Goal: Transaction & Acquisition: Purchase product/service

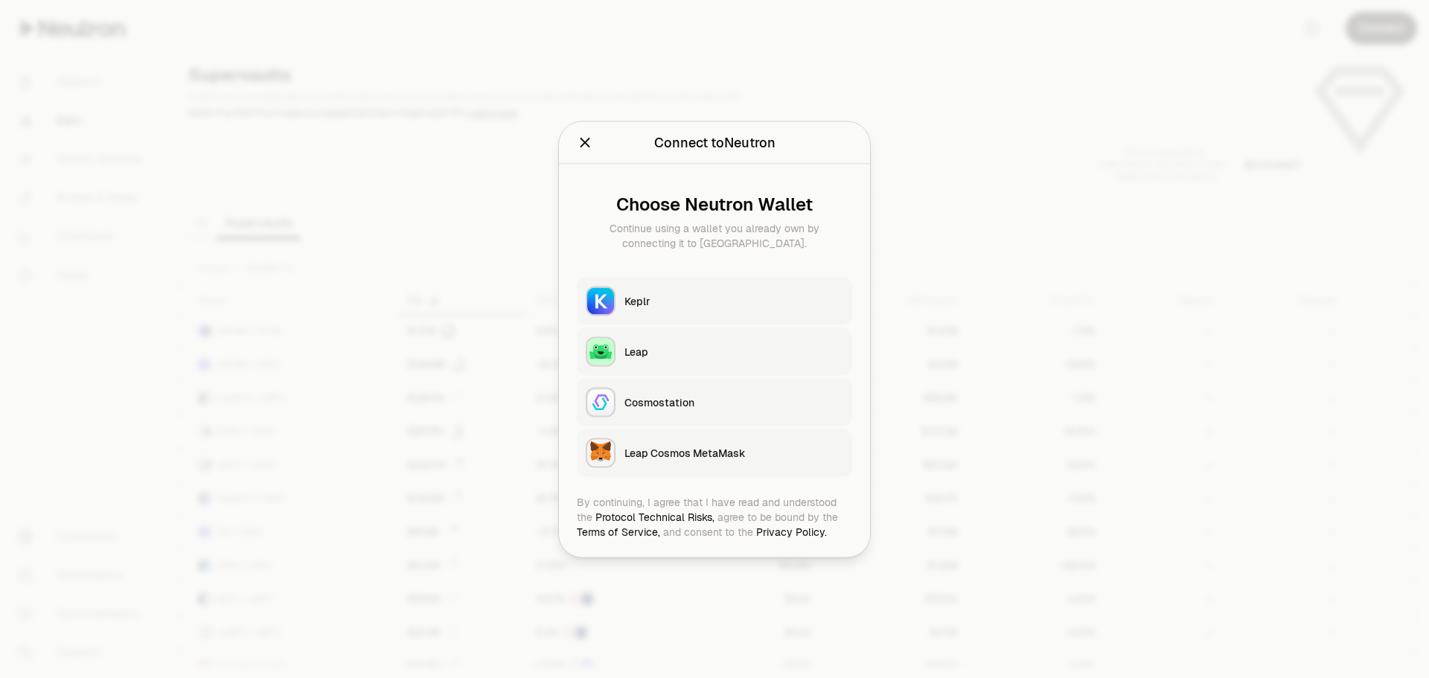
click at [651, 299] on div "Keplr" at bounding box center [734, 300] width 219 height 15
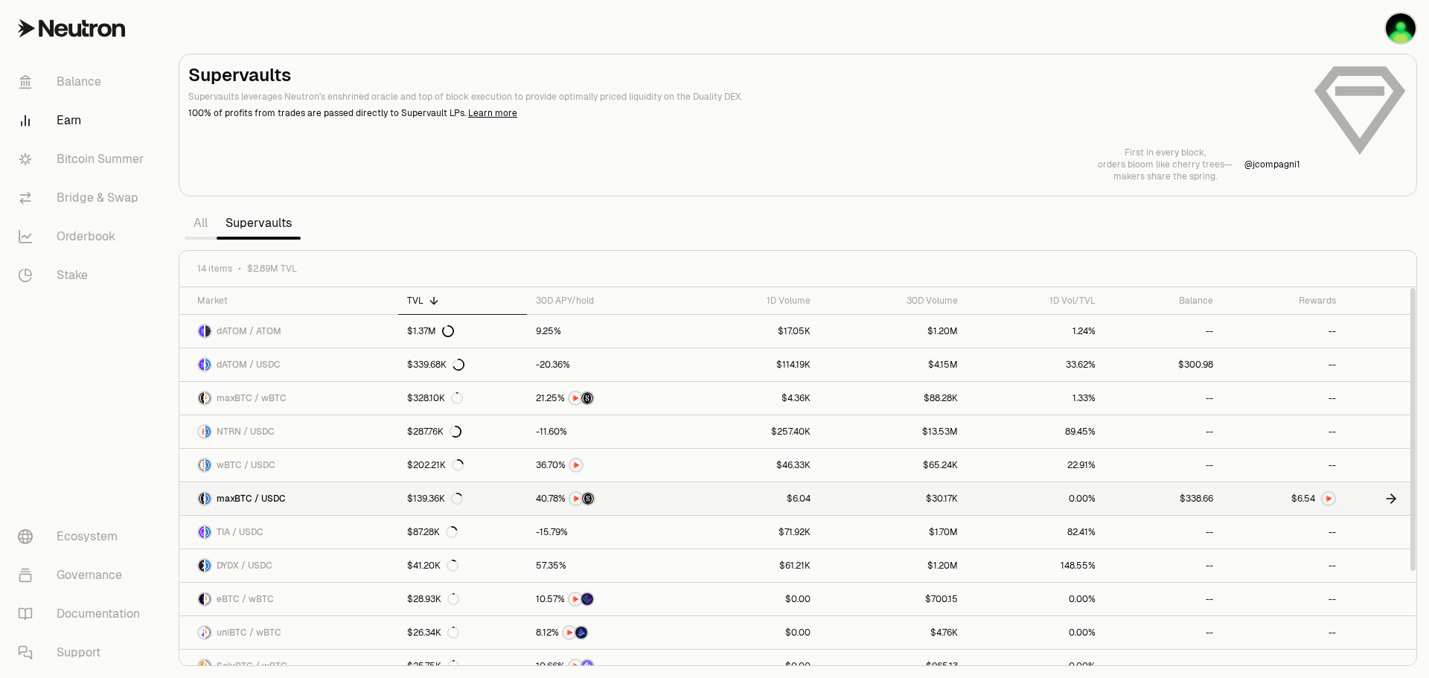
click at [1381, 497] on link at bounding box center [1380, 498] width 71 height 33
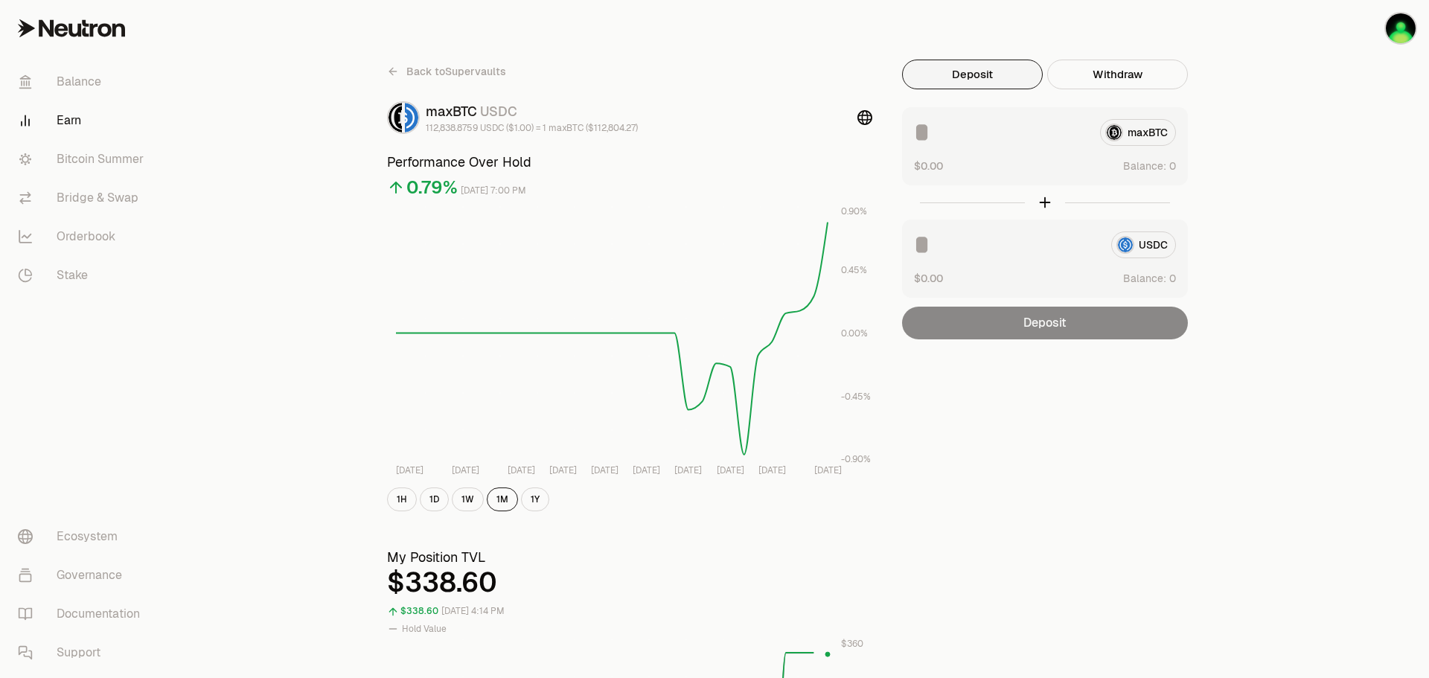
click at [66, 117] on link "Earn" at bounding box center [83, 120] width 155 height 39
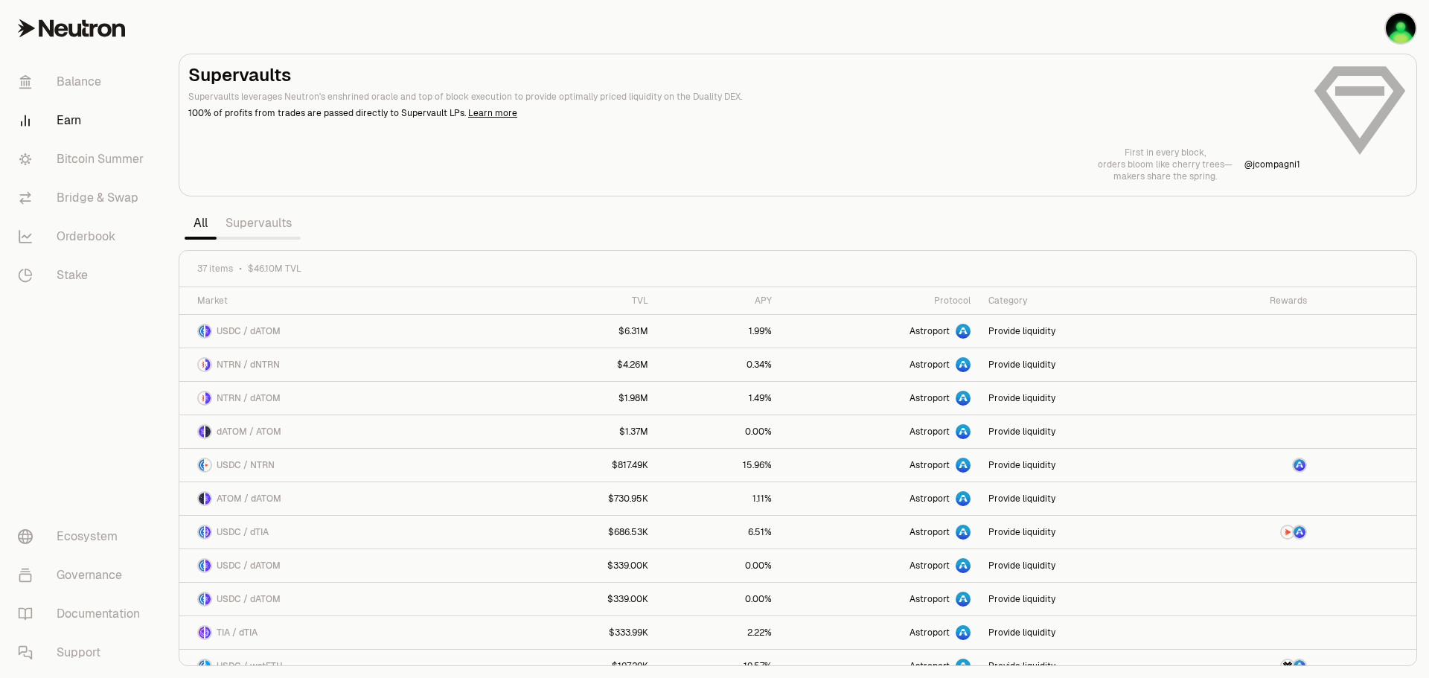
click at [64, 124] on link "Earn" at bounding box center [83, 120] width 155 height 39
click at [78, 155] on link "Bitcoin Summer" at bounding box center [83, 159] width 155 height 39
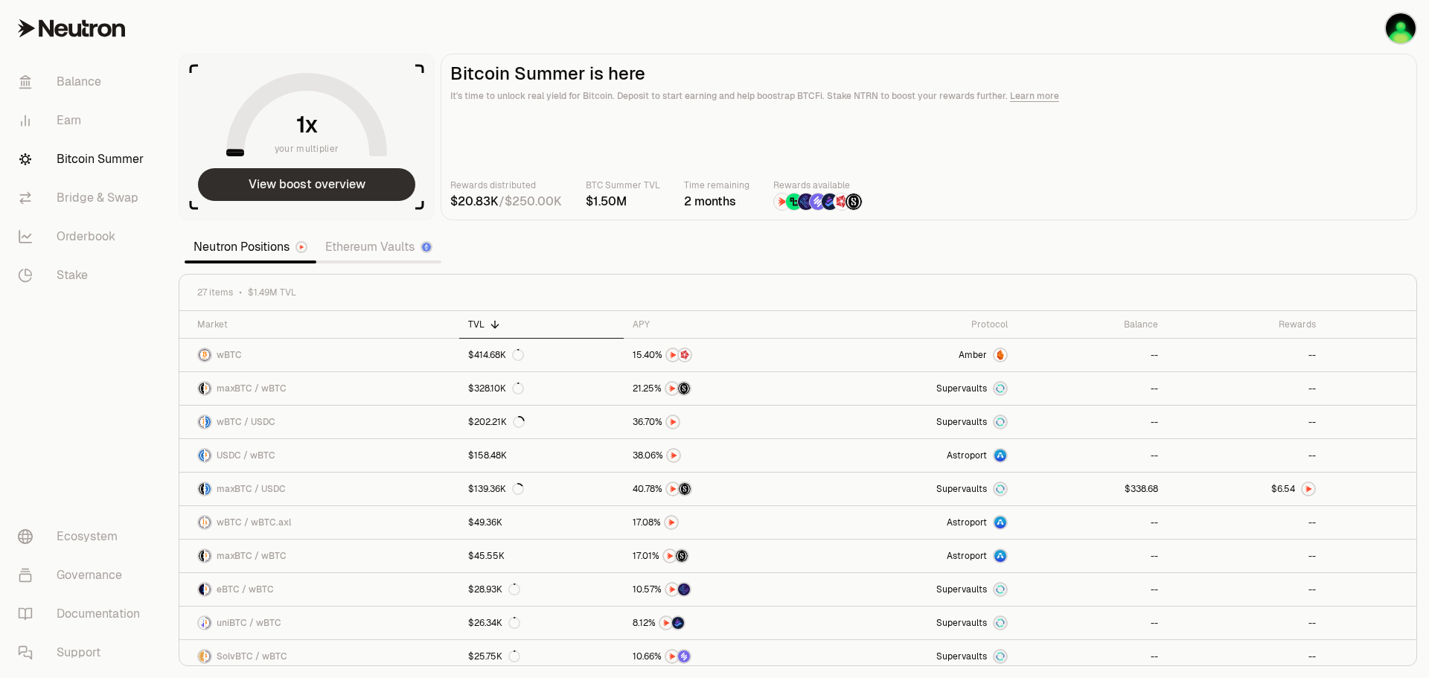
click at [298, 179] on button "View boost overview" at bounding box center [306, 184] width 217 height 33
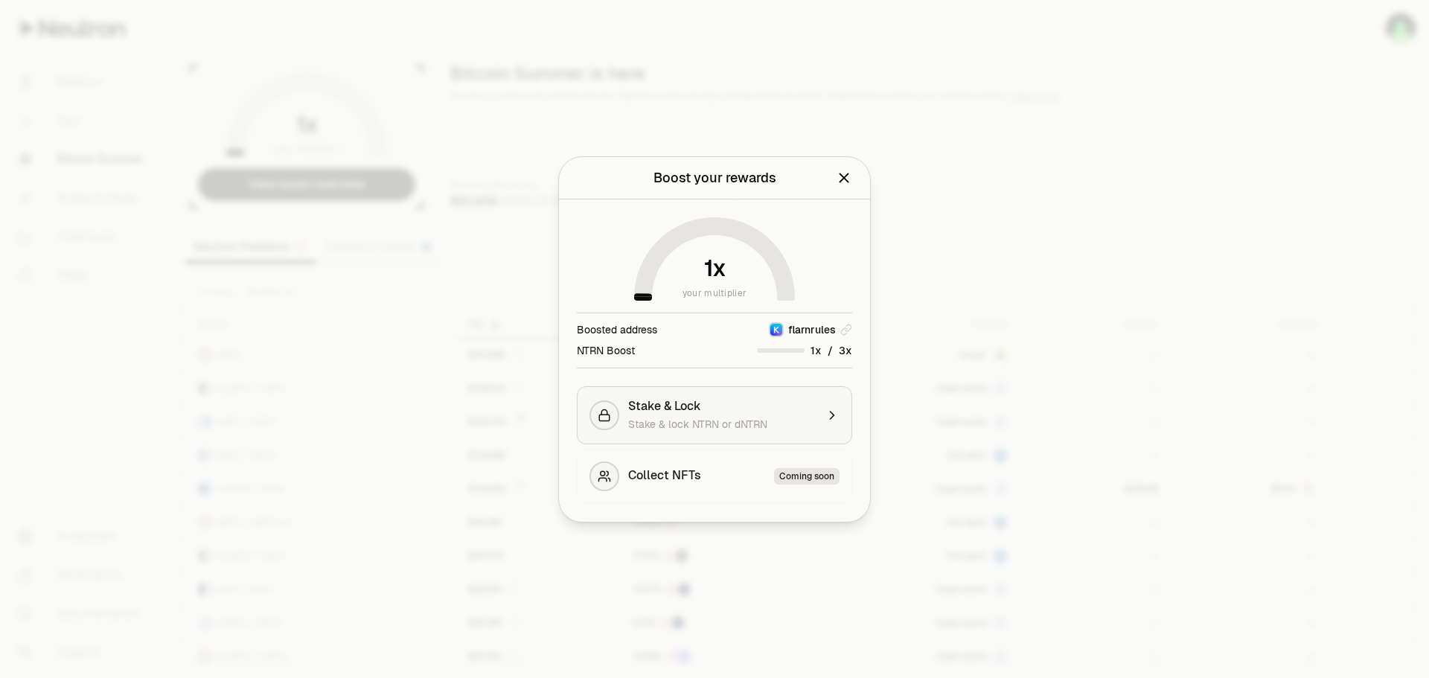
click at [683, 409] on span "Stake & Lock" at bounding box center [664, 406] width 73 height 15
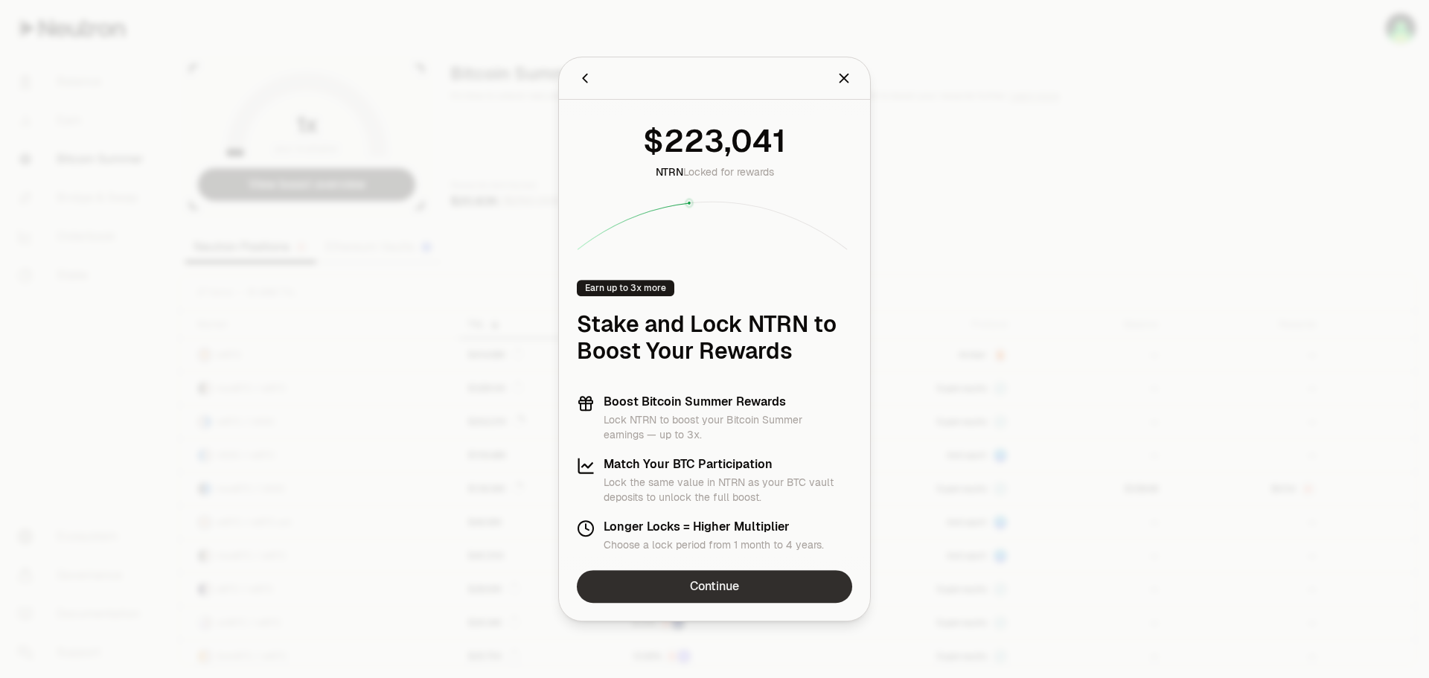
click at [712, 583] on link "Continue" at bounding box center [714, 586] width 275 height 33
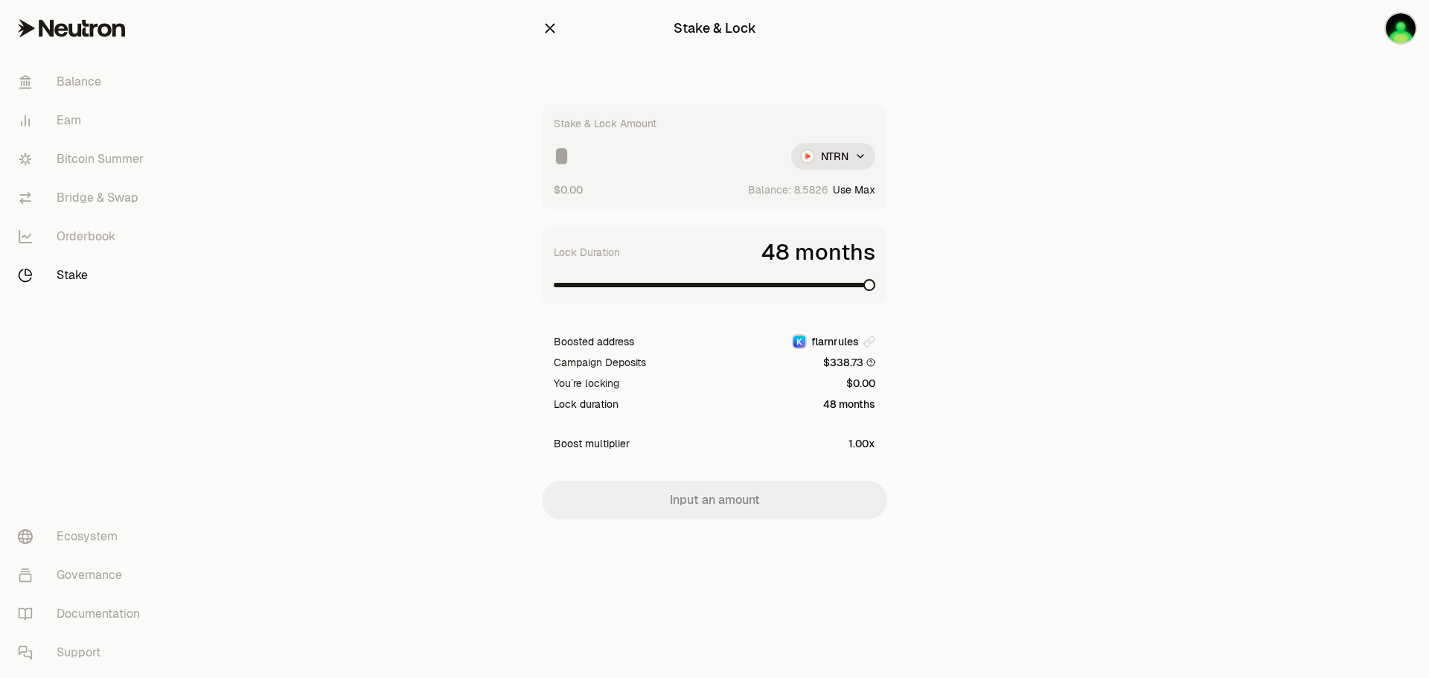
click at [875, 283] on span at bounding box center [870, 285] width 12 height 12
click at [645, 154] on input at bounding box center [667, 156] width 226 height 27
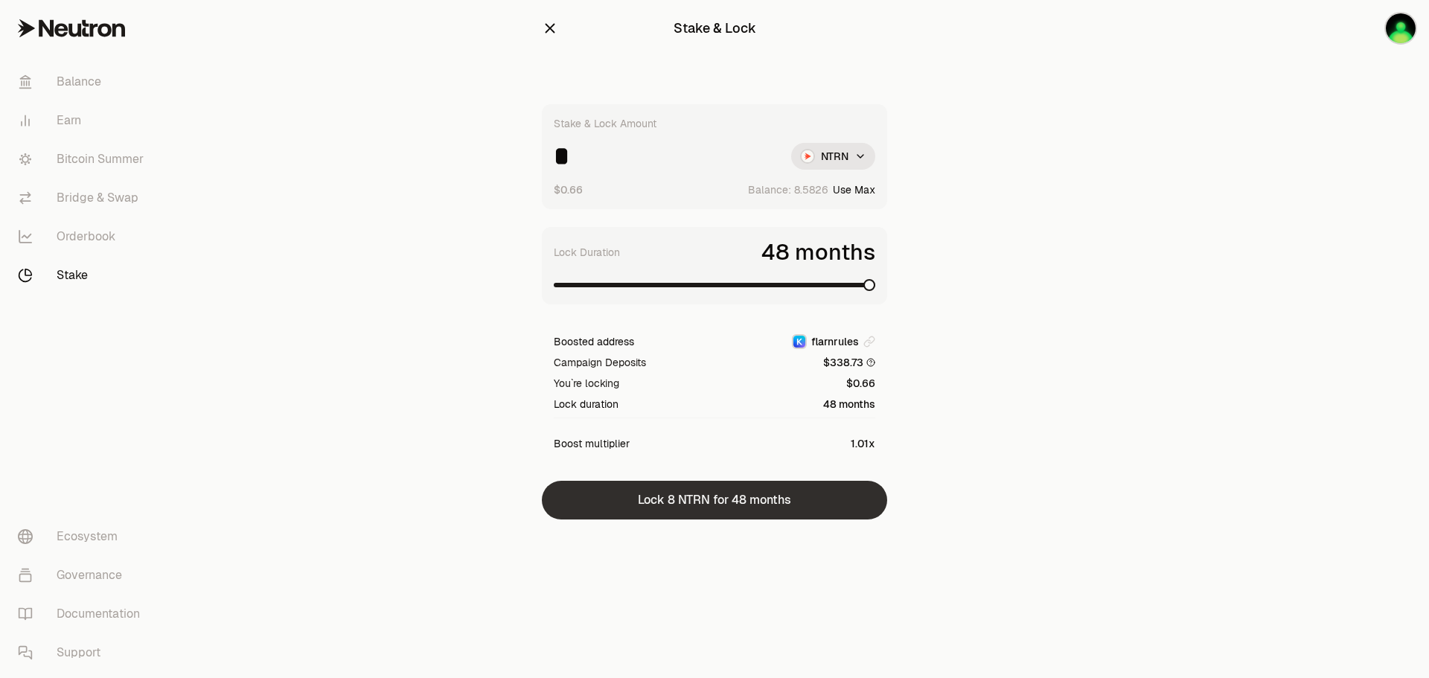
type input "*"
click at [742, 506] on button "Lock 8 NTRN for 48 months" at bounding box center [714, 500] width 345 height 39
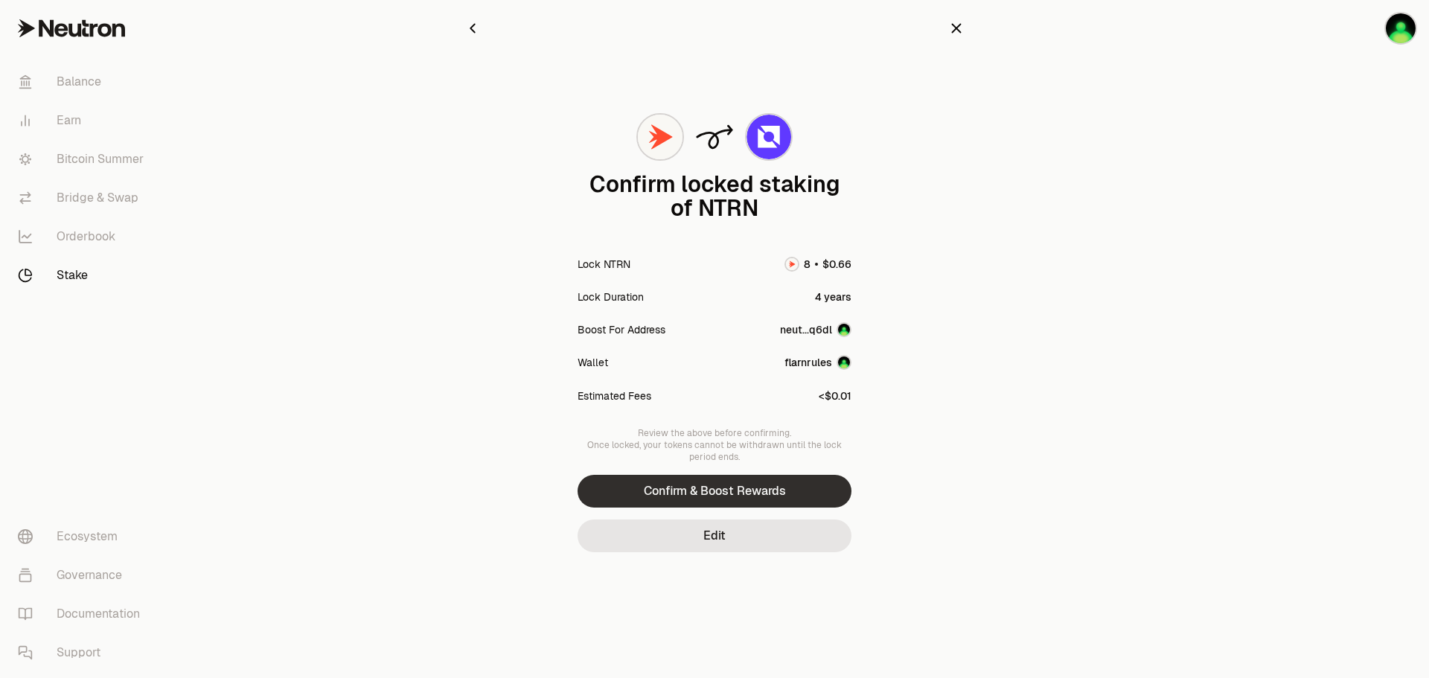
click at [750, 488] on button "Confirm & Boost Rewards" at bounding box center [715, 491] width 274 height 33
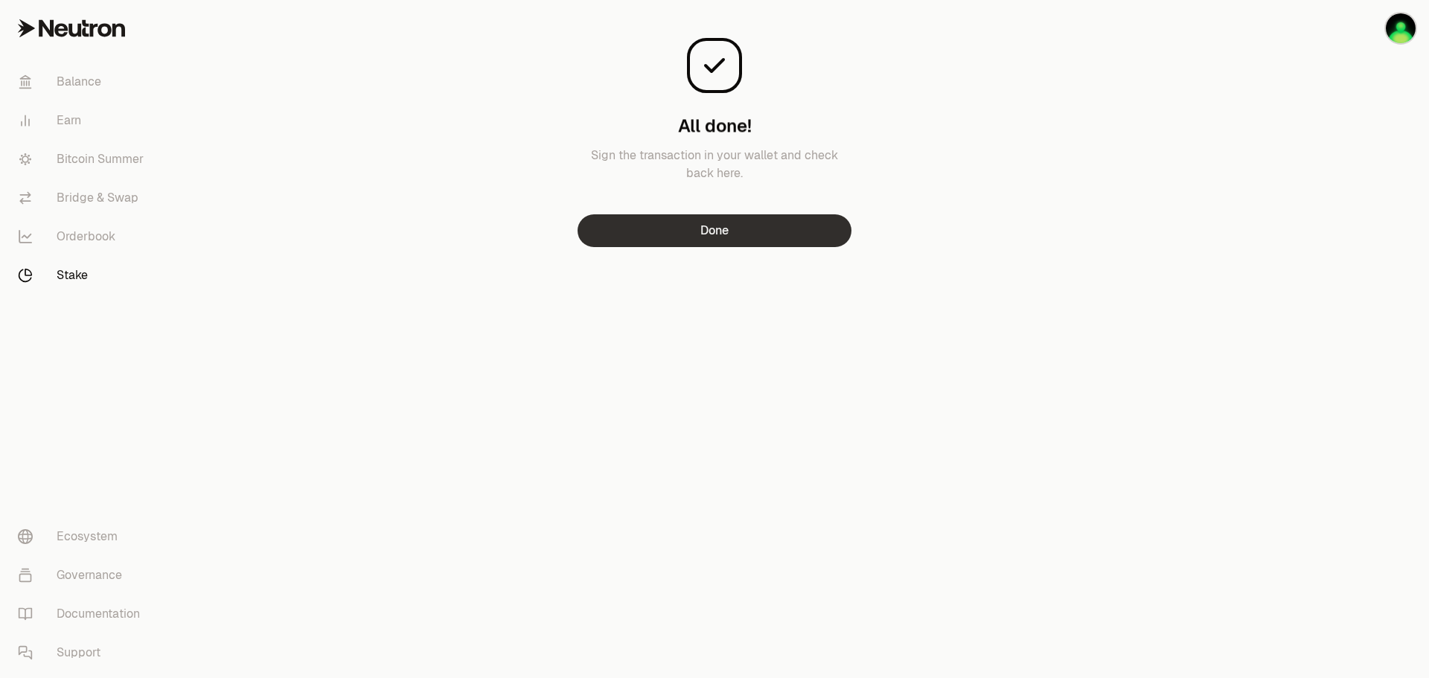
click at [741, 223] on button "Done" at bounding box center [715, 230] width 274 height 33
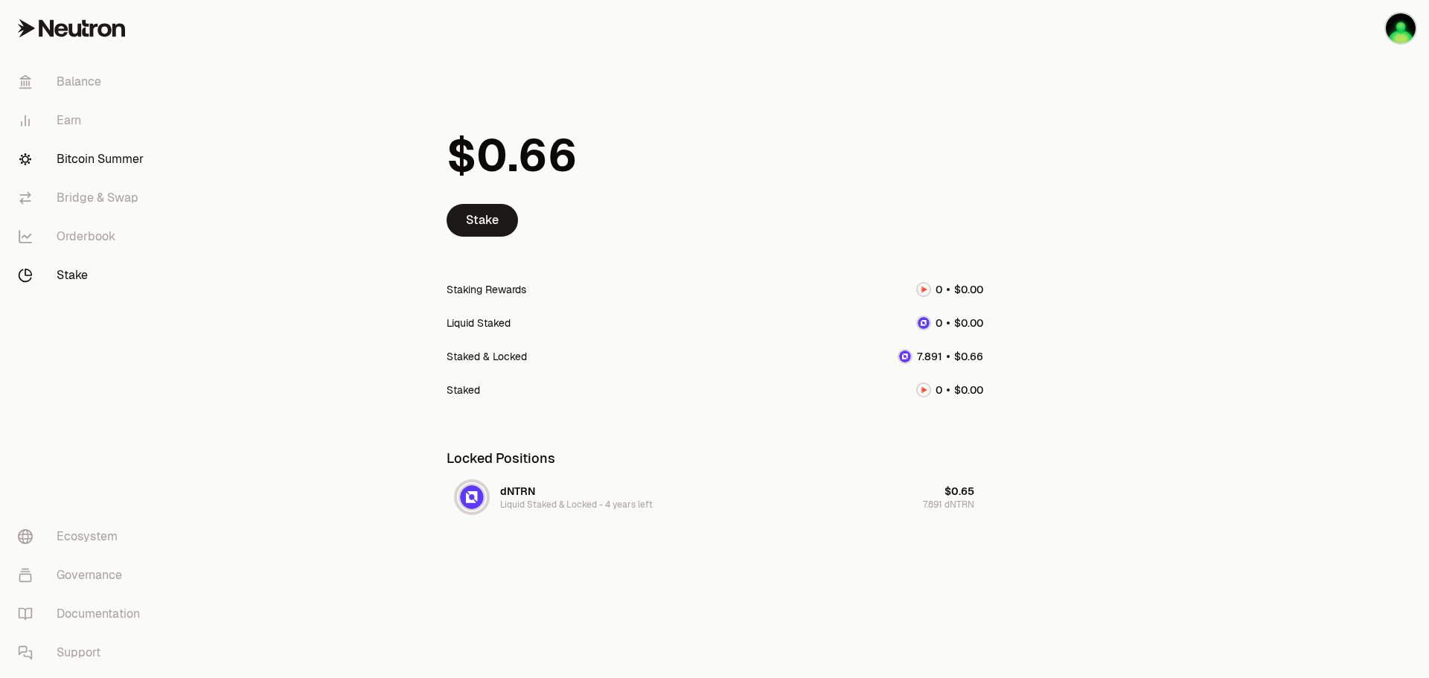
click at [92, 159] on link "Bitcoin Summer" at bounding box center [83, 159] width 155 height 39
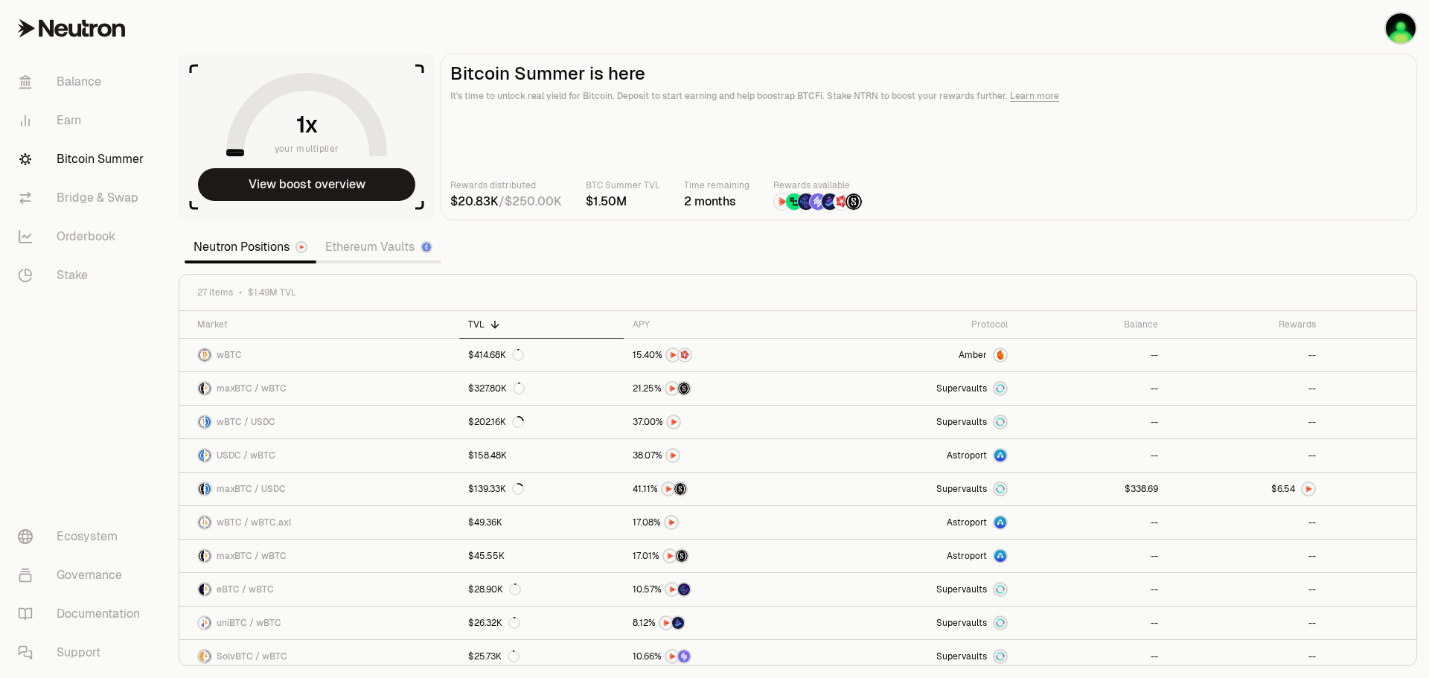
click at [372, 249] on link "Ethereum Vaults" at bounding box center [378, 247] width 125 height 30
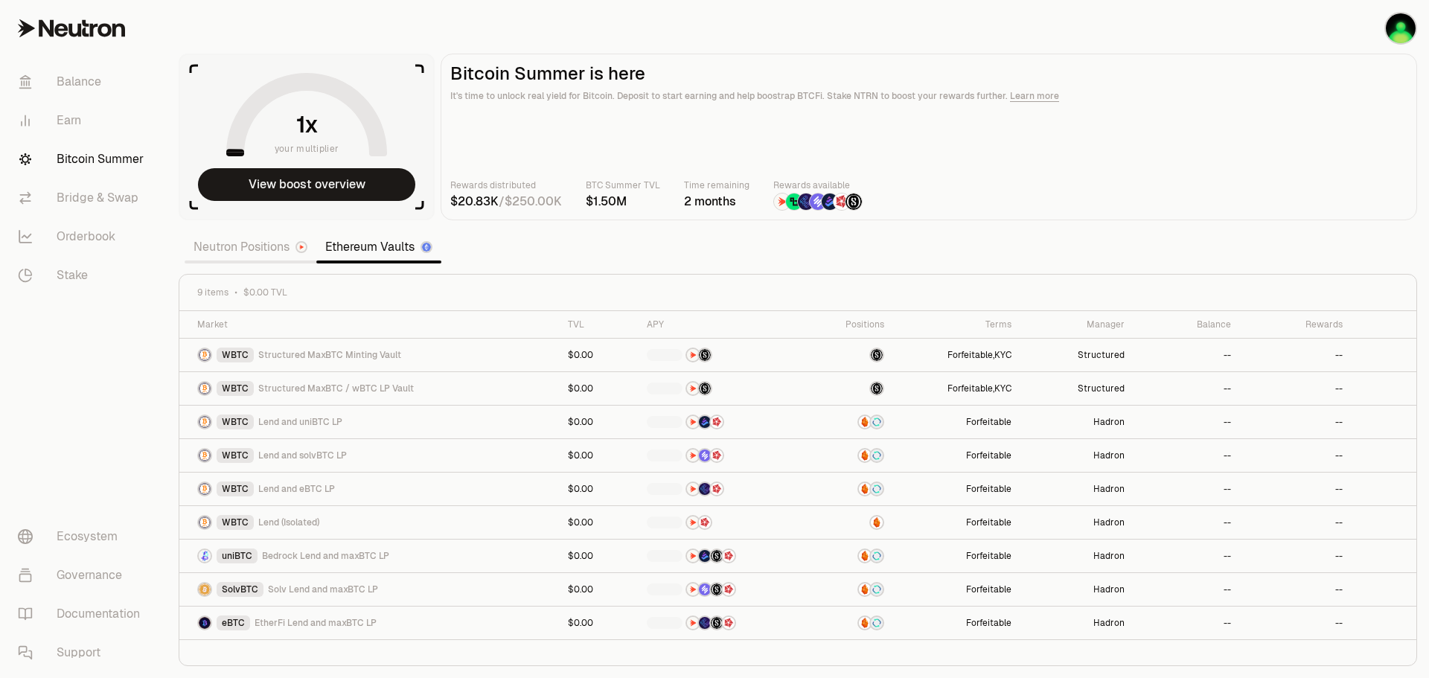
click at [219, 246] on link "Neutron Positions" at bounding box center [251, 247] width 132 height 30
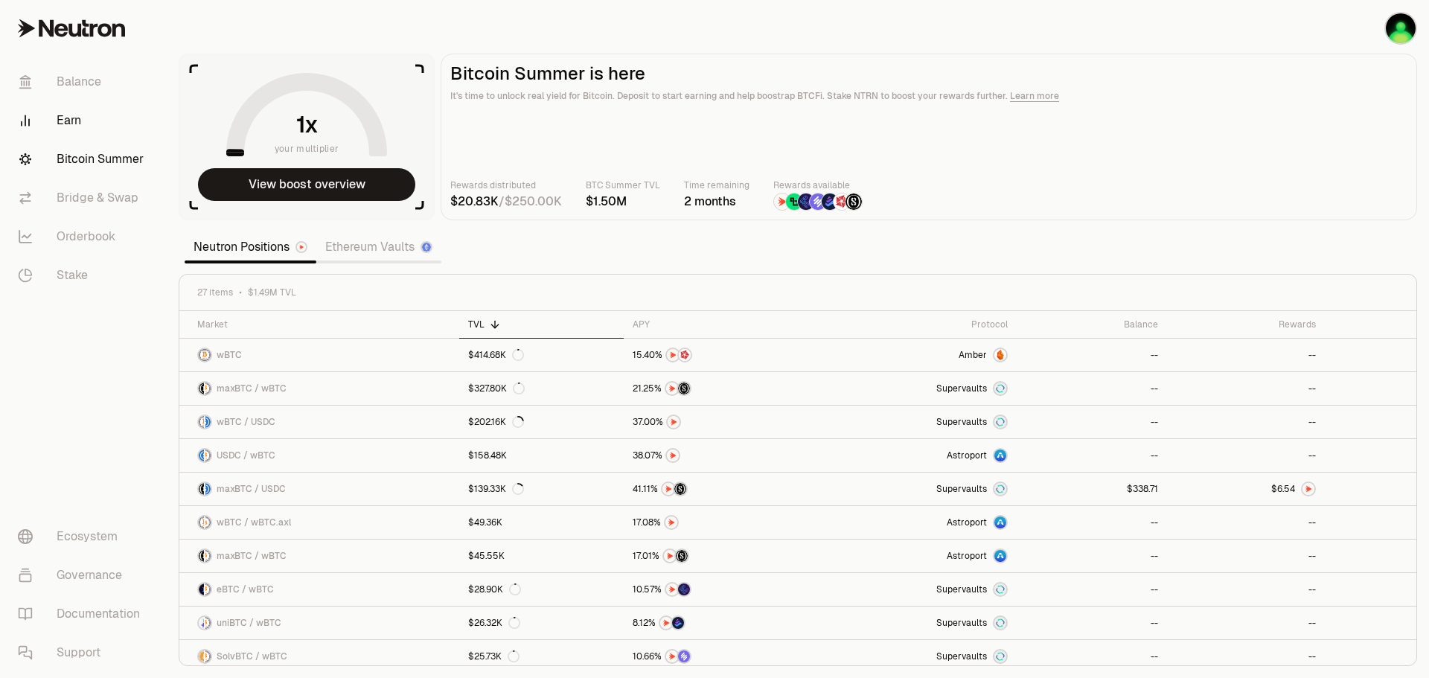
click at [65, 124] on link "Earn" at bounding box center [83, 120] width 155 height 39
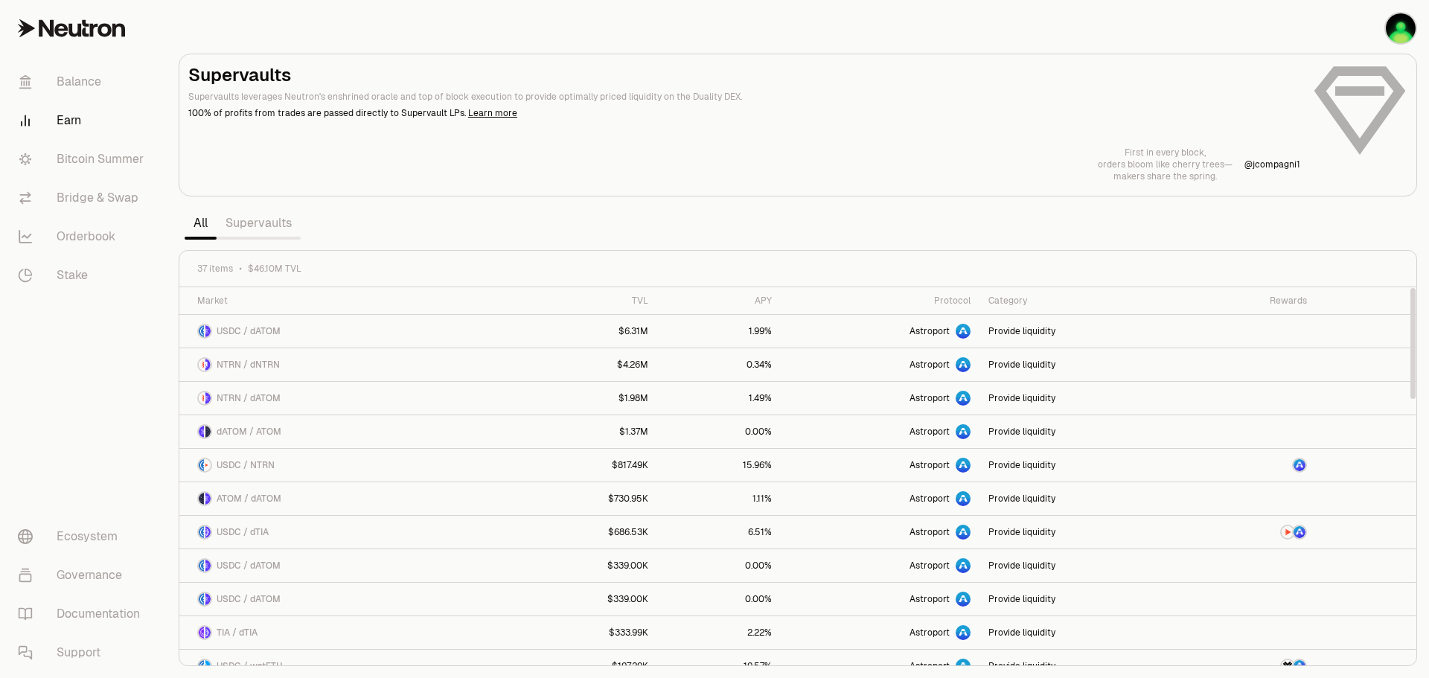
click at [253, 233] on link "Supervaults" at bounding box center [259, 223] width 84 height 30
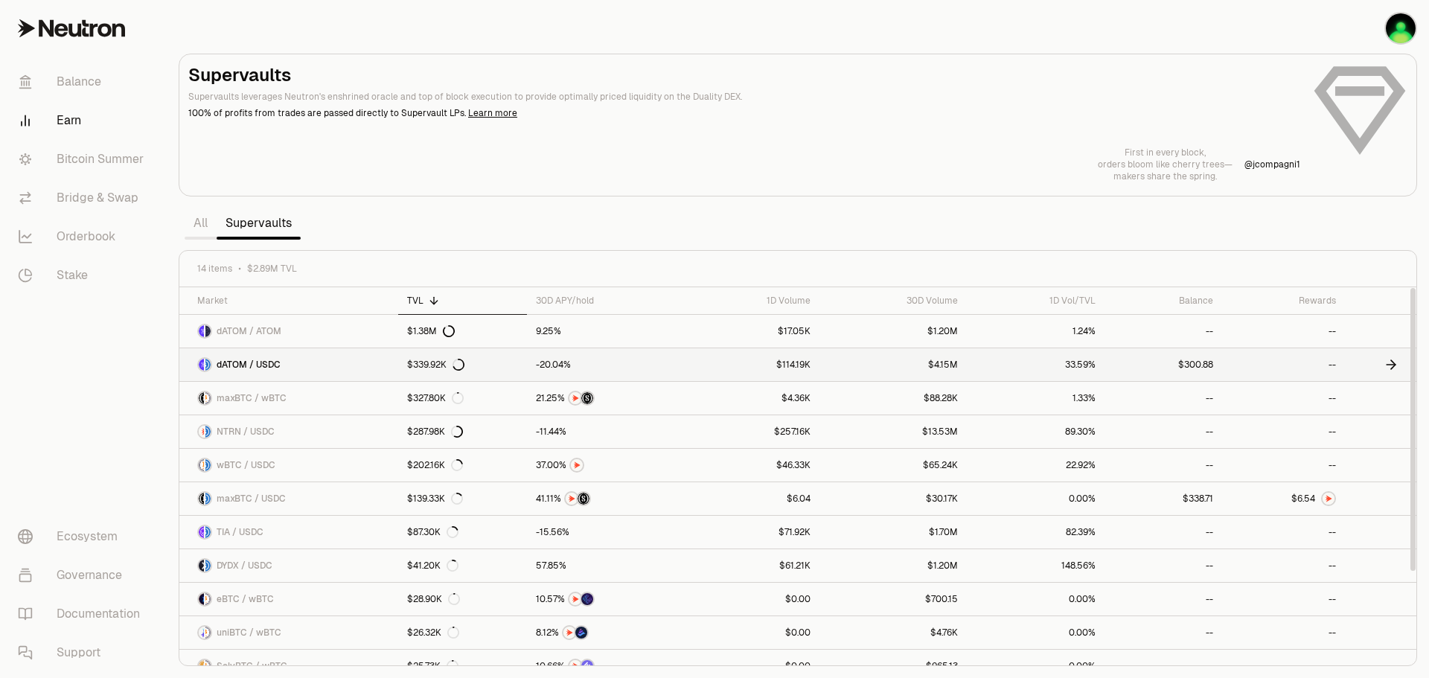
click at [653, 359] on div at bounding box center [606, 364] width 141 height 13
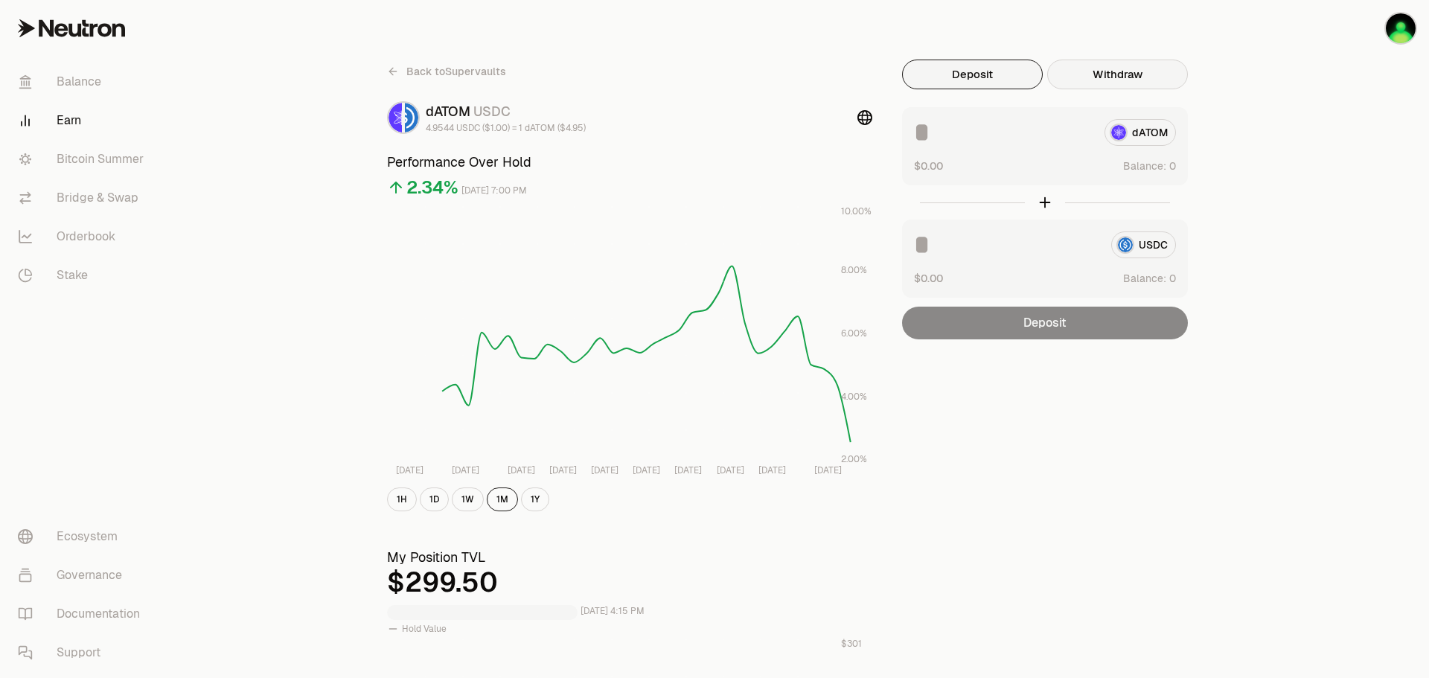
click at [1126, 71] on button "Withdraw" at bounding box center [1117, 75] width 141 height 30
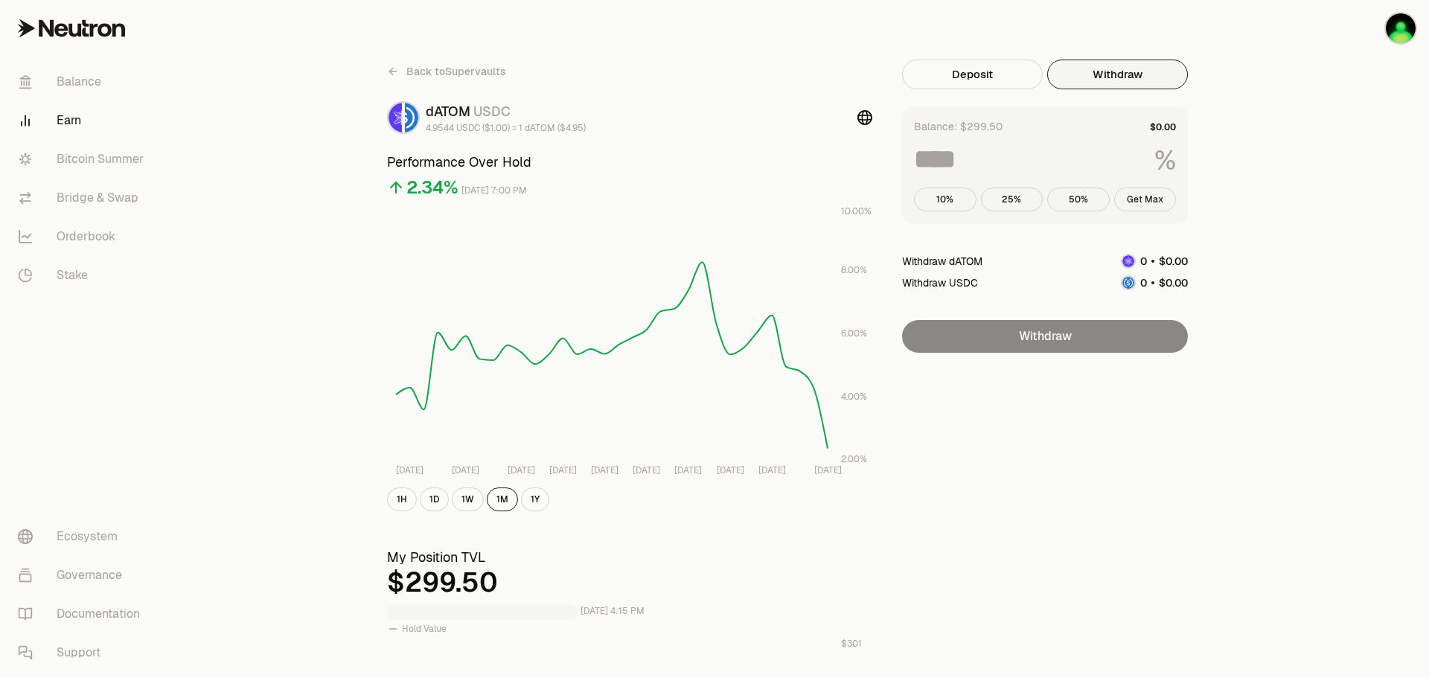
click at [1151, 199] on button "Get Max" at bounding box center [1145, 200] width 63 height 24
type input "***"
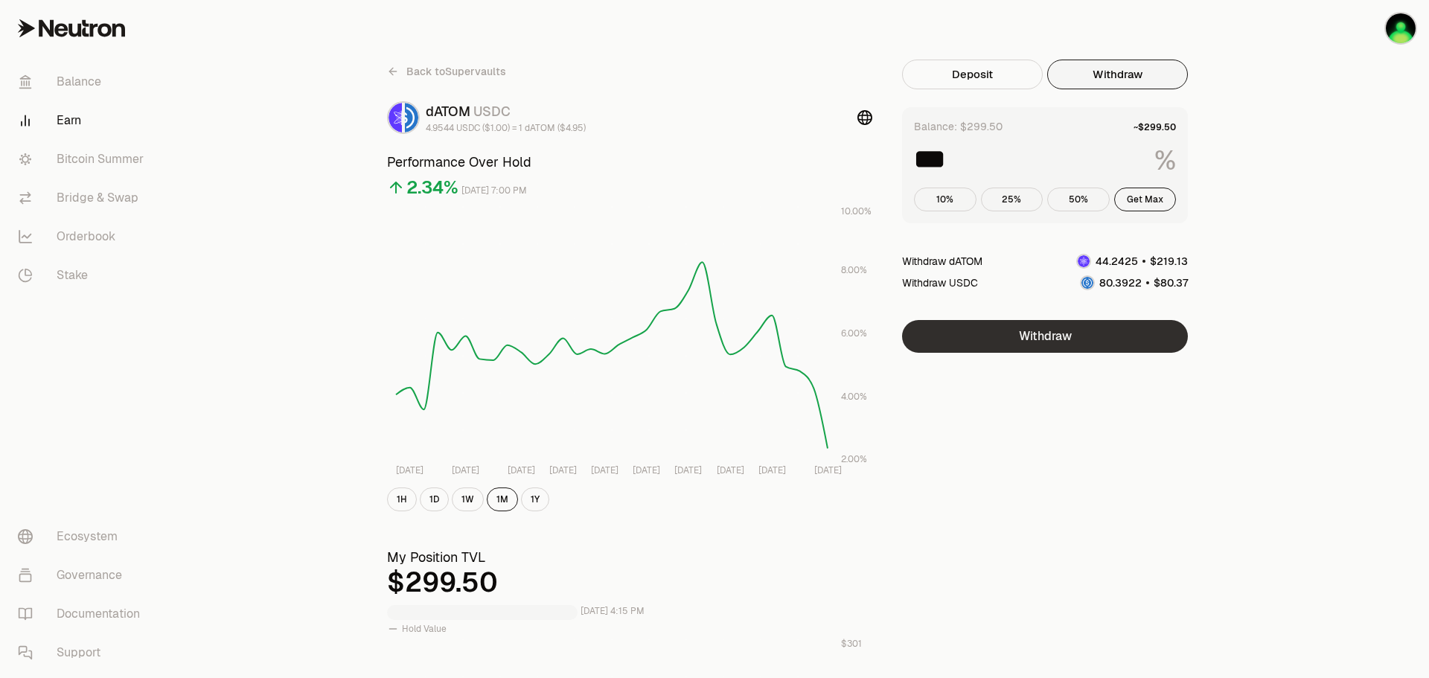
click at [1112, 333] on button "Withdraw" at bounding box center [1045, 336] width 286 height 33
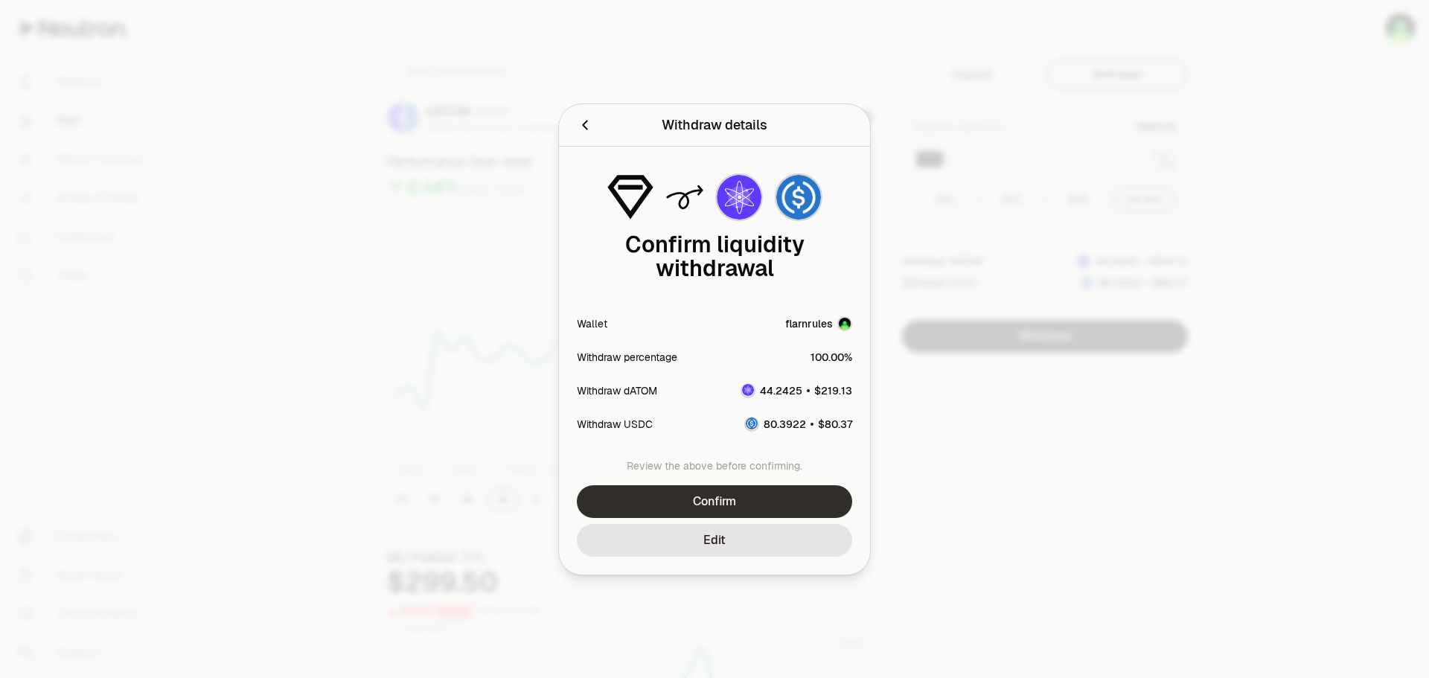
click at [764, 498] on button "Confirm" at bounding box center [714, 501] width 275 height 33
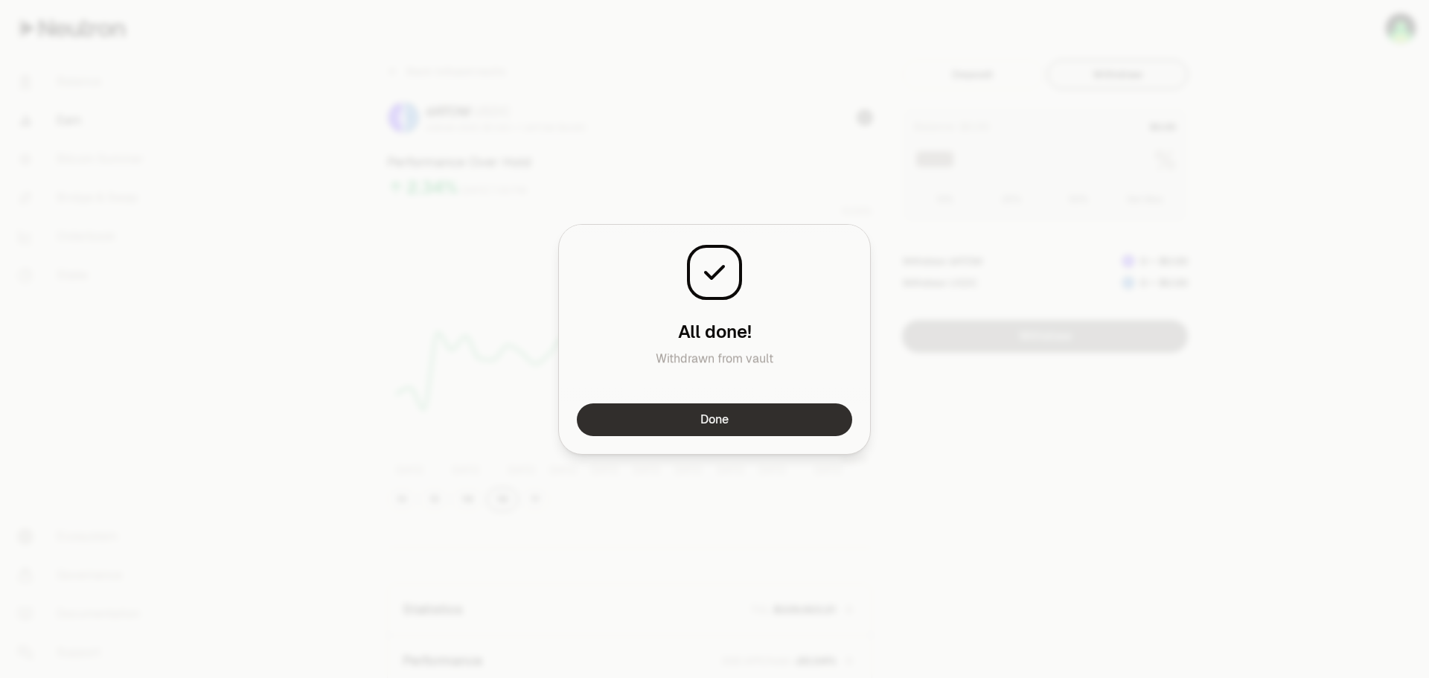
click at [823, 412] on button "Done" at bounding box center [714, 419] width 275 height 33
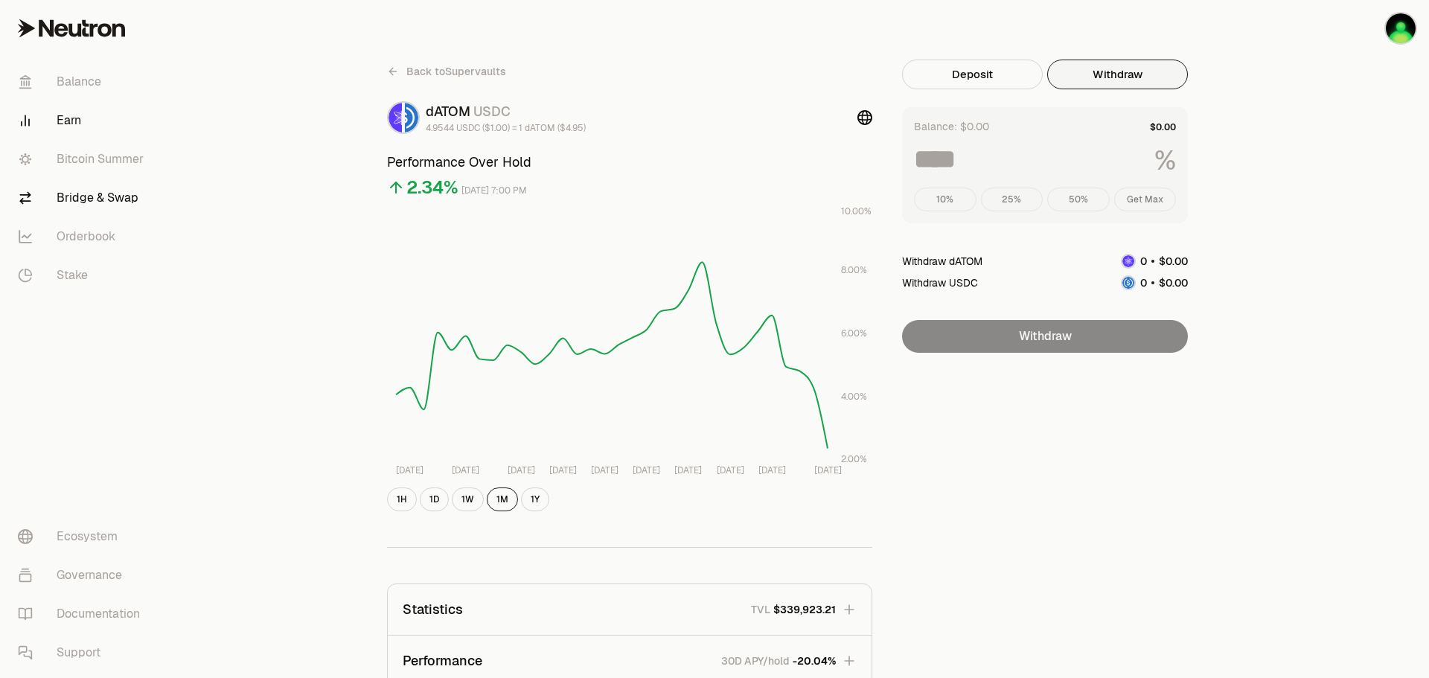
click at [95, 199] on link "Bridge & Swap" at bounding box center [83, 198] width 155 height 39
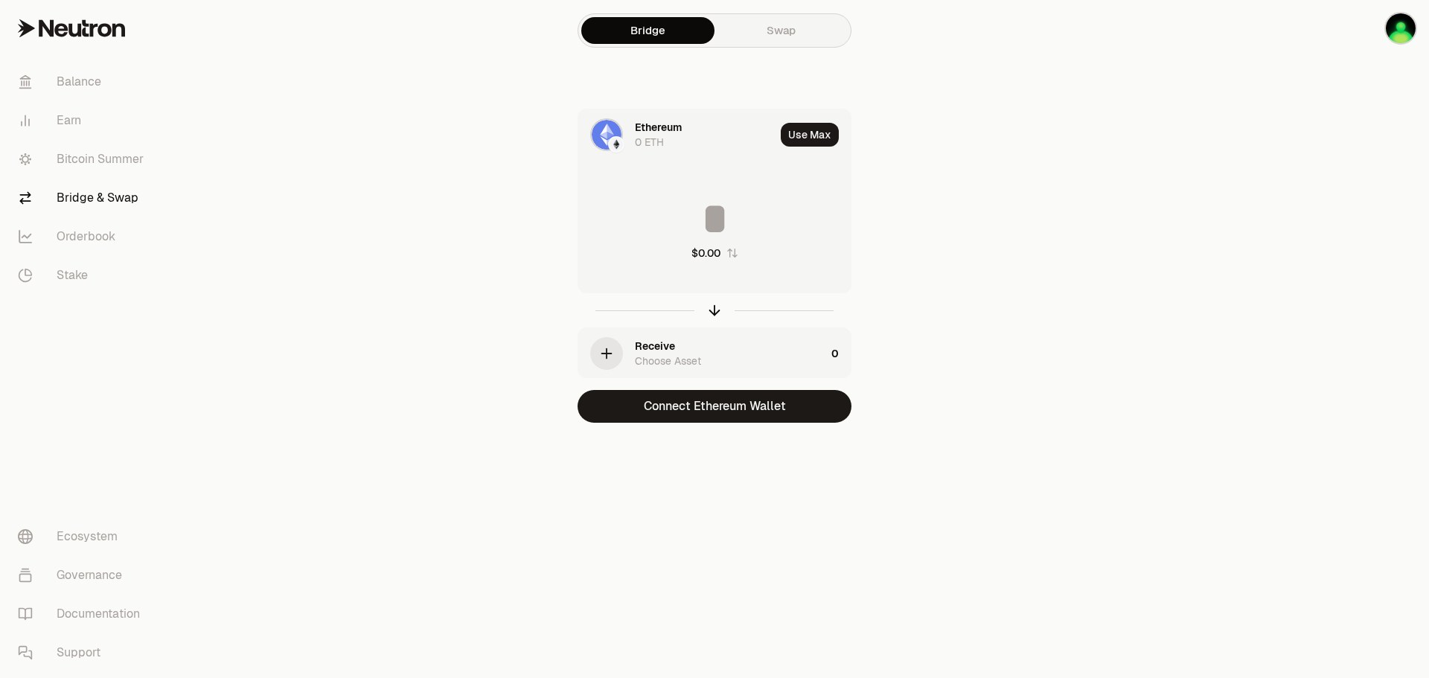
click at [659, 133] on div "Ethereum" at bounding box center [658, 127] width 47 height 15
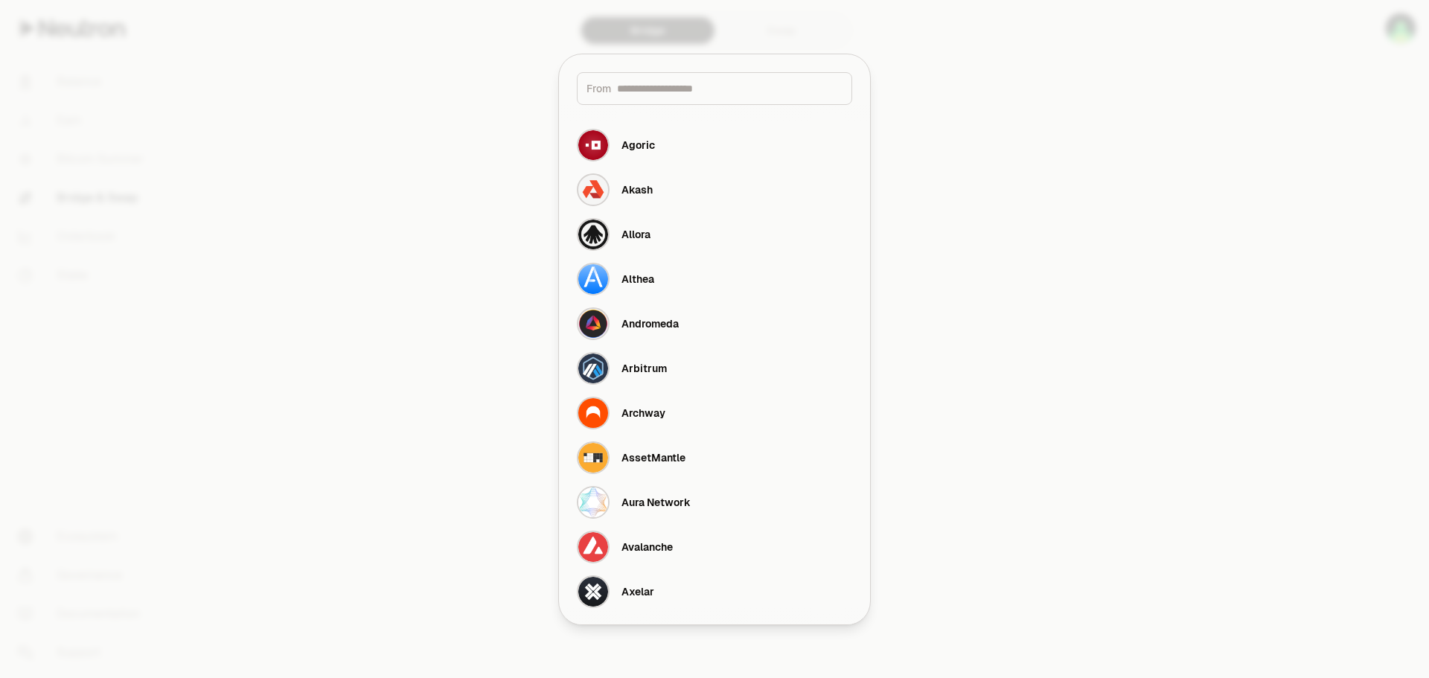
type input "*"
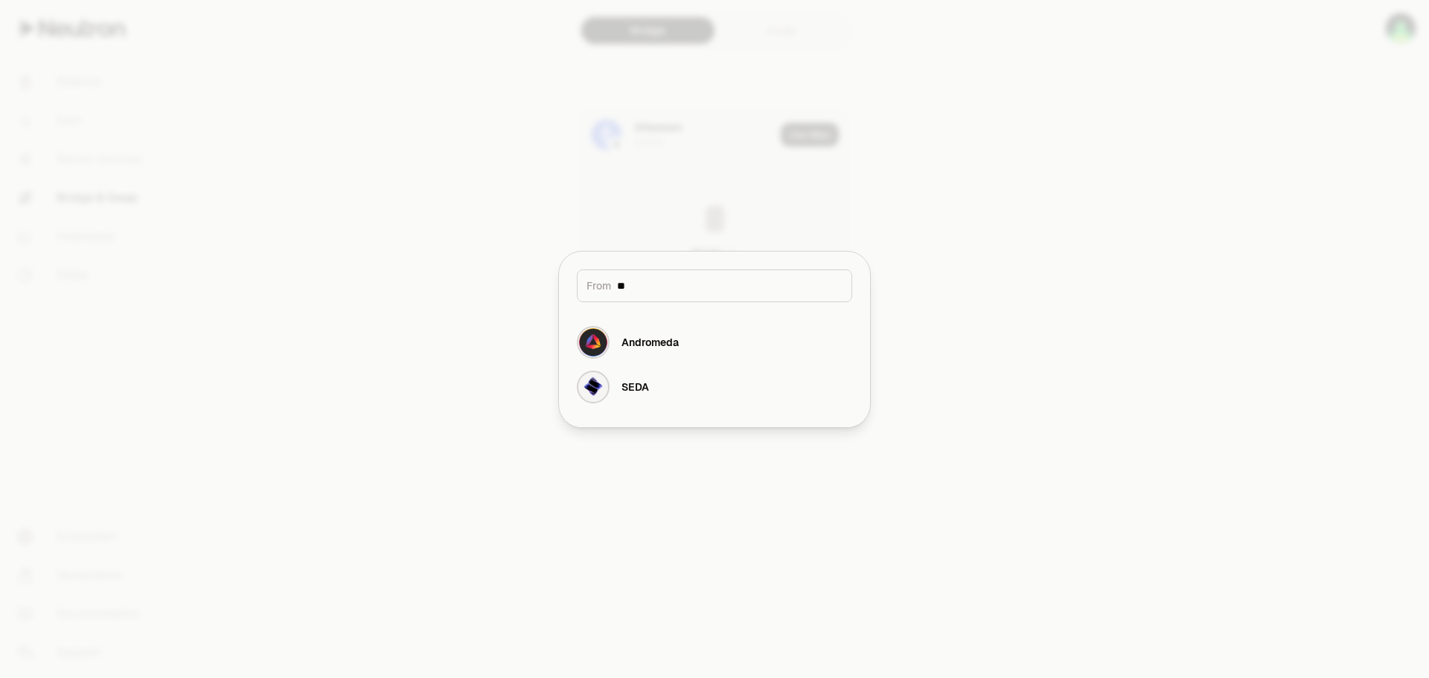
type input "*"
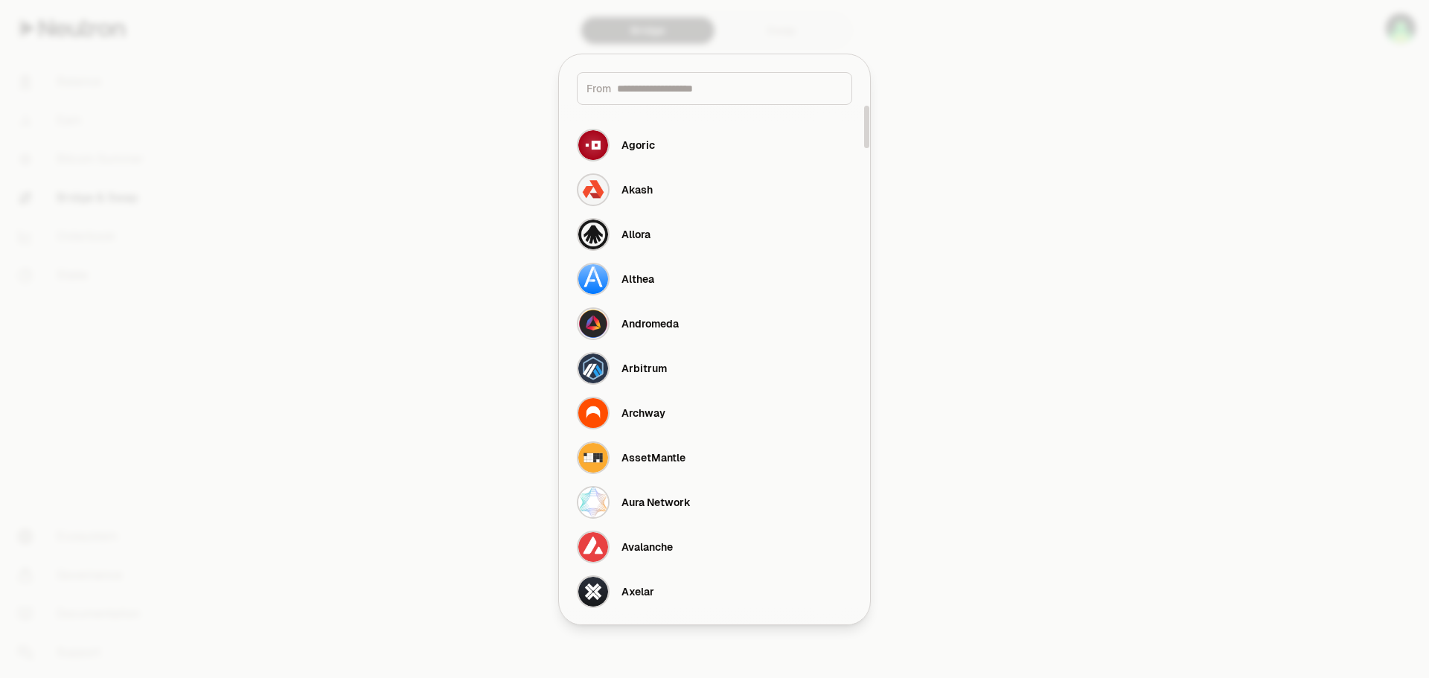
click at [998, 271] on div at bounding box center [714, 339] width 1429 height 678
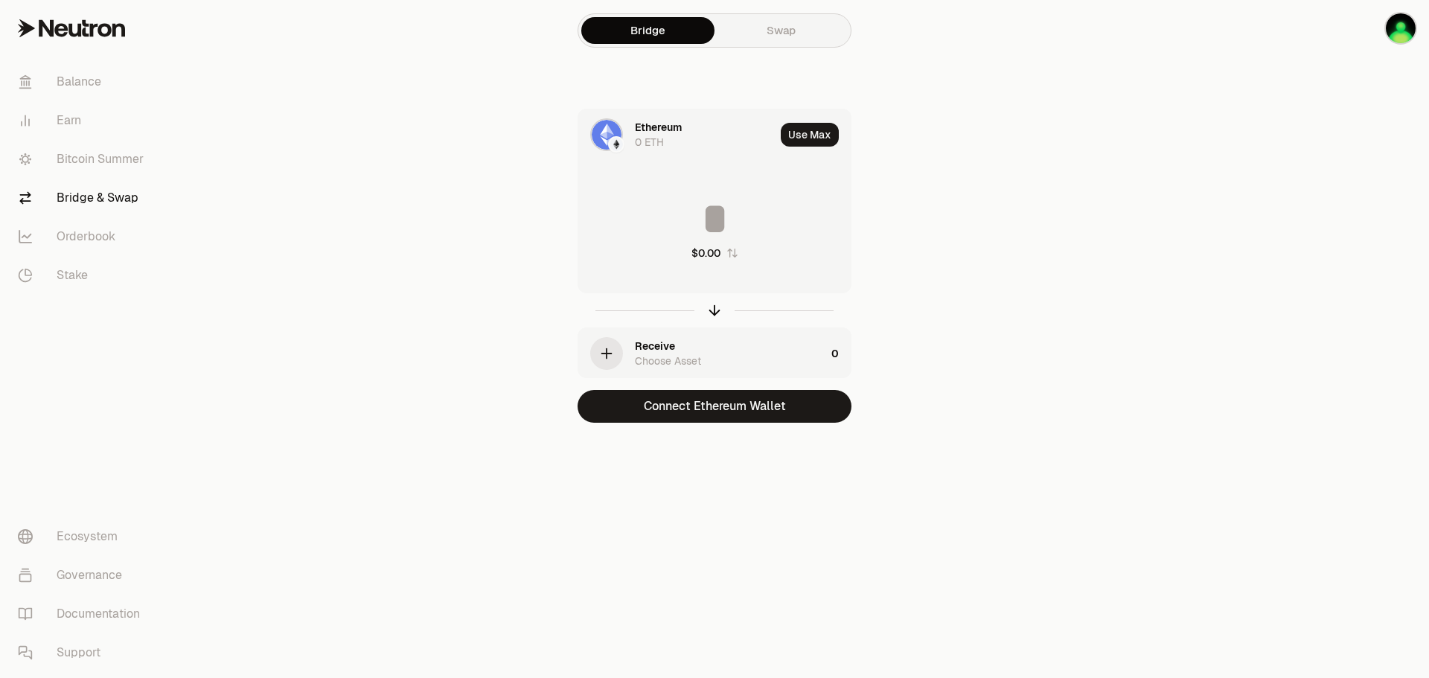
click at [834, 20] on link "Swap" at bounding box center [781, 30] width 133 height 27
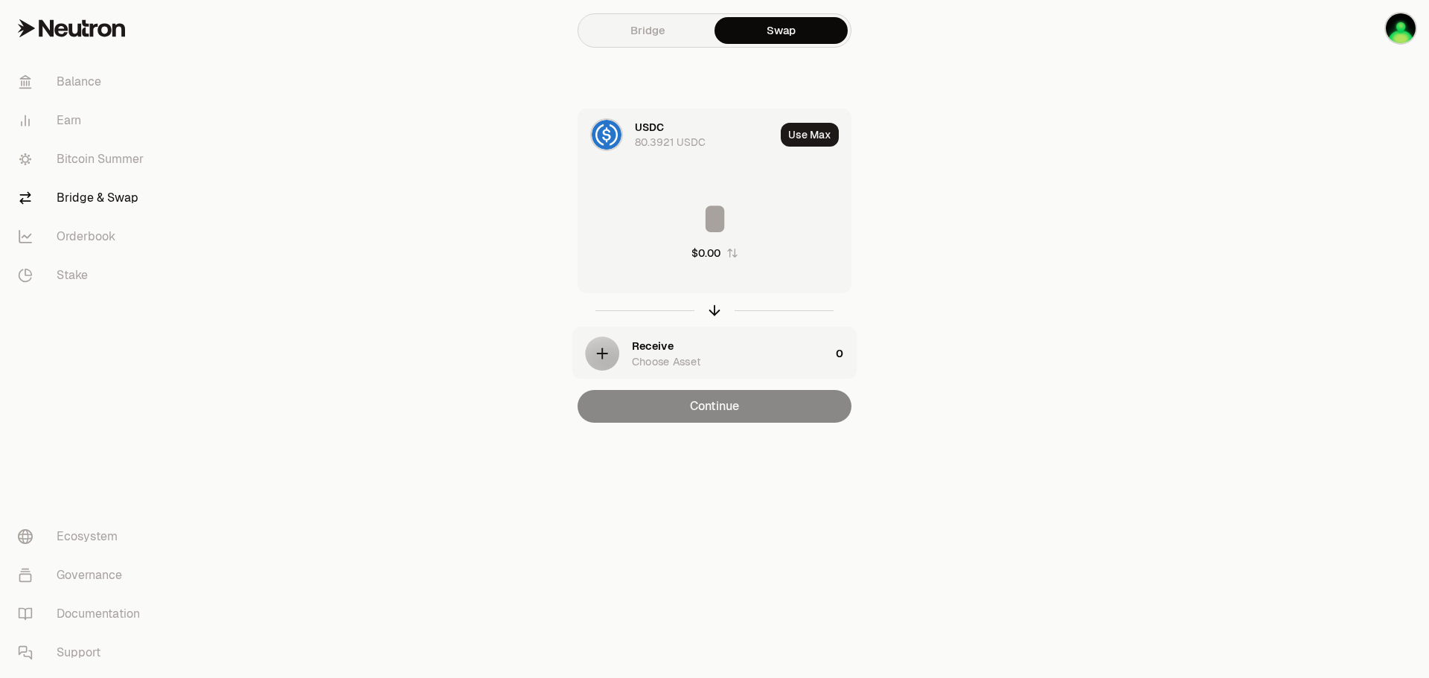
click at [663, 128] on div "USDC" at bounding box center [649, 127] width 29 height 15
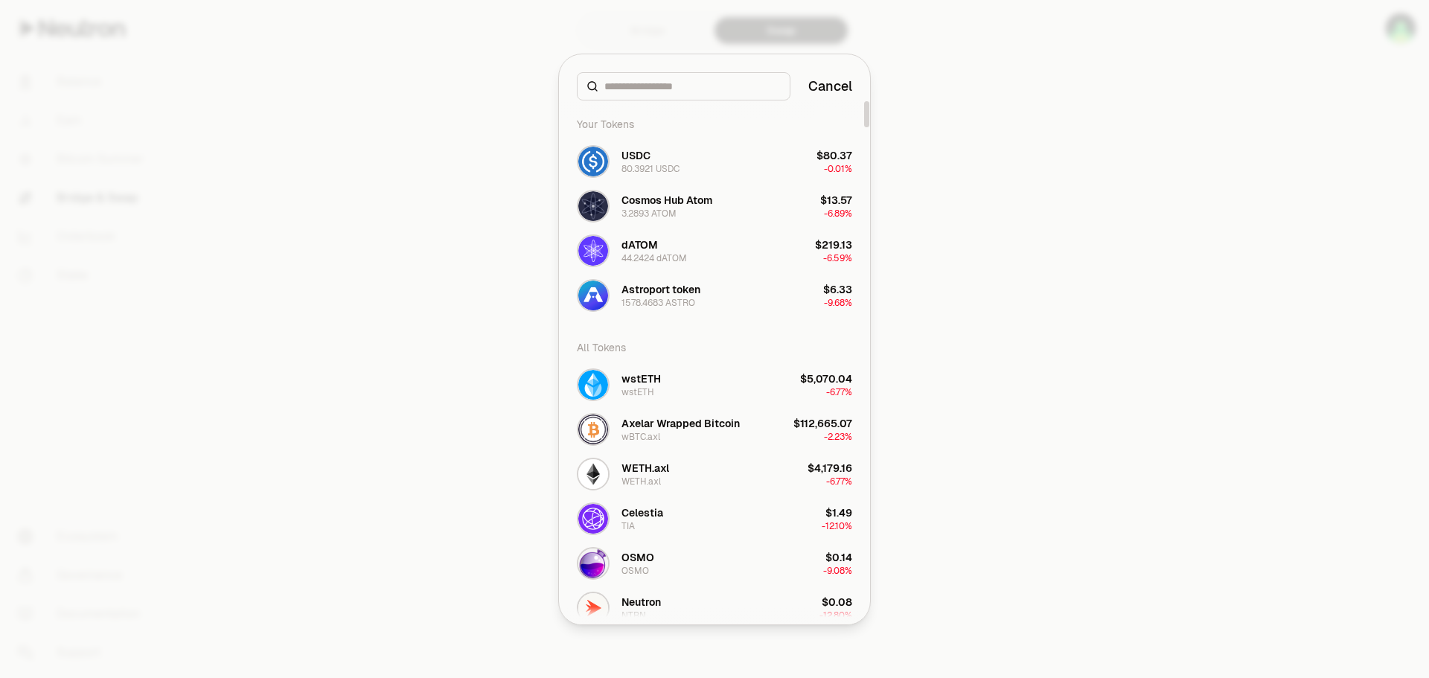
click at [1052, 195] on div at bounding box center [714, 339] width 1429 height 678
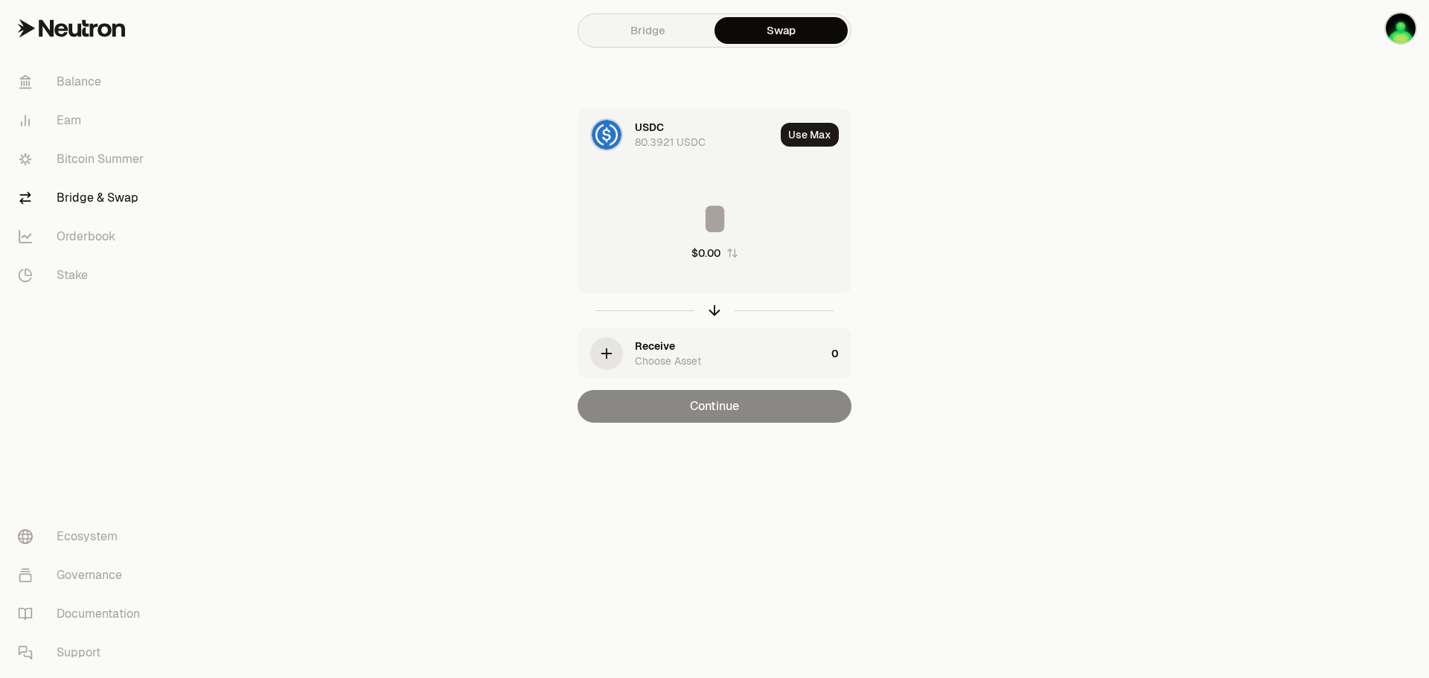
click at [641, 351] on div "Receive" at bounding box center [655, 346] width 40 height 15
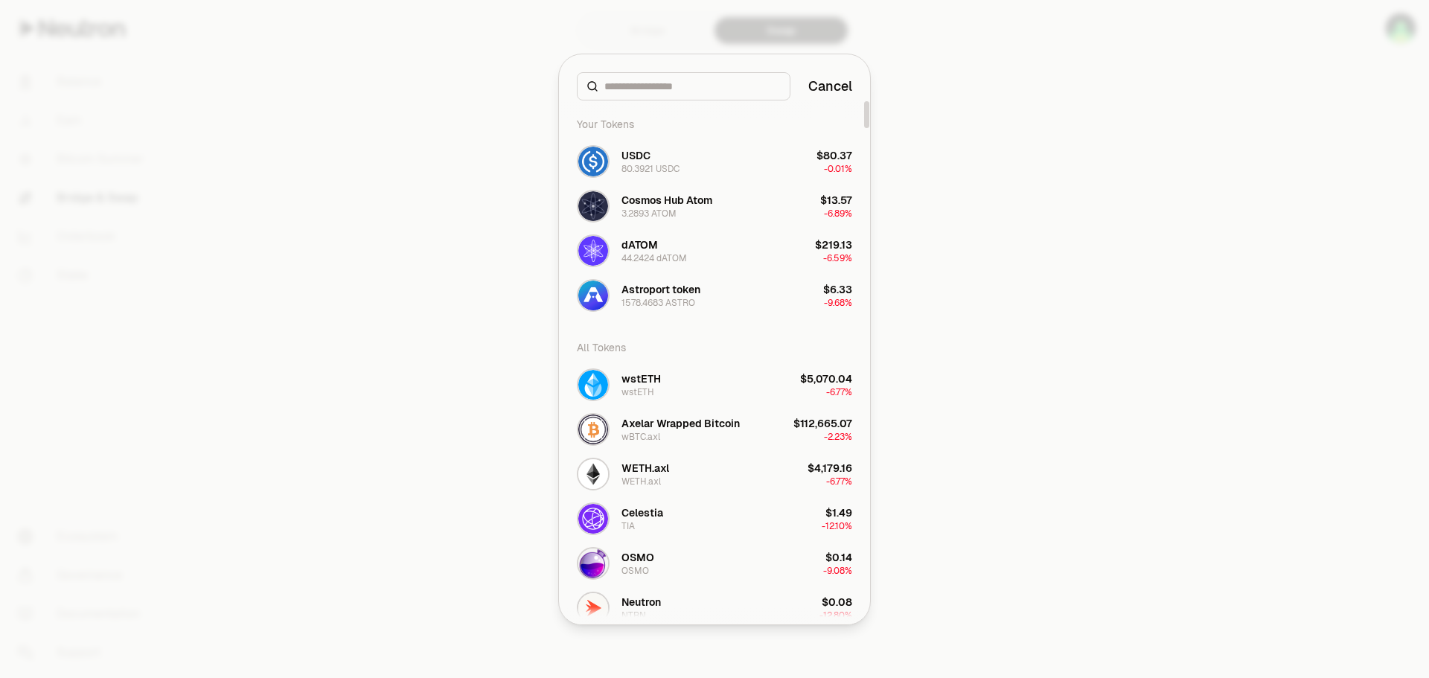
click at [651, 83] on input at bounding box center [692, 86] width 176 height 15
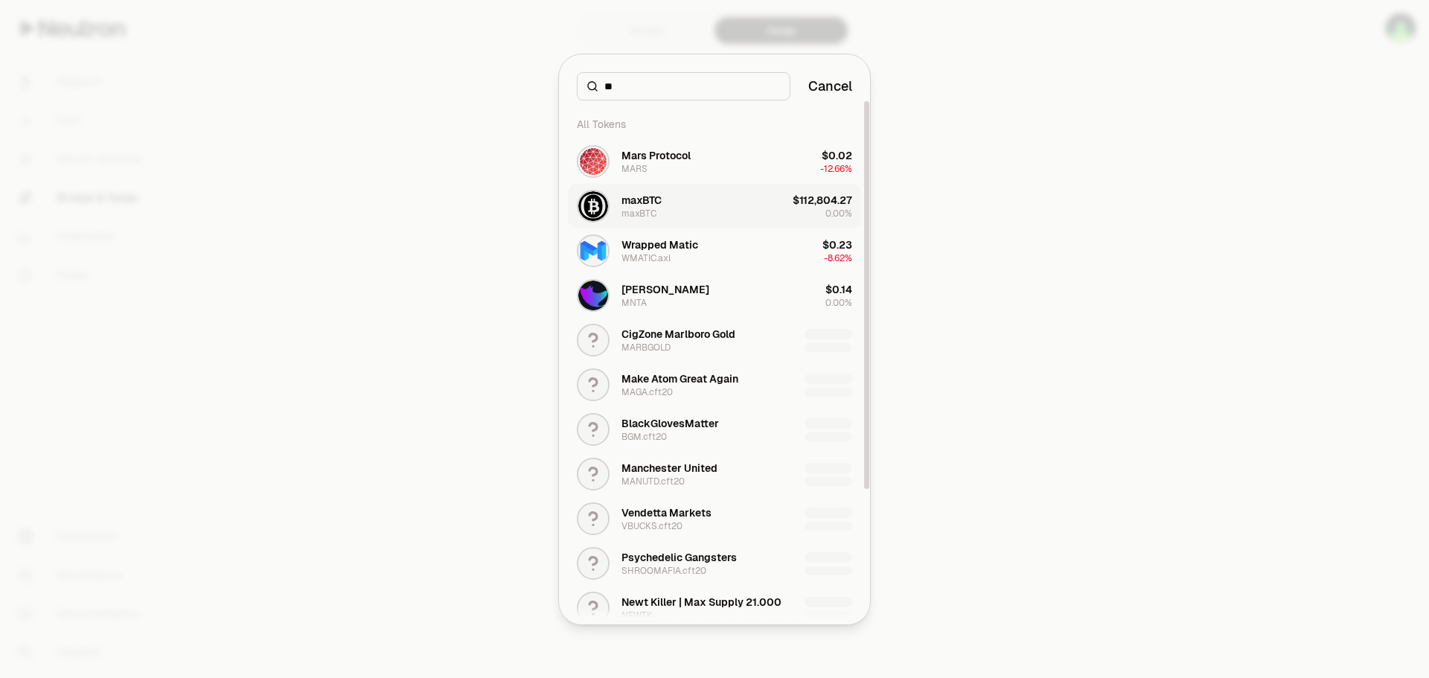
type input "**"
click at [709, 216] on button "maxBTC maxBTC $112,804.27 0.00%" at bounding box center [714, 206] width 293 height 45
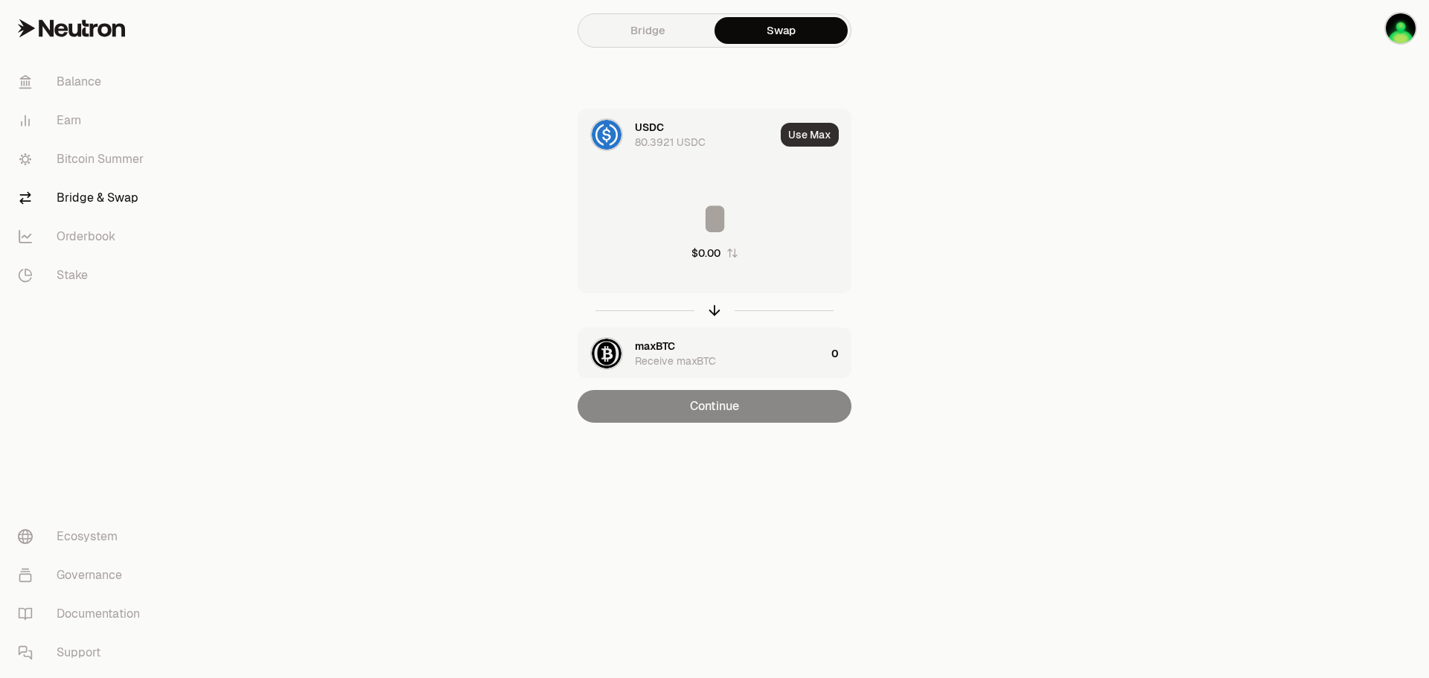
click at [807, 138] on button "Use Max" at bounding box center [810, 135] width 58 height 24
type input "*********"
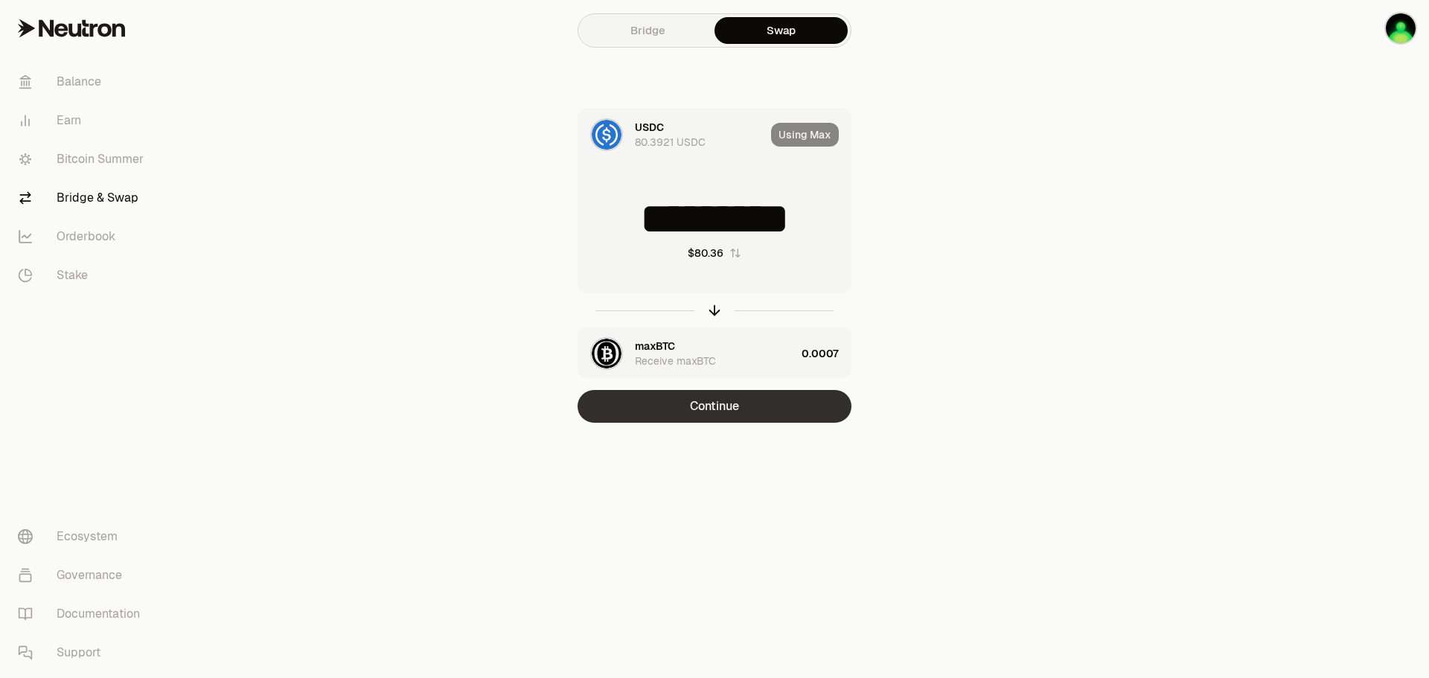
click at [765, 412] on button "Continue" at bounding box center [715, 406] width 274 height 33
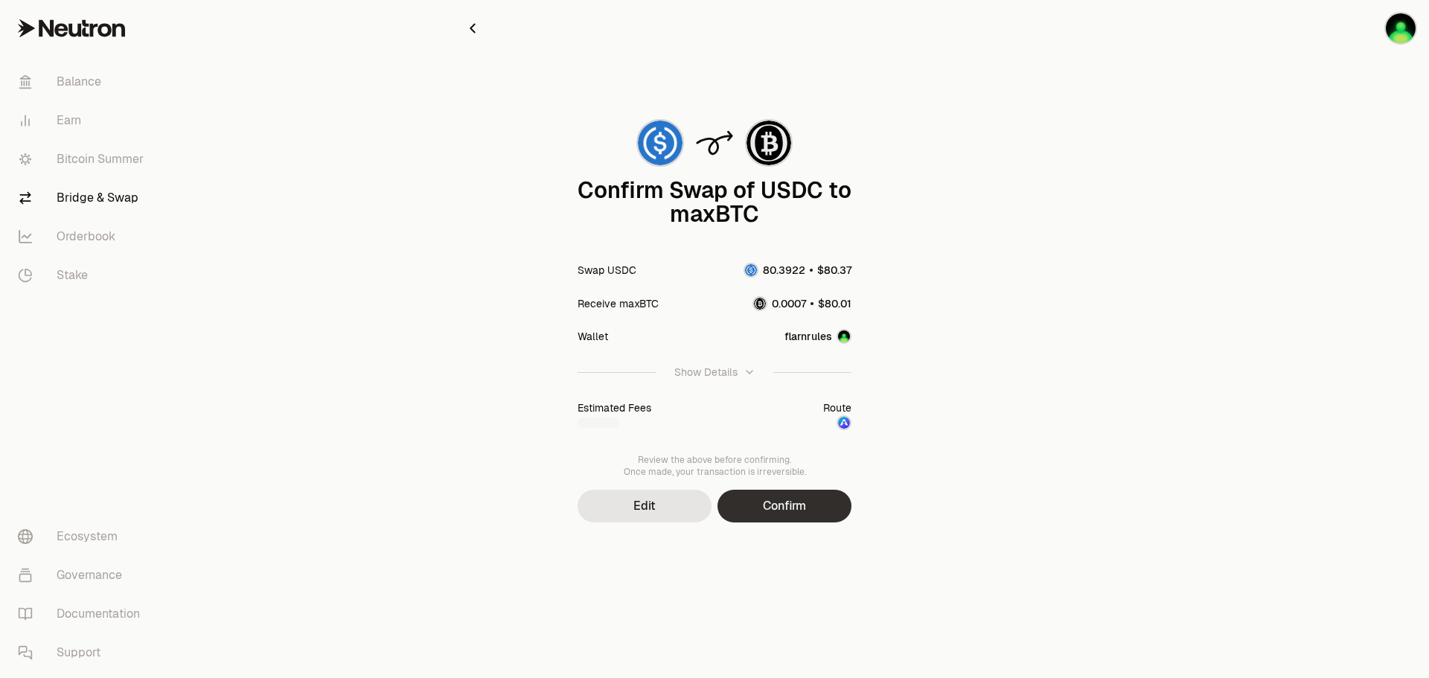
click at [788, 496] on button "Confirm" at bounding box center [785, 506] width 134 height 33
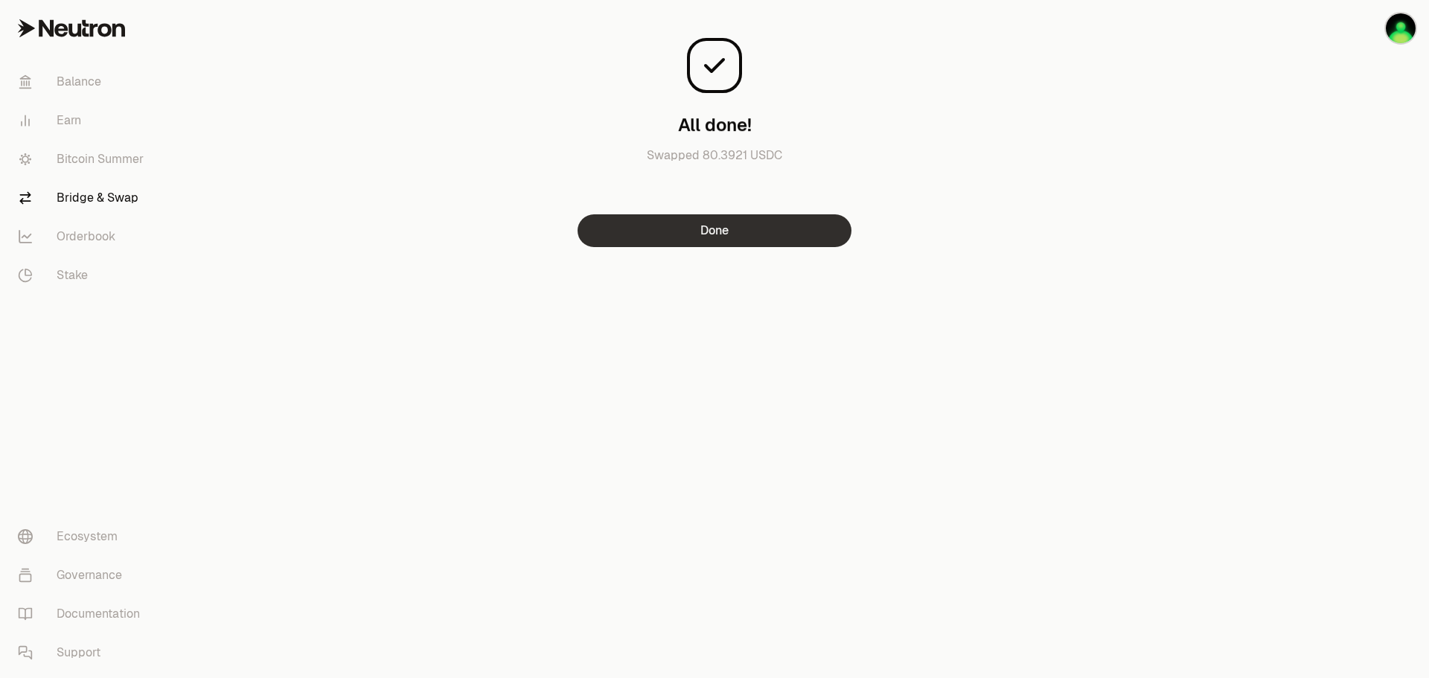
click at [743, 242] on button "Done" at bounding box center [715, 230] width 274 height 33
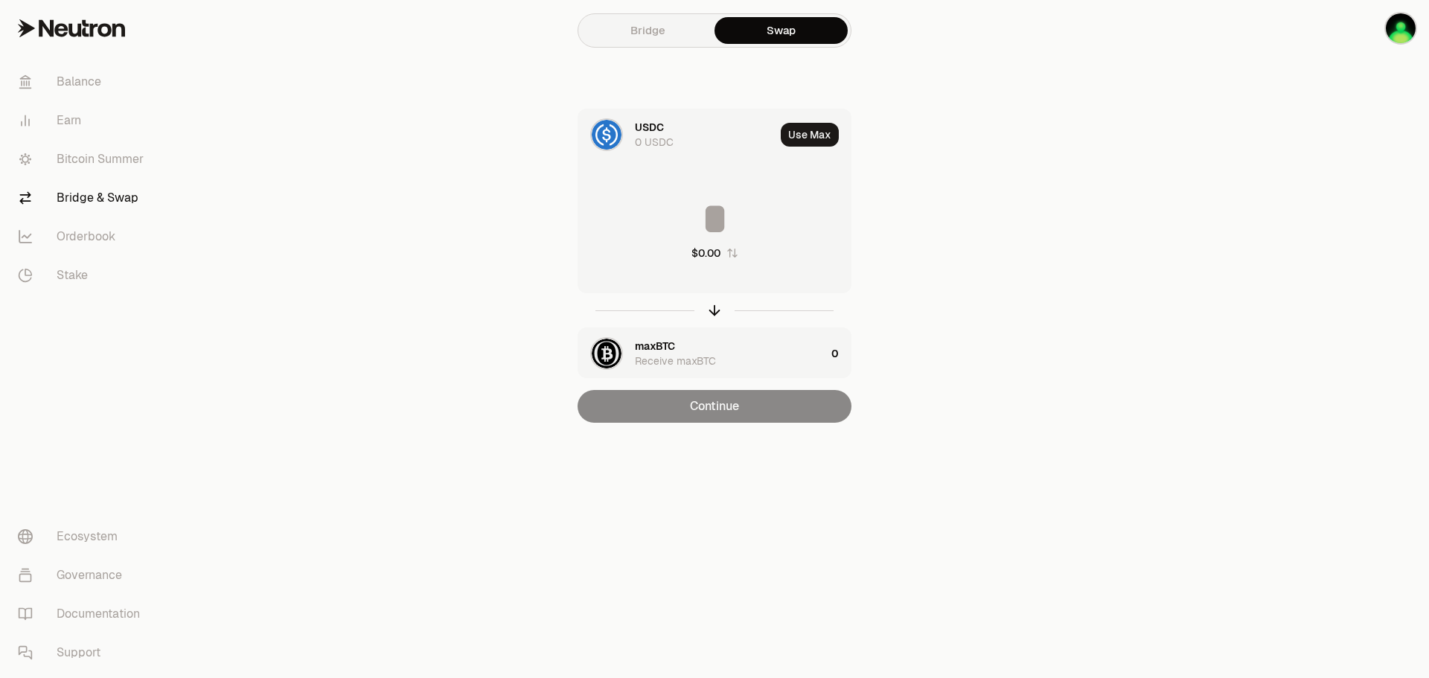
click at [635, 132] on div "USDC" at bounding box center [649, 127] width 29 height 15
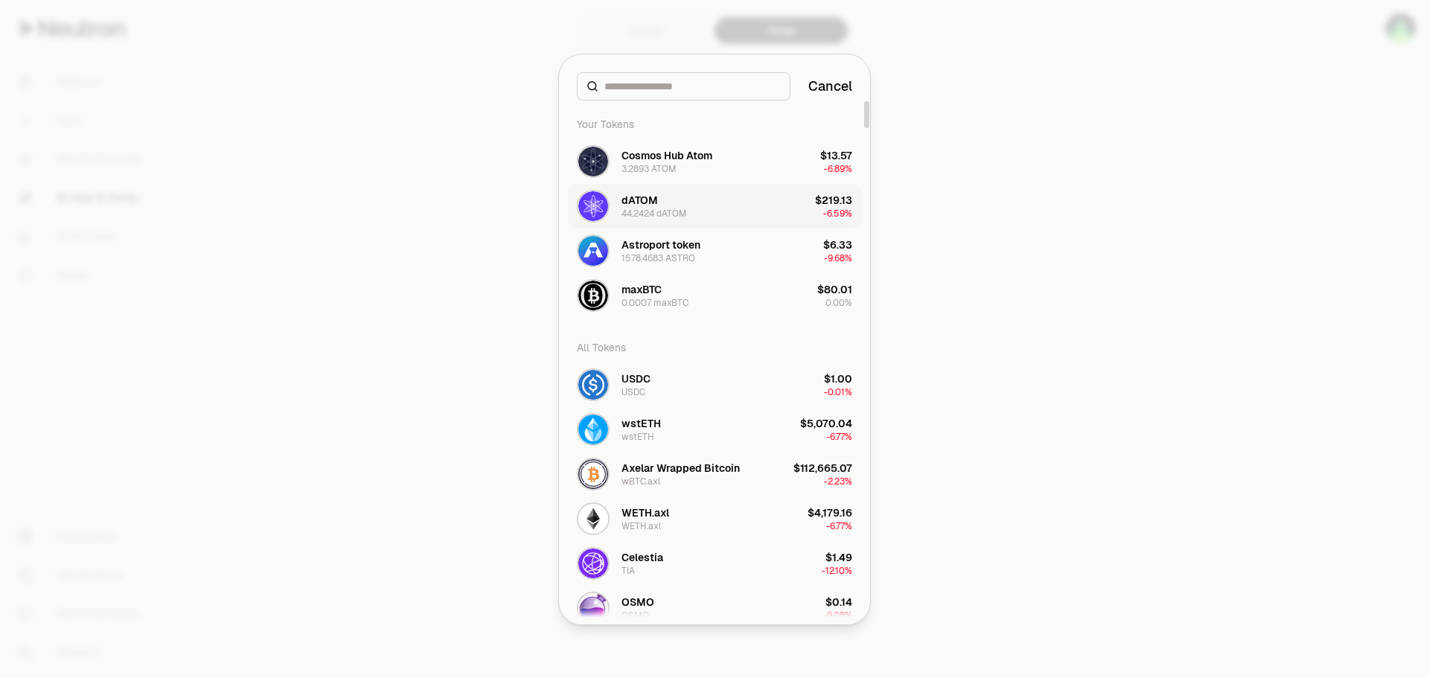
click at [681, 198] on div "dATOM 44.2424 dATOM" at bounding box center [655, 206] width 66 height 27
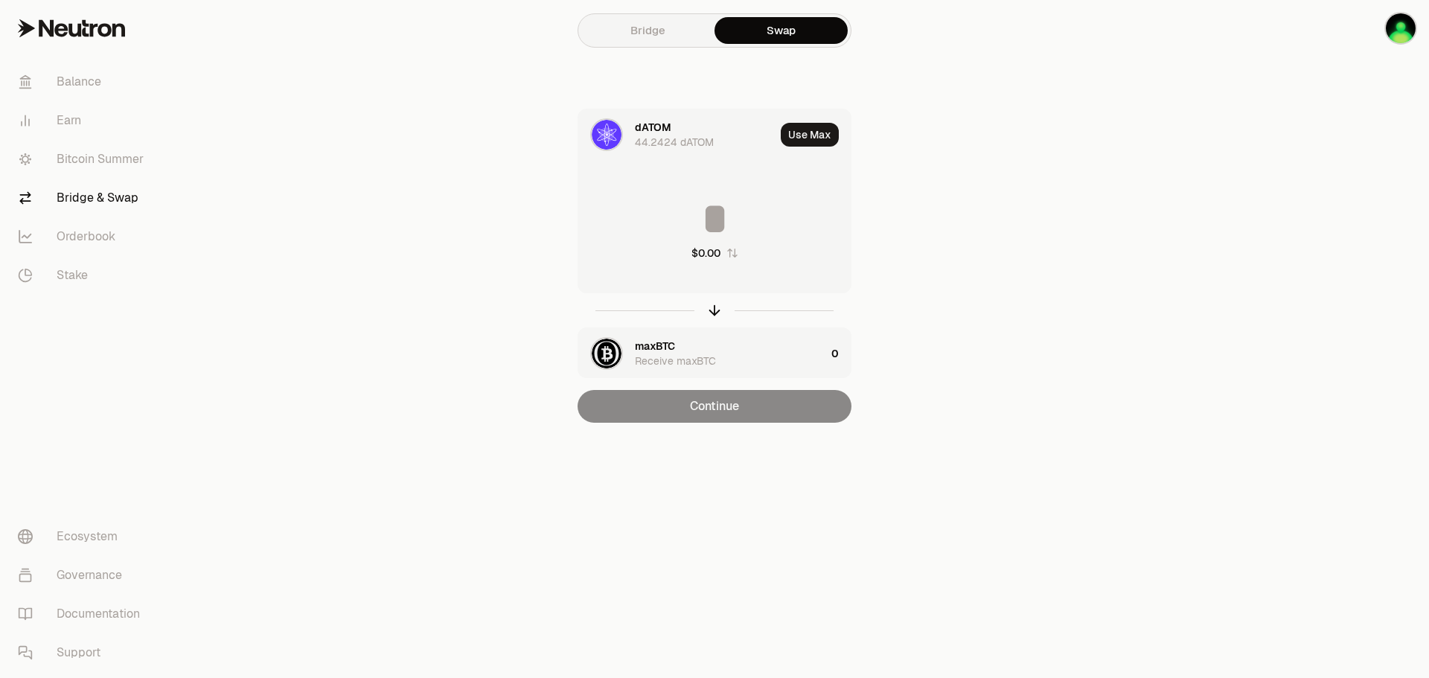
click at [807, 138] on button "Use Max" at bounding box center [810, 135] width 58 height 24
type input "*********"
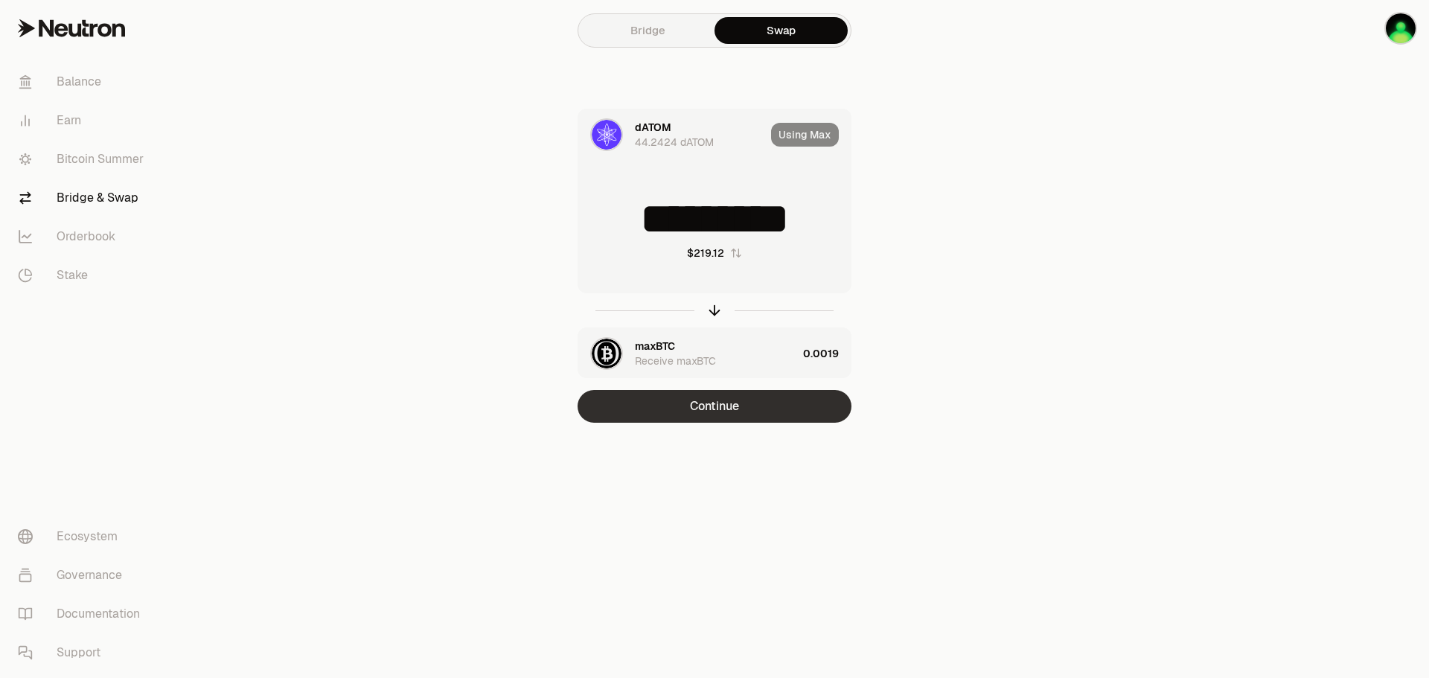
click at [715, 405] on button "Continue" at bounding box center [715, 406] width 274 height 33
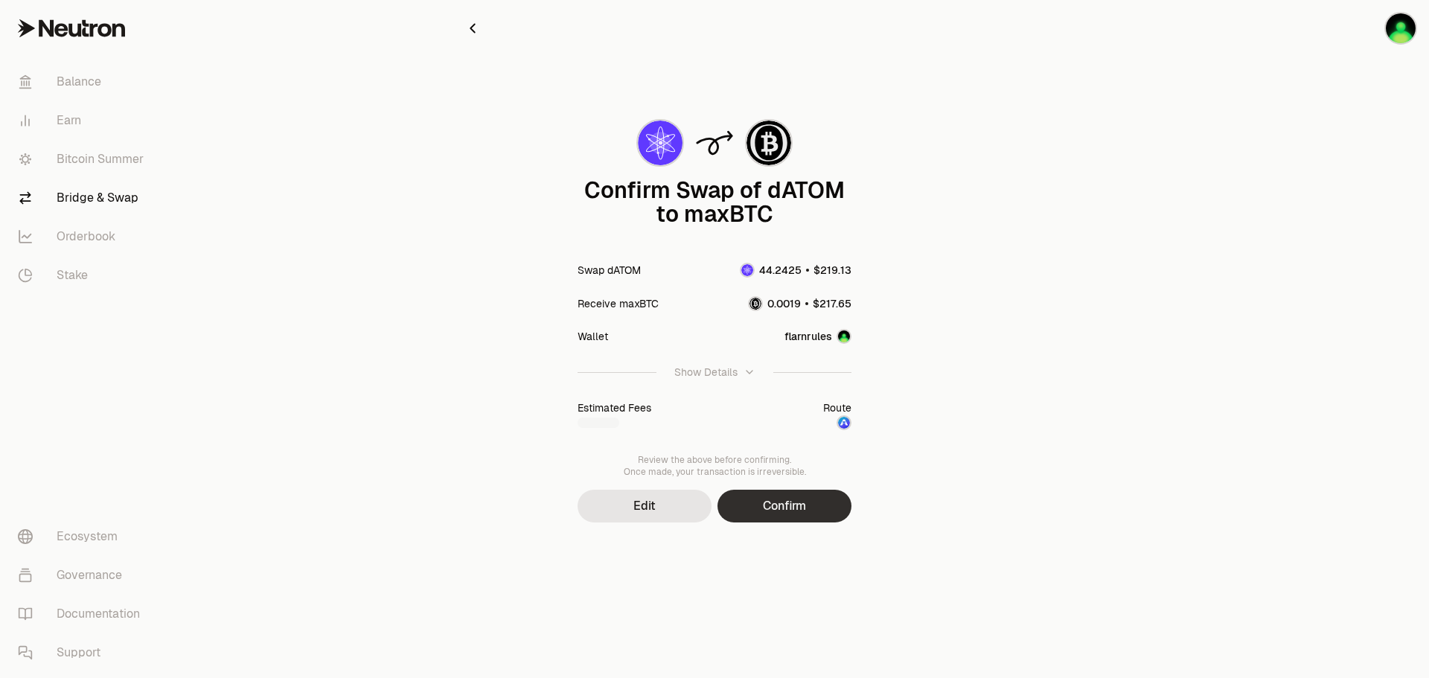
click at [775, 504] on button "Confirm" at bounding box center [785, 506] width 134 height 33
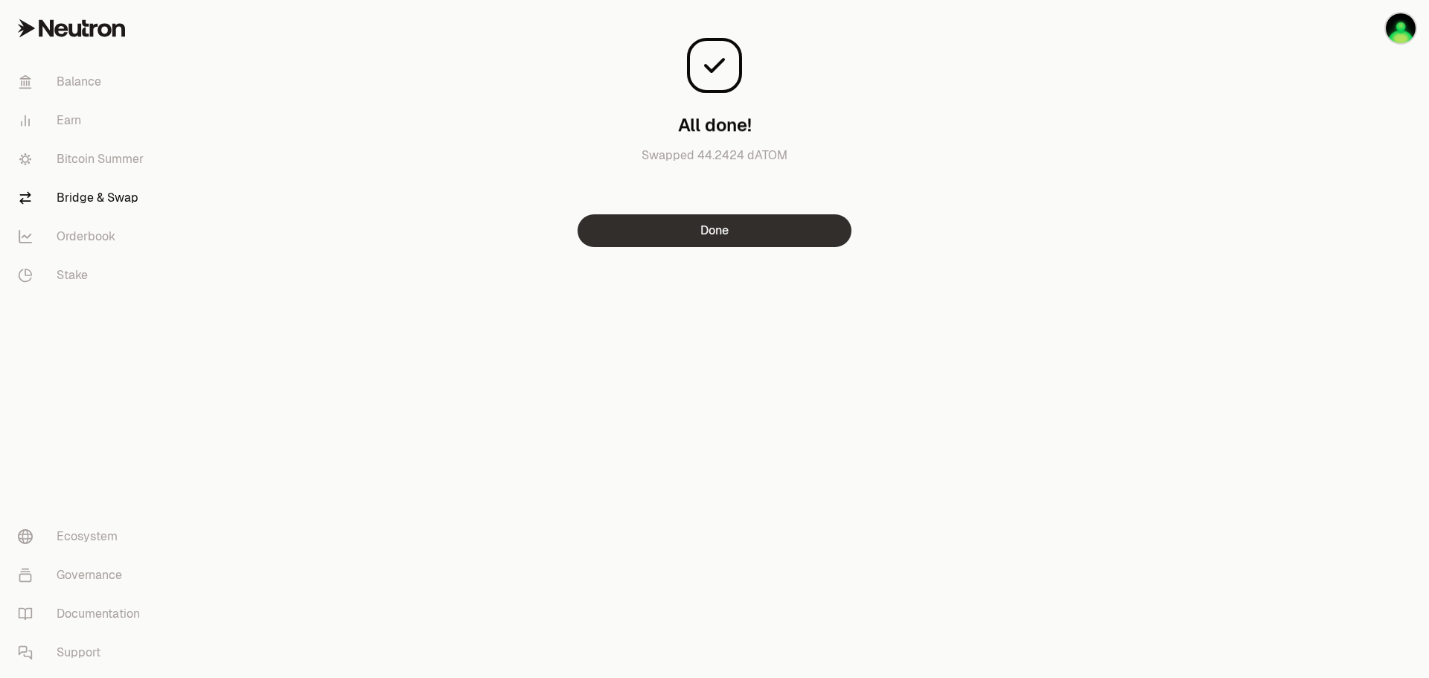
click at [759, 243] on button "Done" at bounding box center [715, 230] width 274 height 33
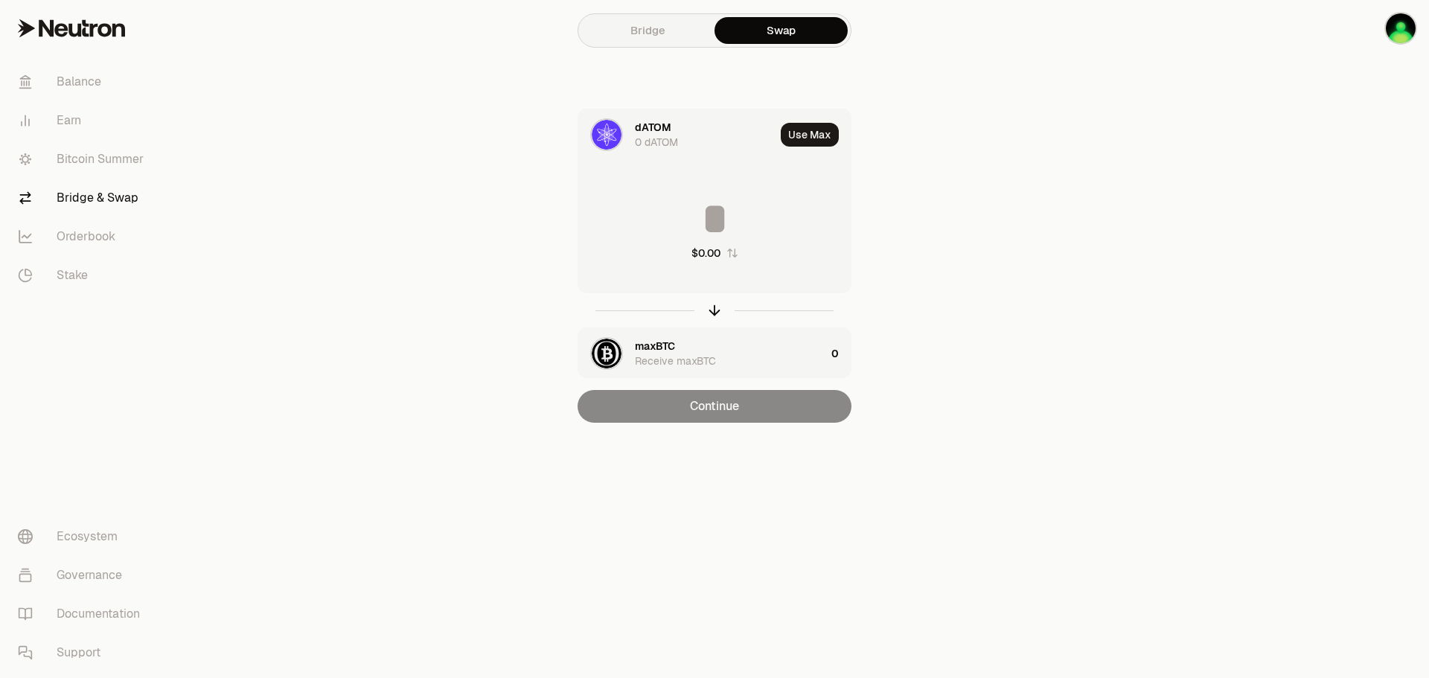
click at [653, 125] on div "dATOM" at bounding box center [653, 127] width 36 height 15
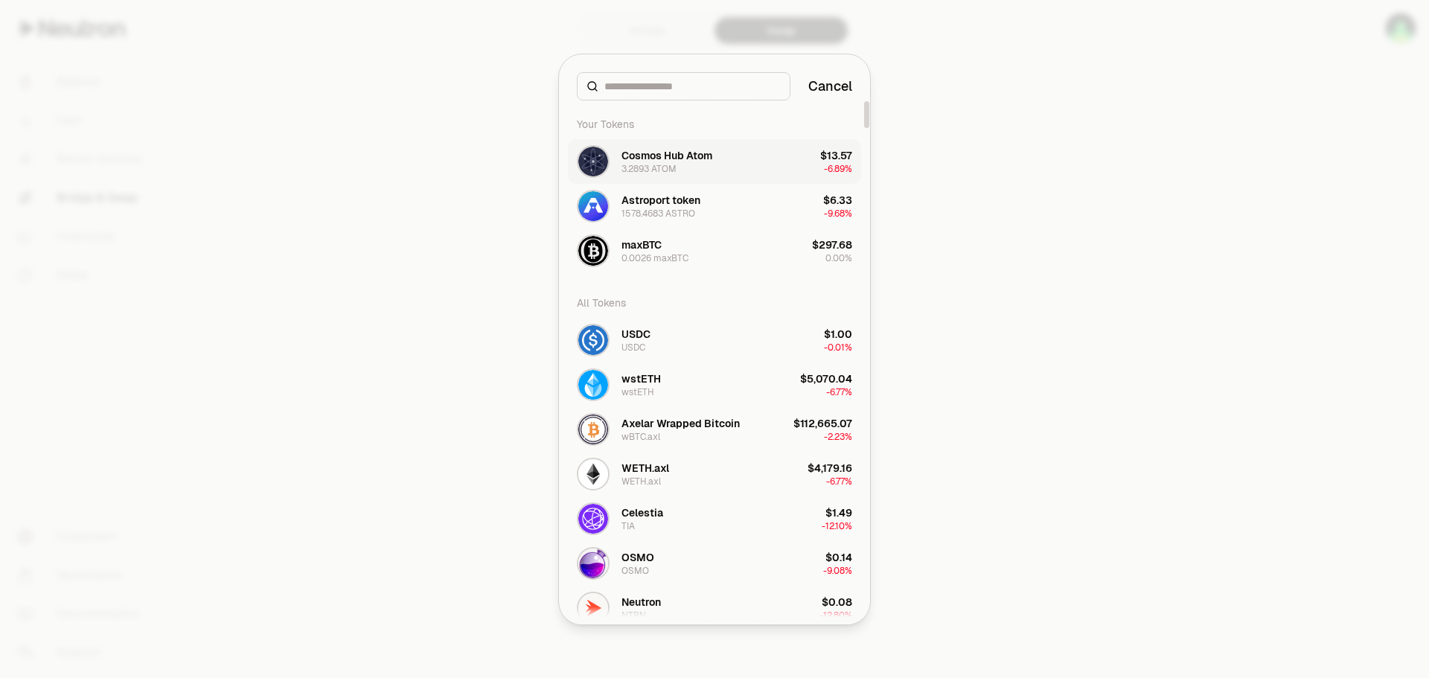
click at [697, 159] on div "Cosmos Hub Atom" at bounding box center [667, 155] width 91 height 15
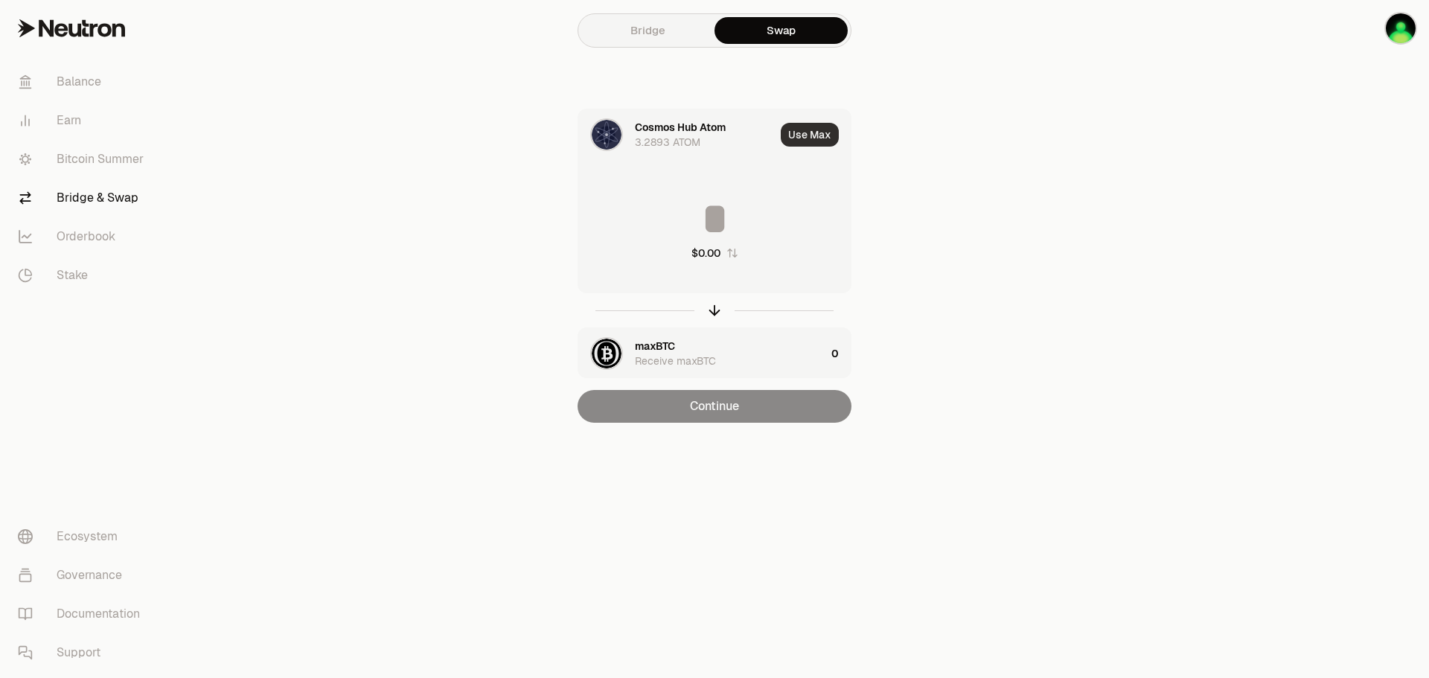
click at [824, 130] on button "Use Max" at bounding box center [810, 135] width 58 height 24
type input "********"
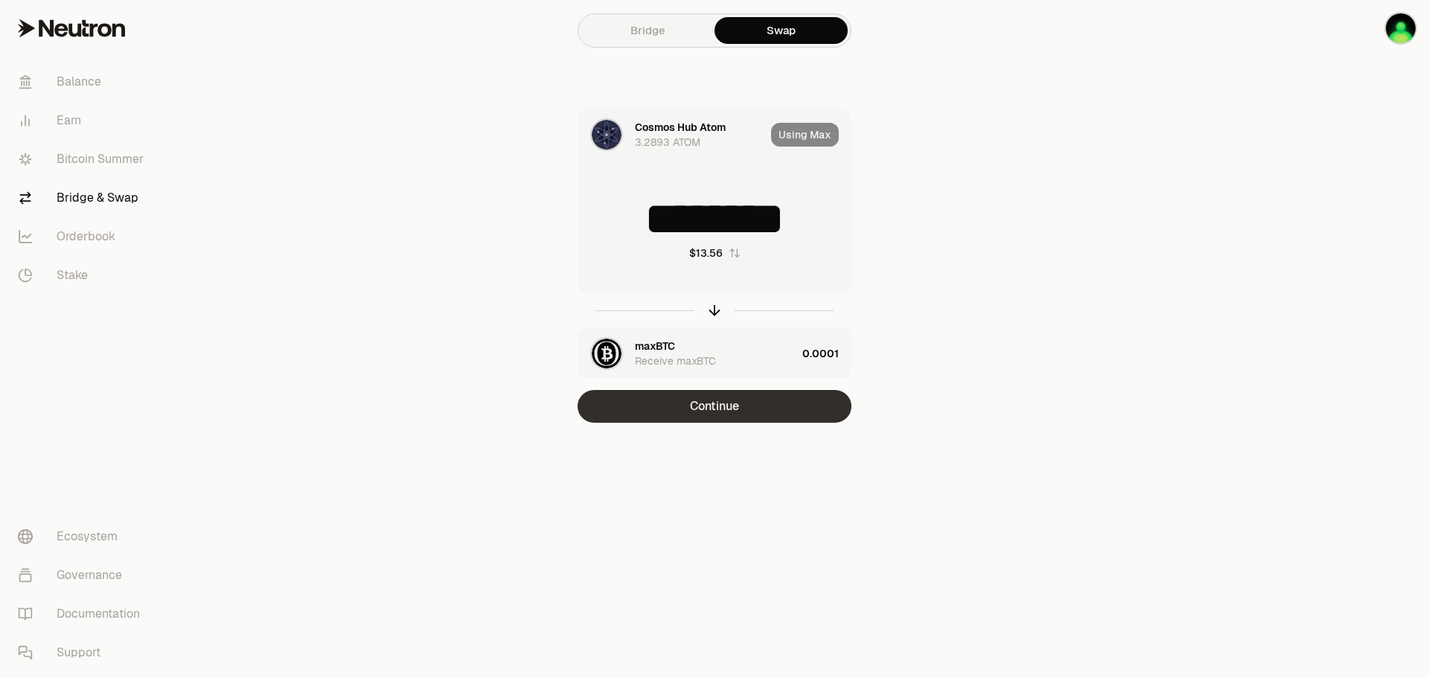
click at [754, 395] on button "Continue" at bounding box center [715, 406] width 274 height 33
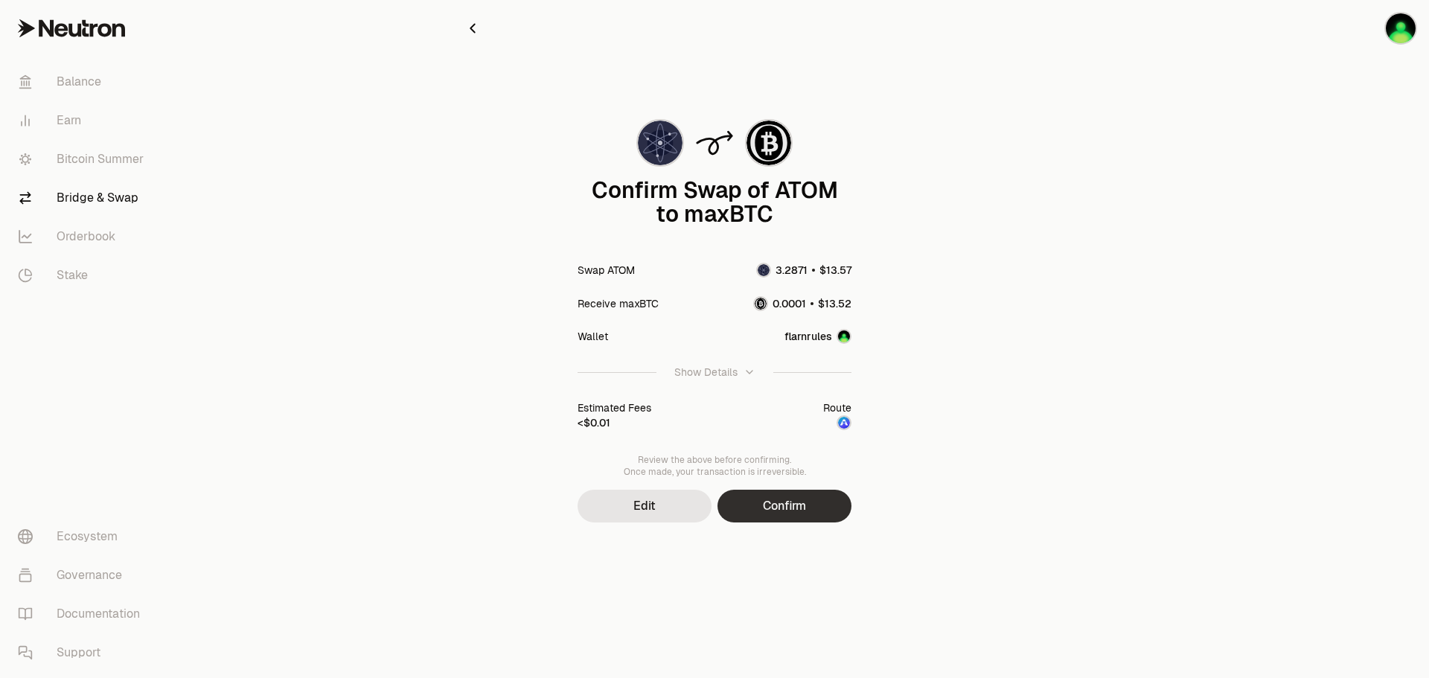
click at [782, 502] on button "Confirm" at bounding box center [785, 506] width 134 height 33
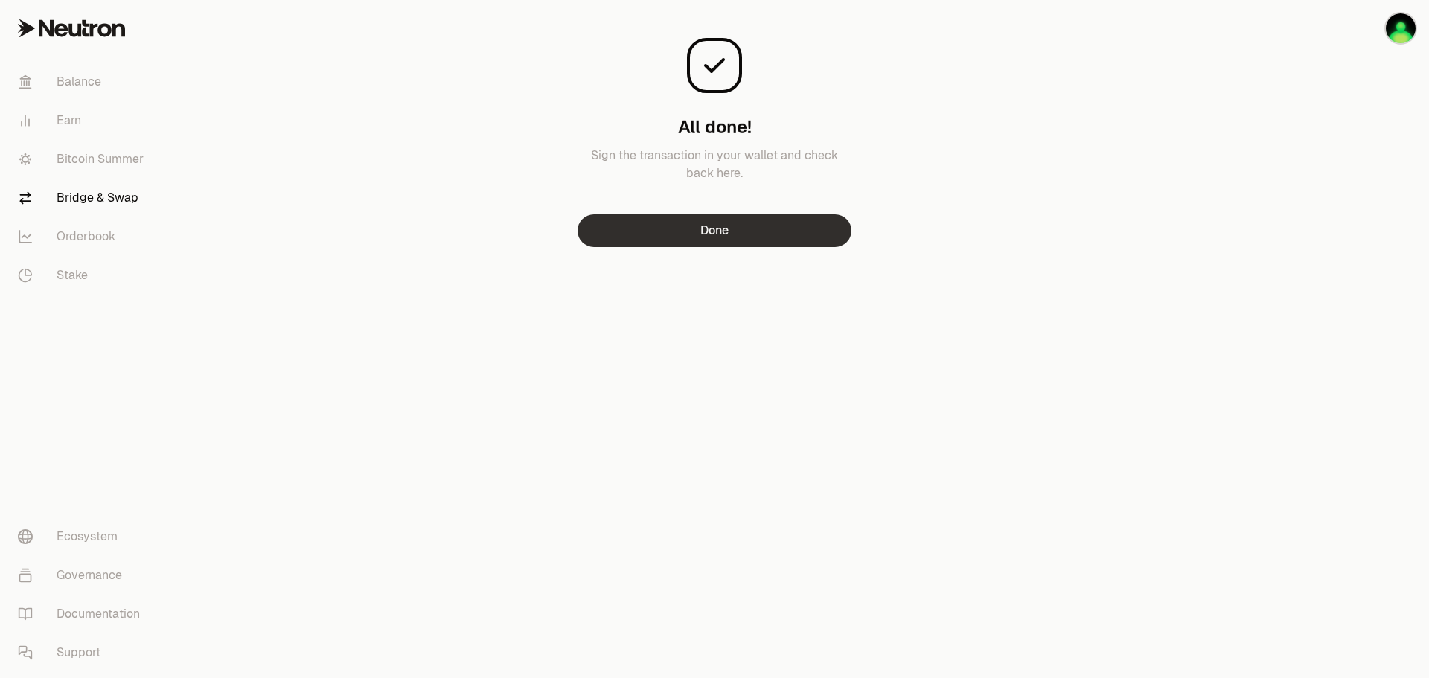
drag, startPoint x: 789, startPoint y: 237, endPoint x: 784, endPoint y: 243, distance: 7.9
click at [784, 243] on button "Done" at bounding box center [715, 230] width 274 height 33
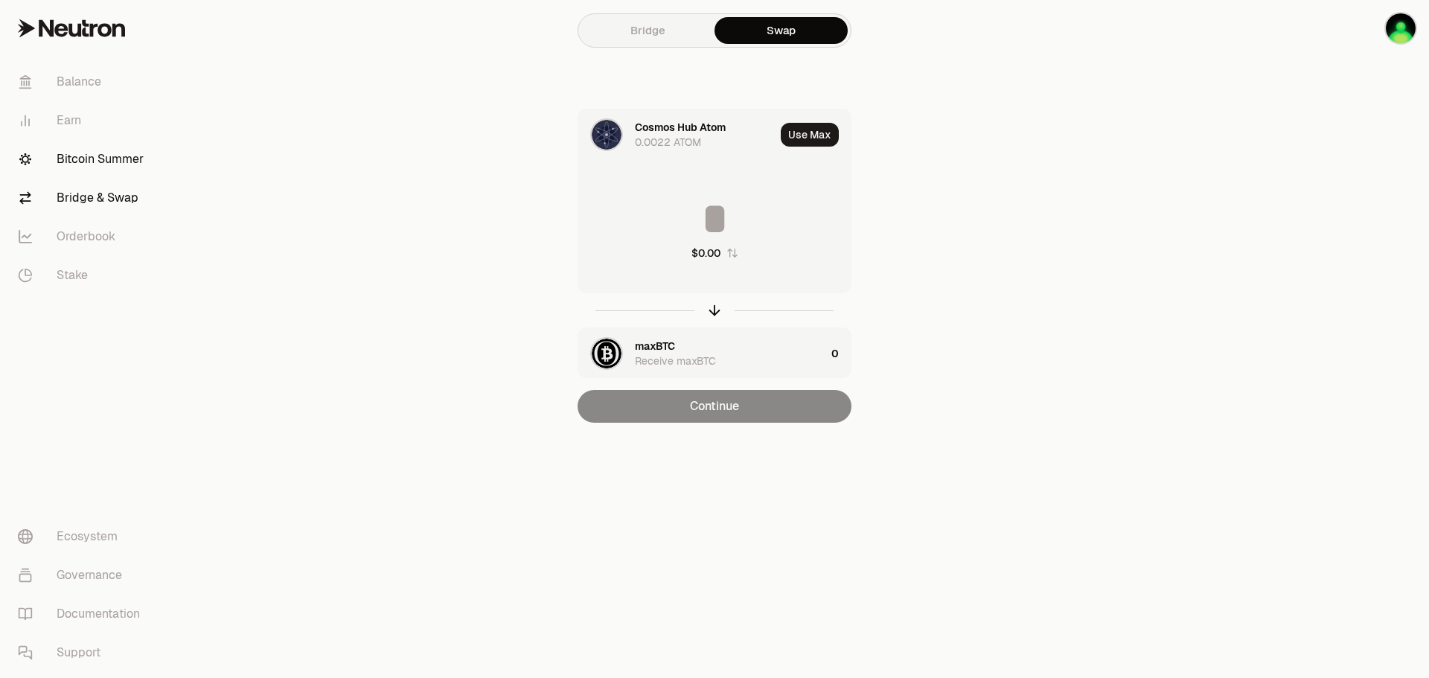
click at [115, 167] on link "Bitcoin Summer" at bounding box center [83, 159] width 155 height 39
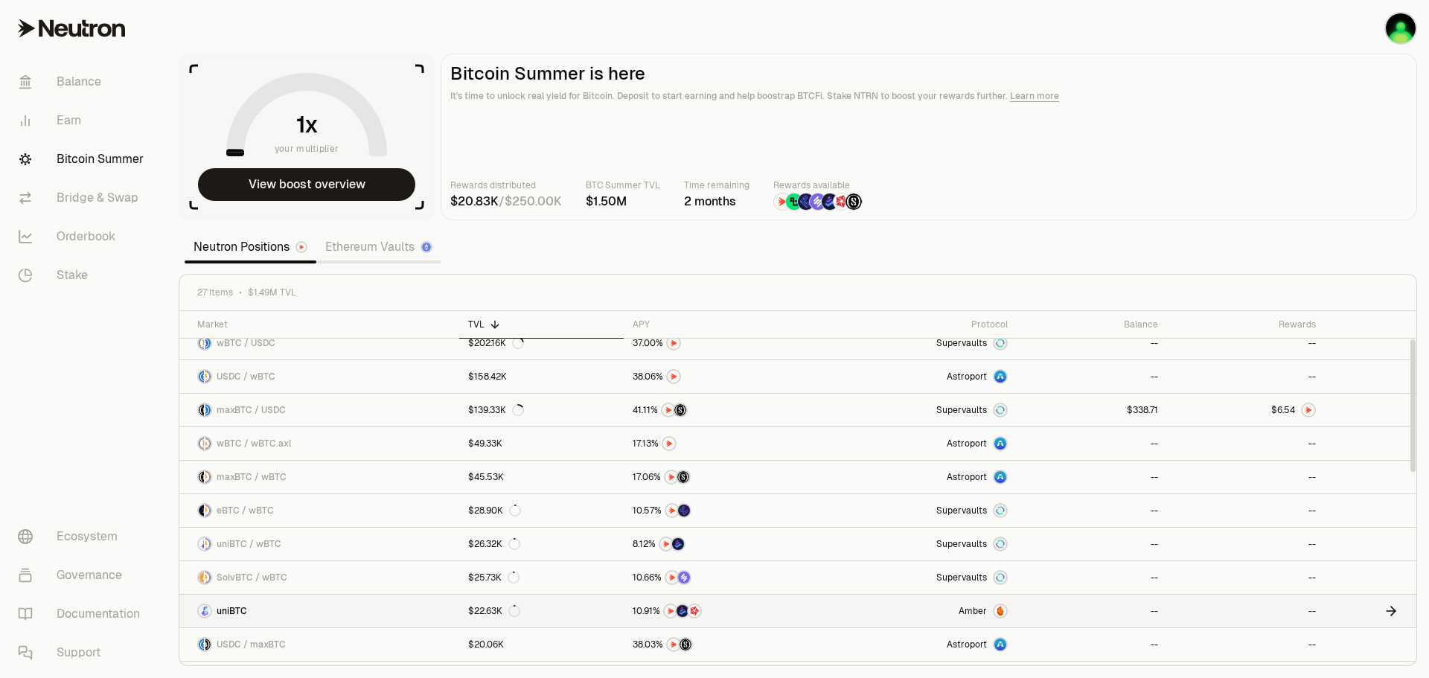
scroll to position [74, 0]
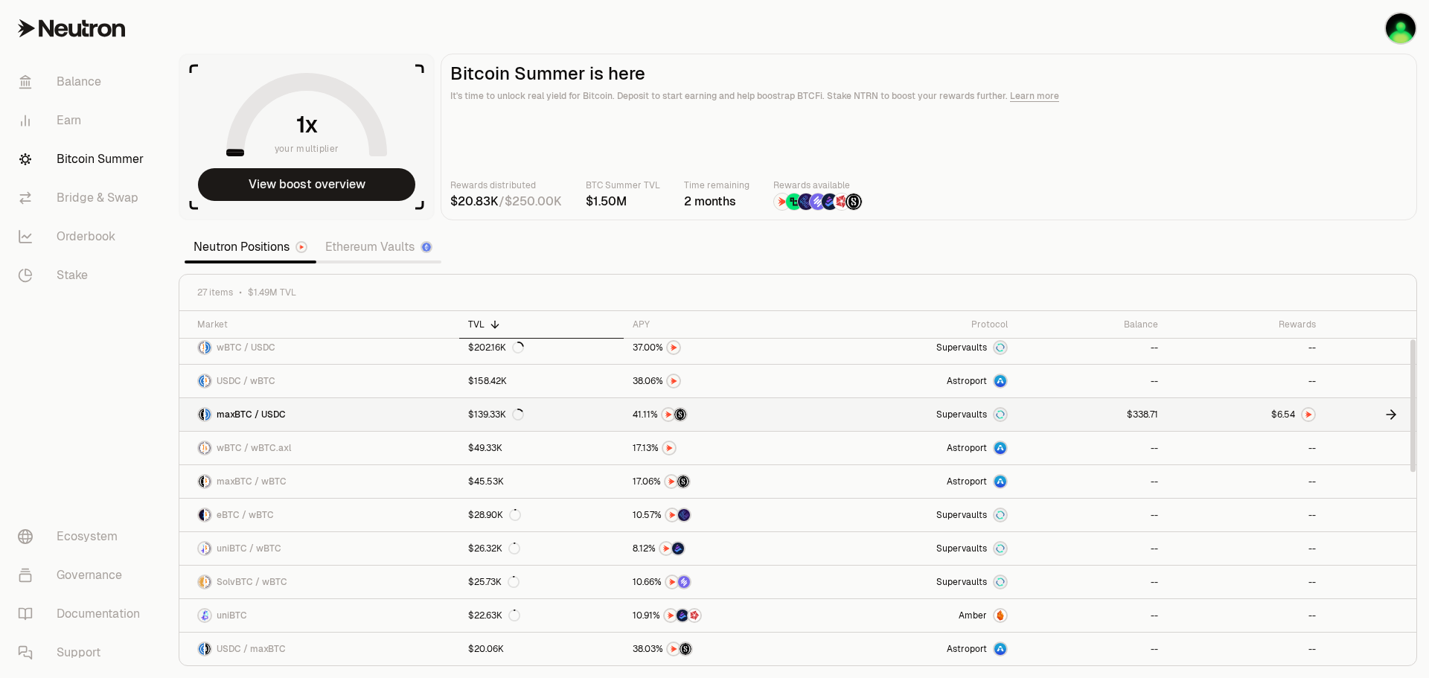
click at [1050, 412] on link at bounding box center [1092, 414] width 151 height 33
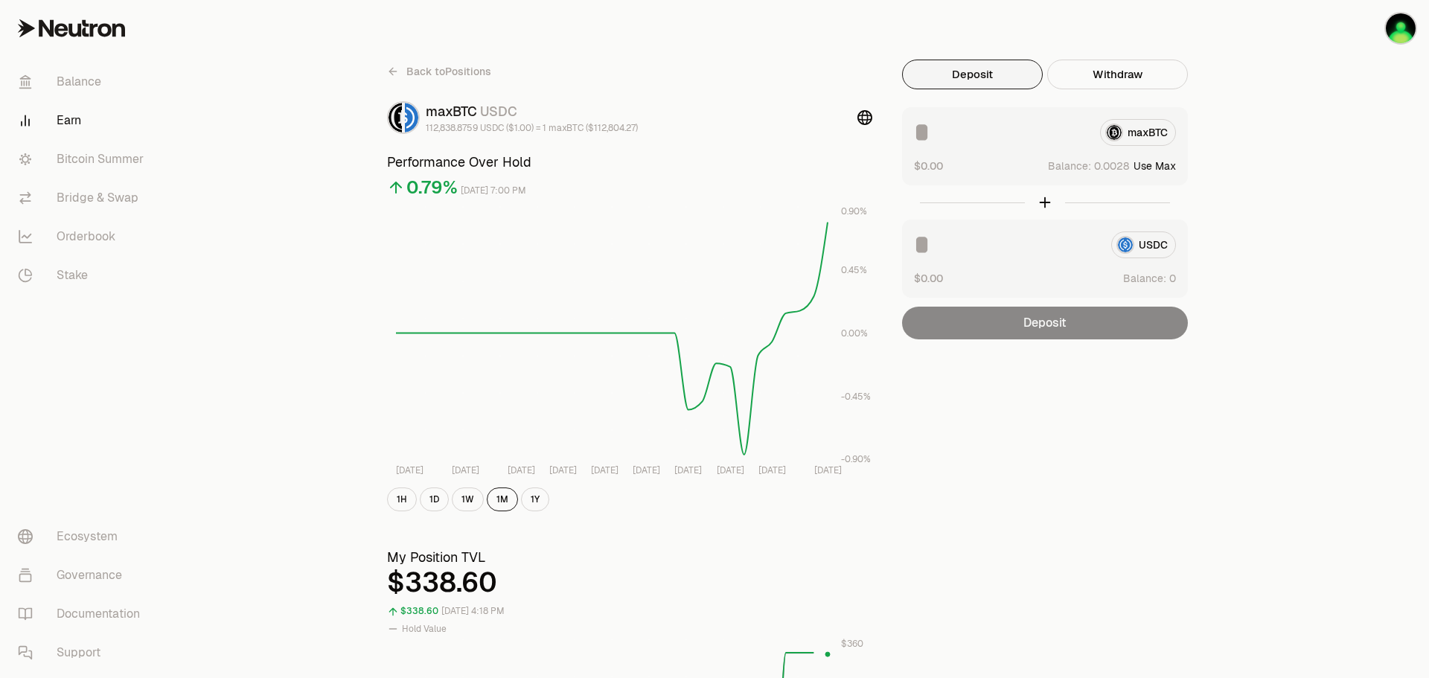
click at [1127, 132] on div "maxBTC" at bounding box center [1045, 132] width 262 height 27
click at [1162, 165] on button "Use Max" at bounding box center [1155, 166] width 42 height 15
type input "**********"
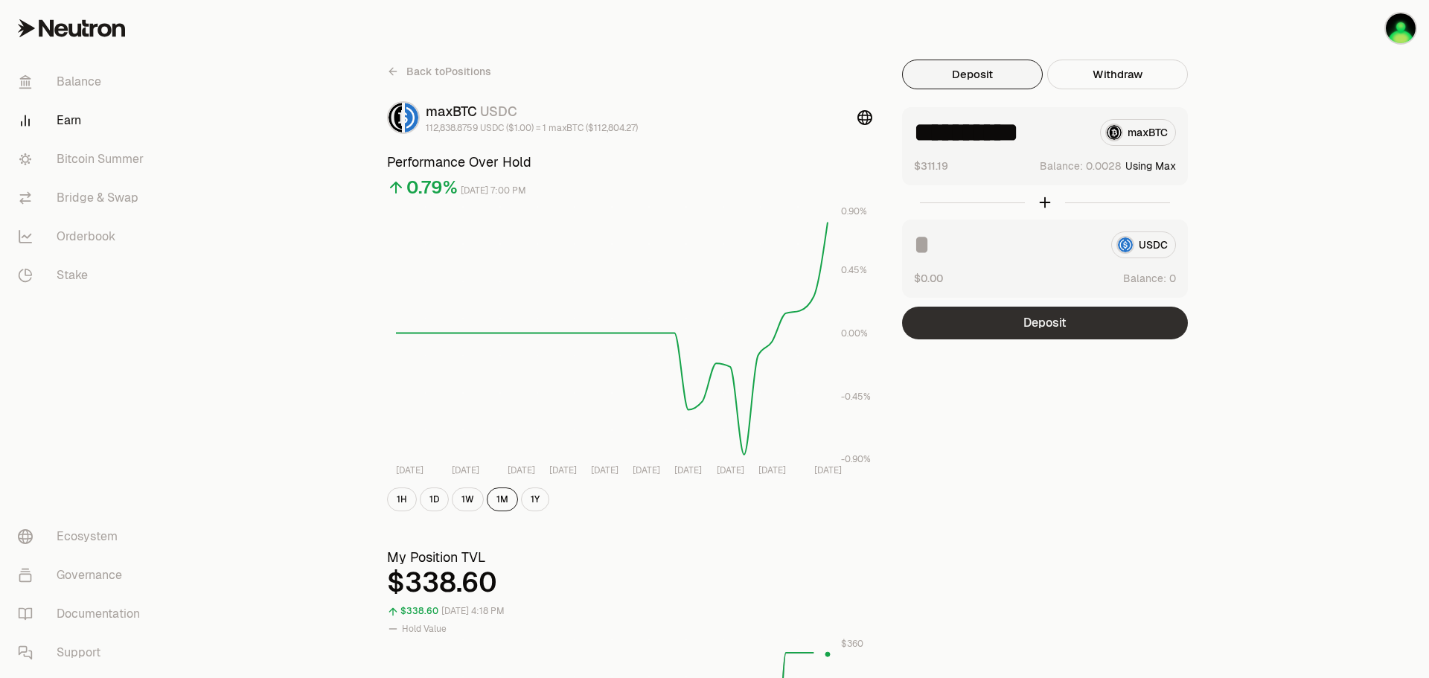
click at [1114, 328] on button "Deposit" at bounding box center [1045, 323] width 286 height 33
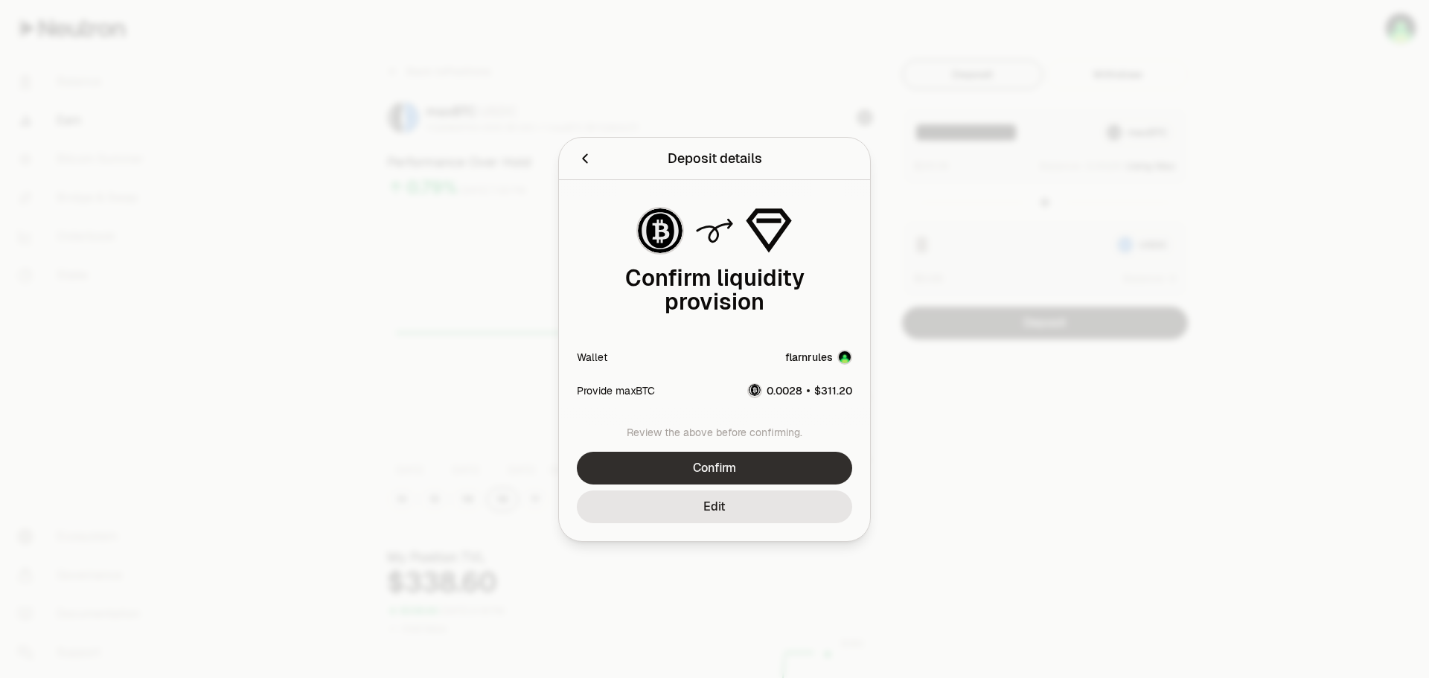
click at [785, 468] on button "Confirm" at bounding box center [714, 468] width 275 height 33
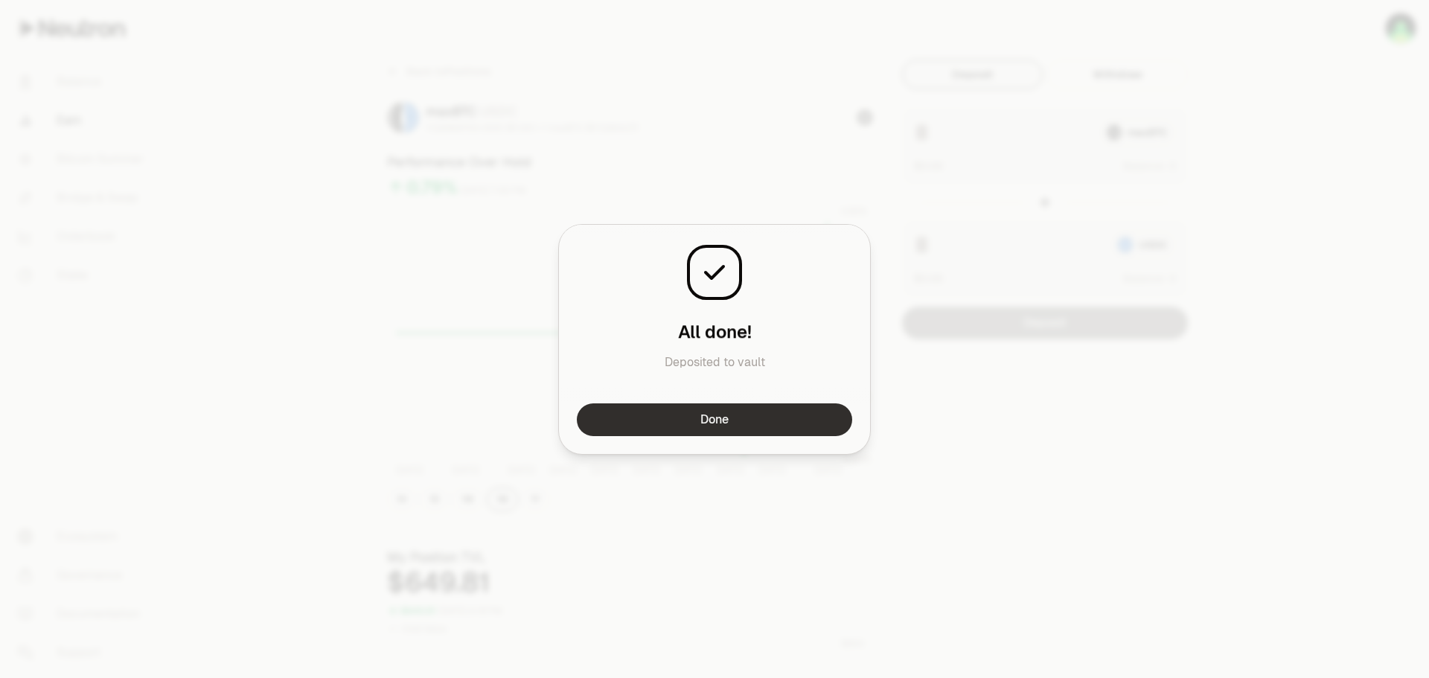
click at [763, 415] on button "Done" at bounding box center [714, 419] width 275 height 33
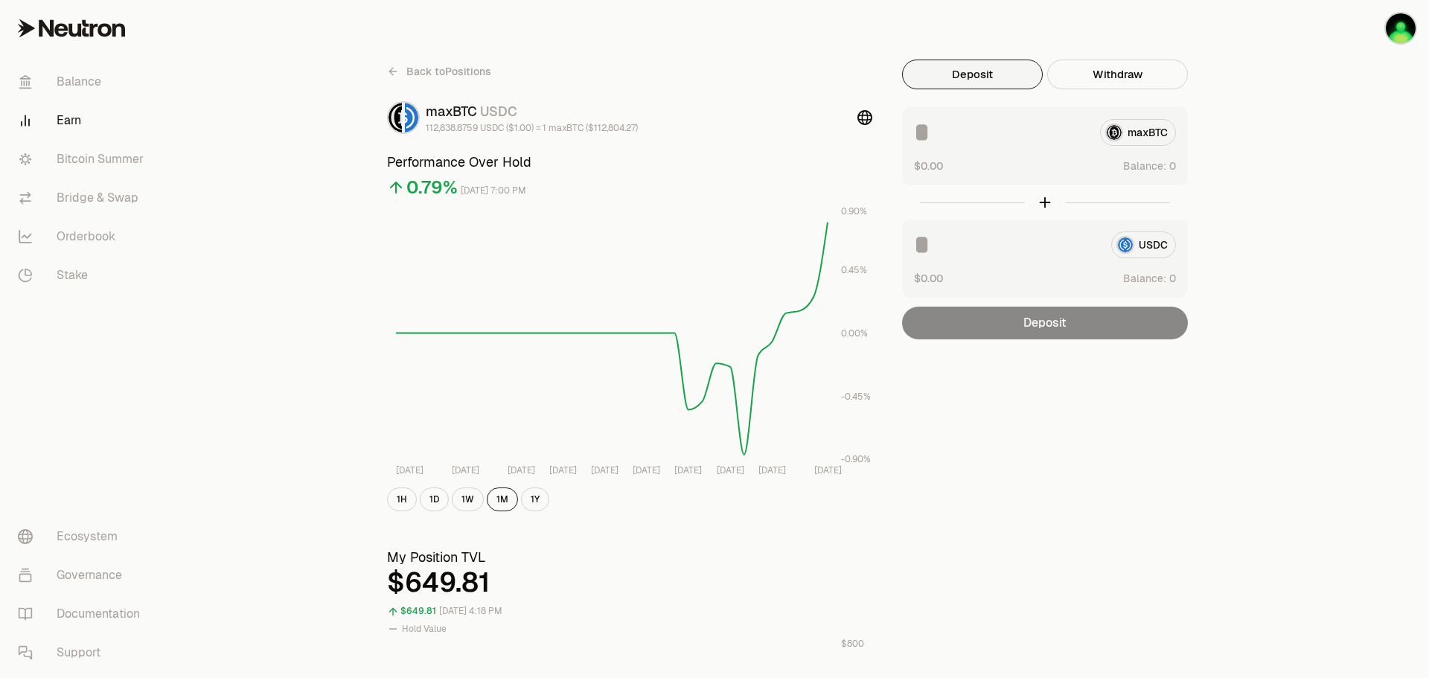
click at [439, 72] on span "Back to Positions" at bounding box center [448, 71] width 85 height 15
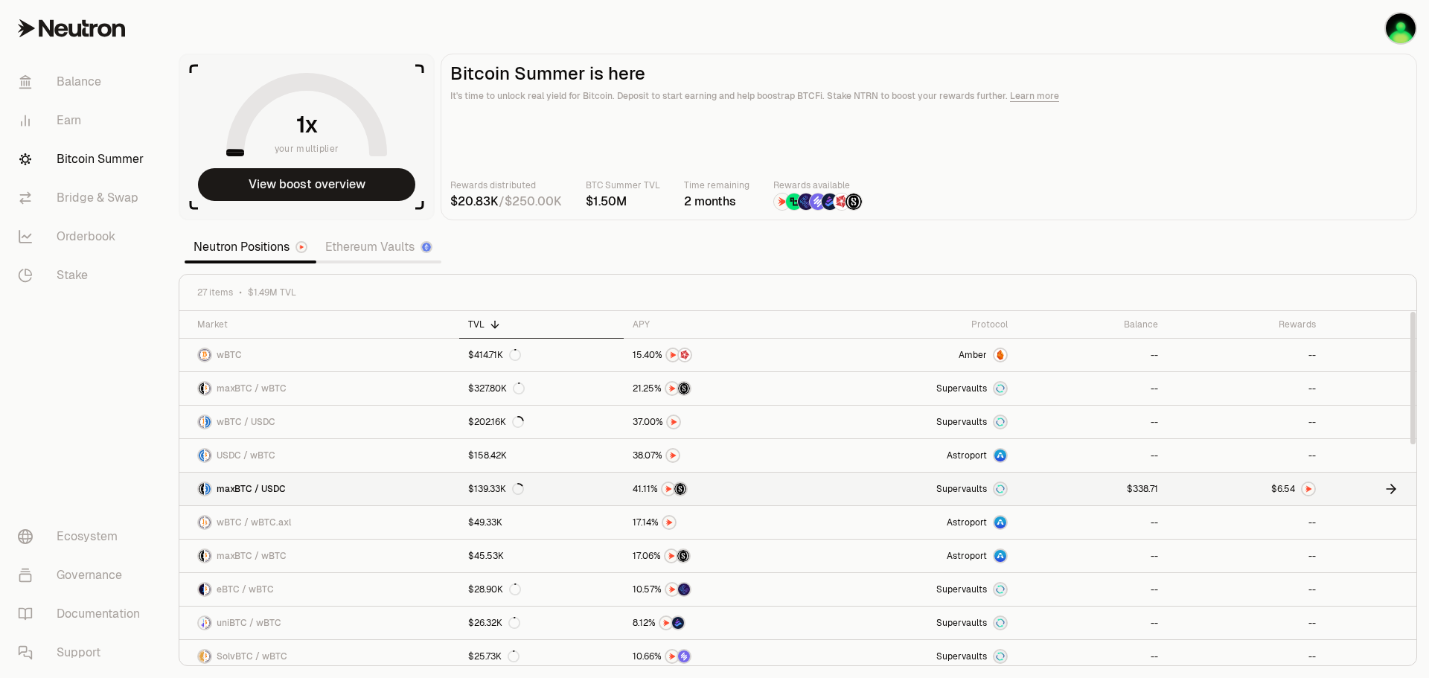
click at [1284, 488] on span "5" at bounding box center [1287, 489] width 6 height 11
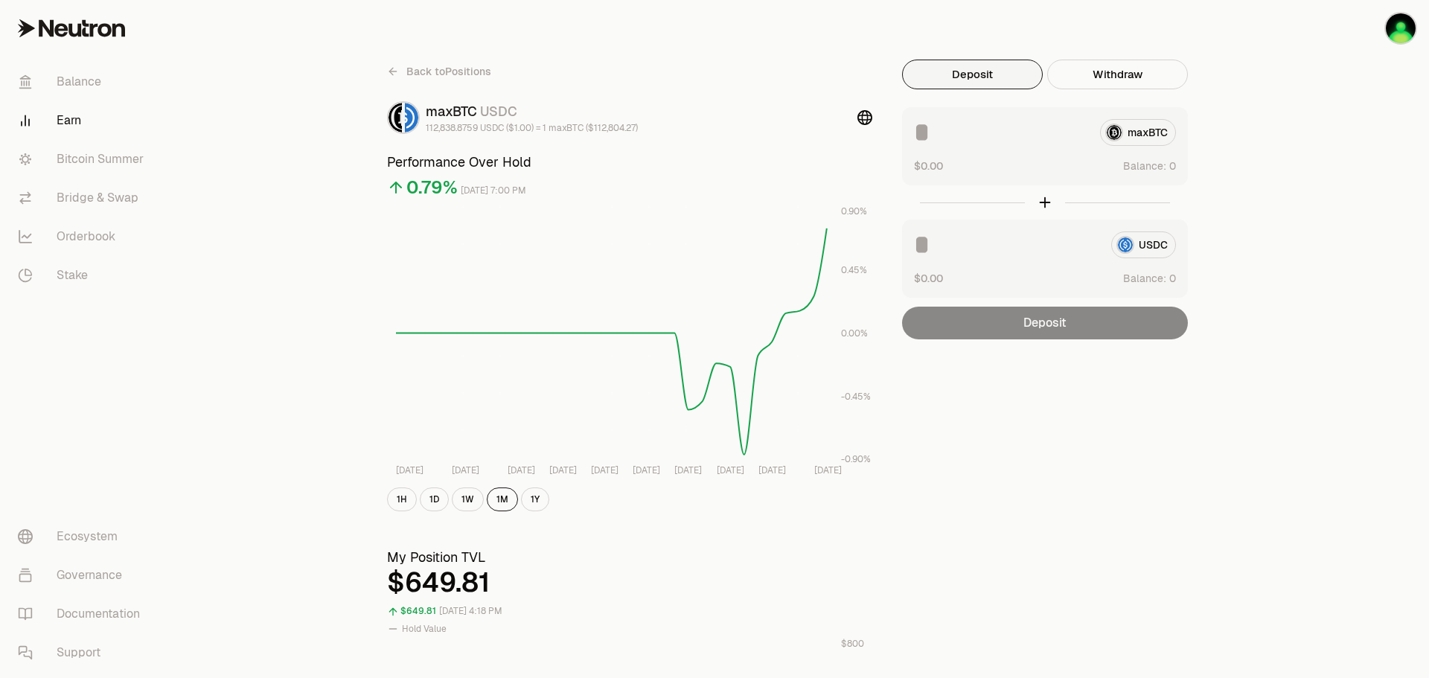
click at [439, 74] on span "Back to Positions" at bounding box center [448, 71] width 85 height 15
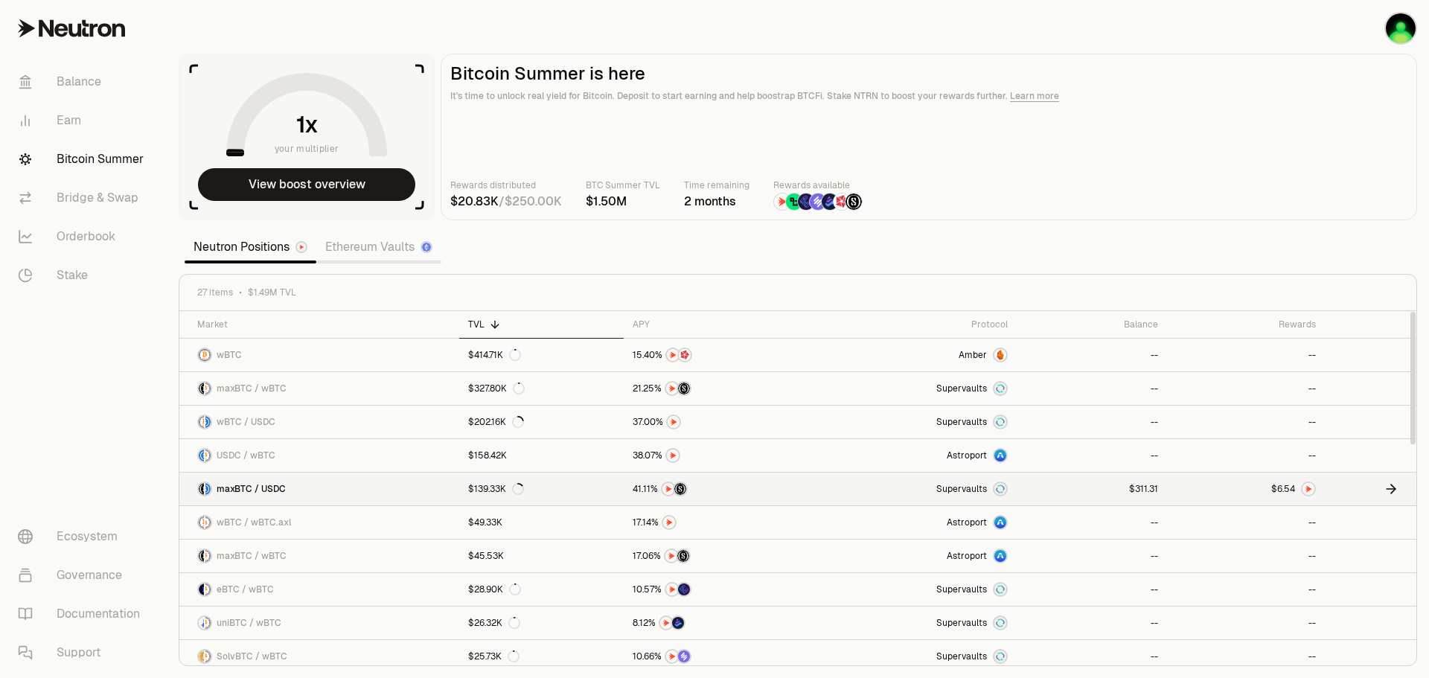
click at [1391, 491] on icon at bounding box center [1391, 489] width 15 height 15
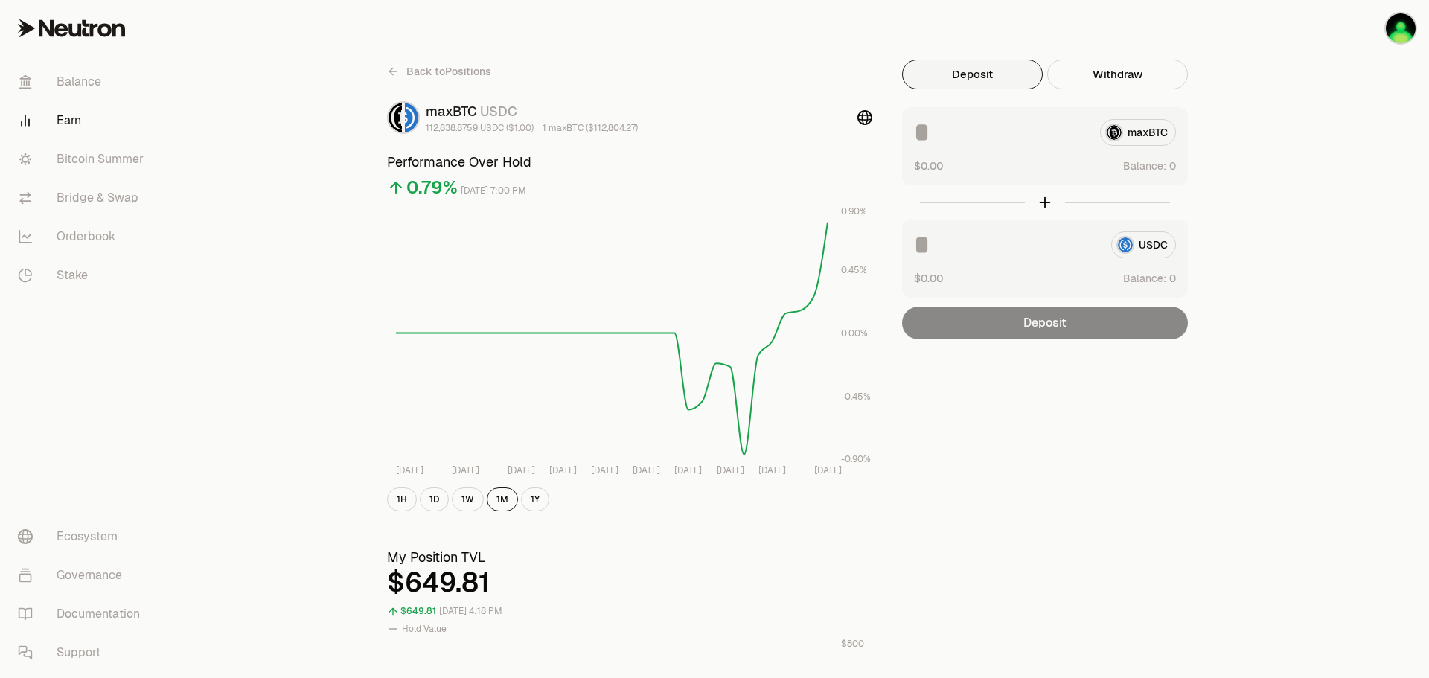
click at [63, 117] on link "Earn" at bounding box center [83, 120] width 155 height 39
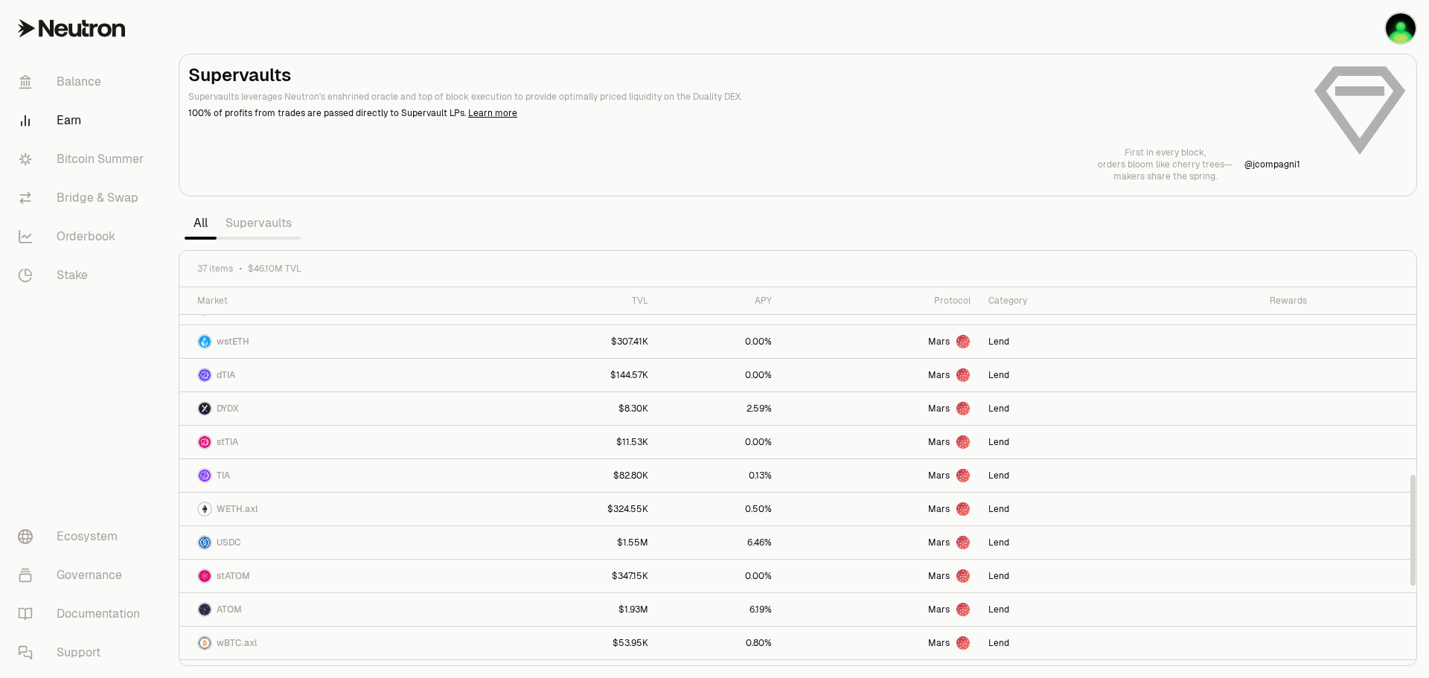
scroll to position [888, 0]
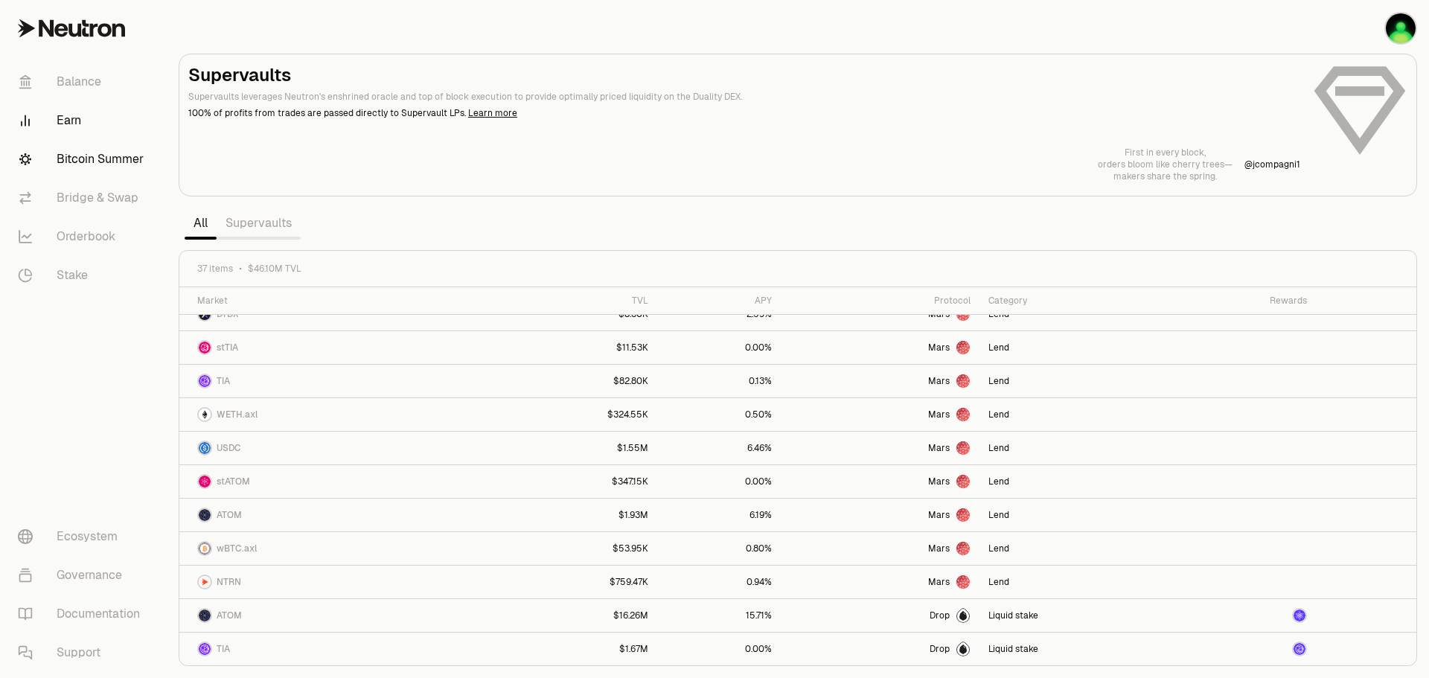
click at [101, 147] on link "Bitcoin Summer" at bounding box center [83, 159] width 155 height 39
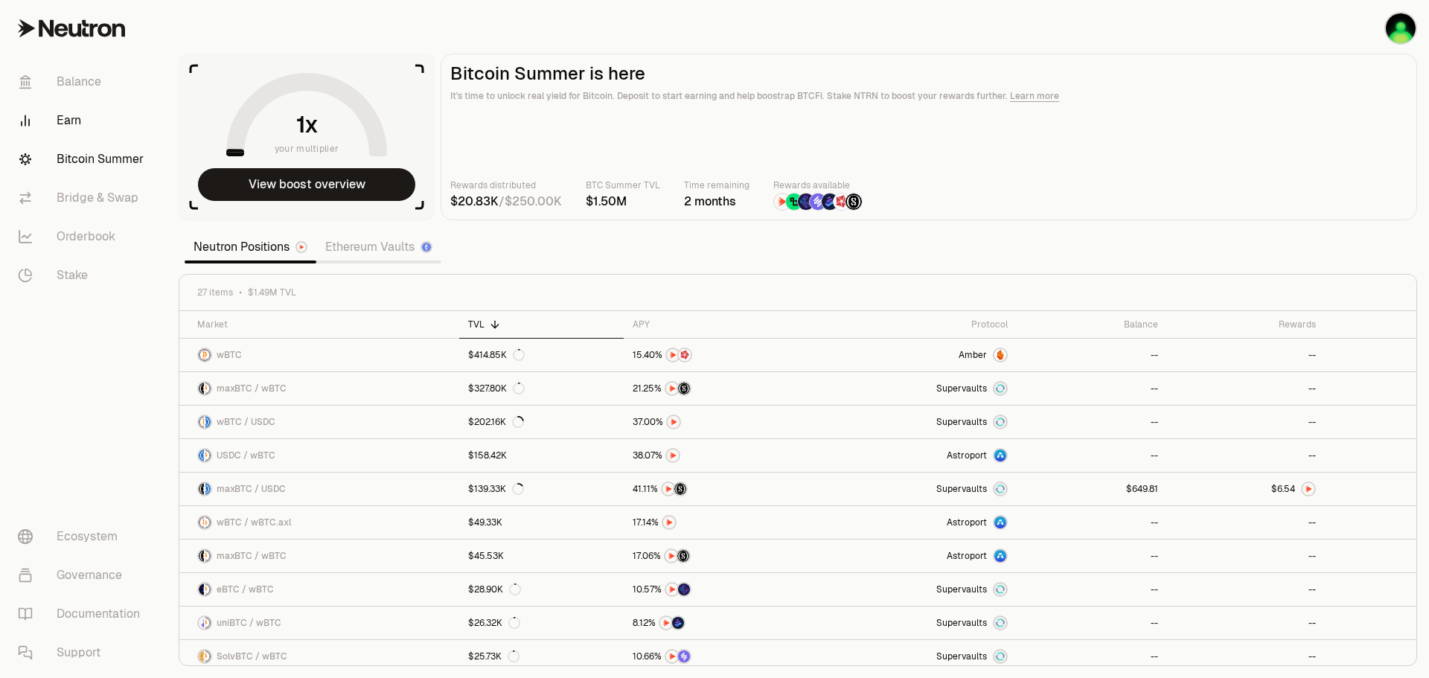
click at [57, 130] on link "Earn" at bounding box center [83, 120] width 155 height 39
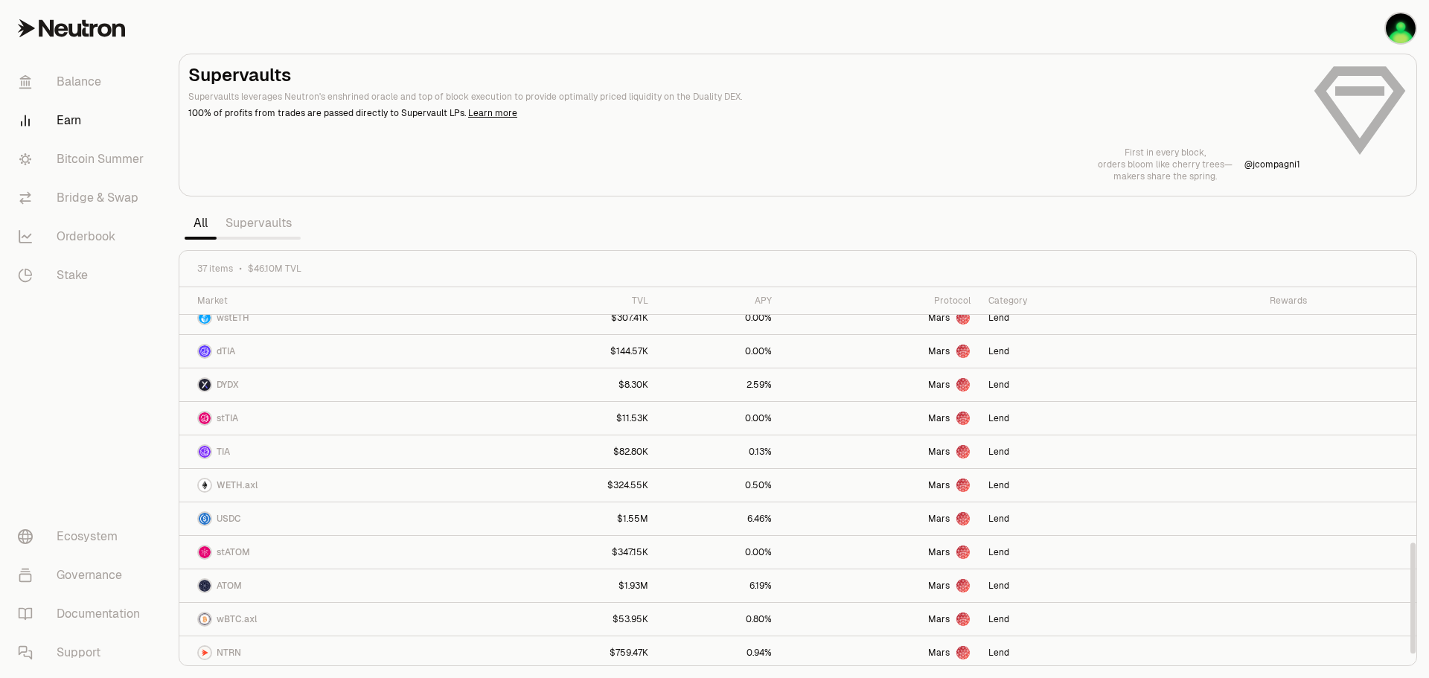
scroll to position [888, 0]
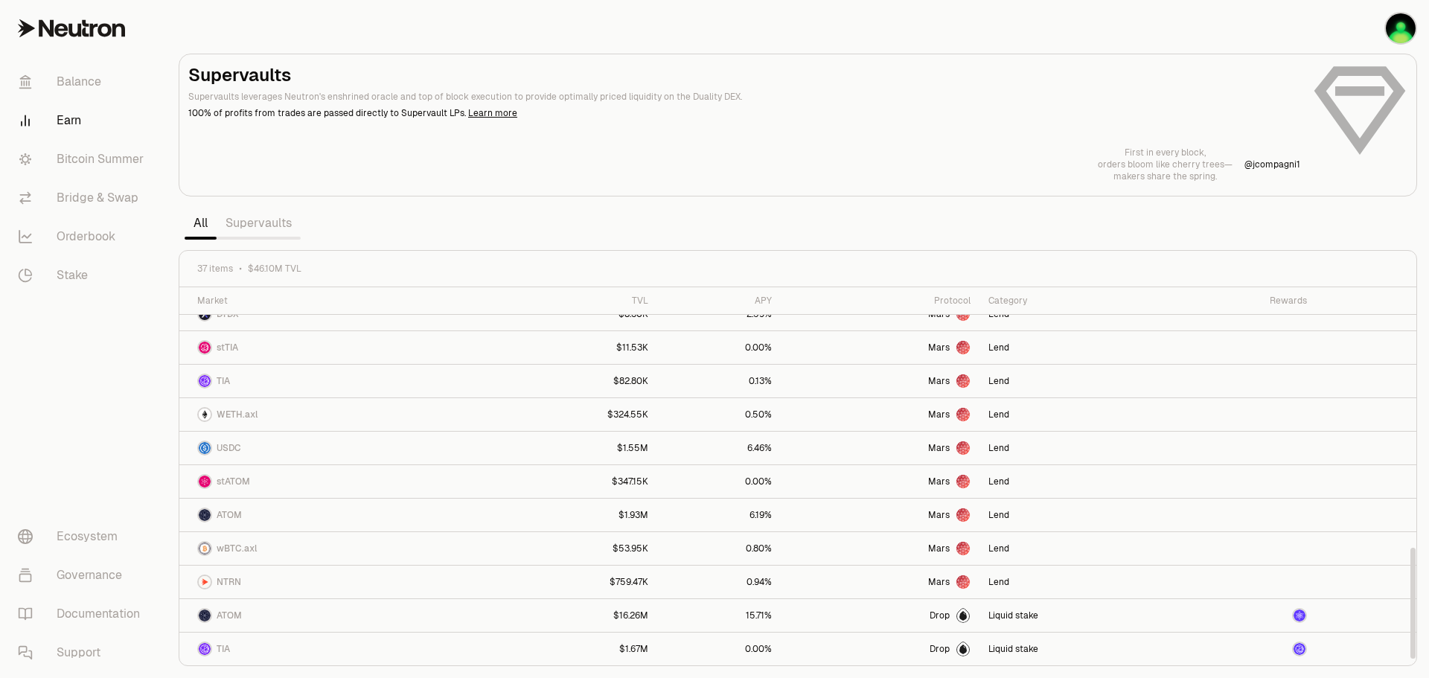
click at [225, 223] on link "Supervaults" at bounding box center [259, 223] width 84 height 30
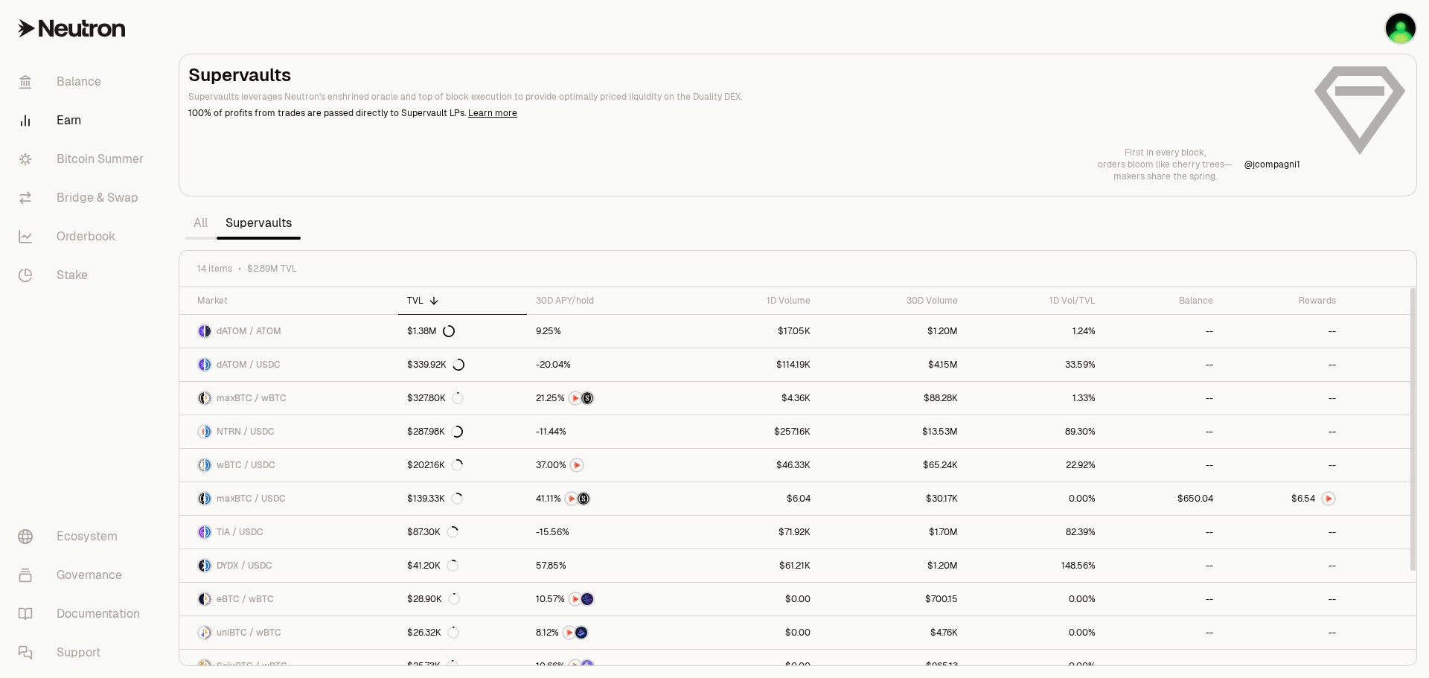
click at [1348, 125] on div "Supervaults Supervaults leverages Neutron's enshrined oracle and top of block e…" at bounding box center [797, 122] width 1219 height 119
click at [1354, 102] on div "Supervaults Supervaults leverages Neutron's enshrined oracle and top of block e…" at bounding box center [797, 122] width 1219 height 119
click at [69, 115] on link "Earn" at bounding box center [83, 120] width 155 height 39
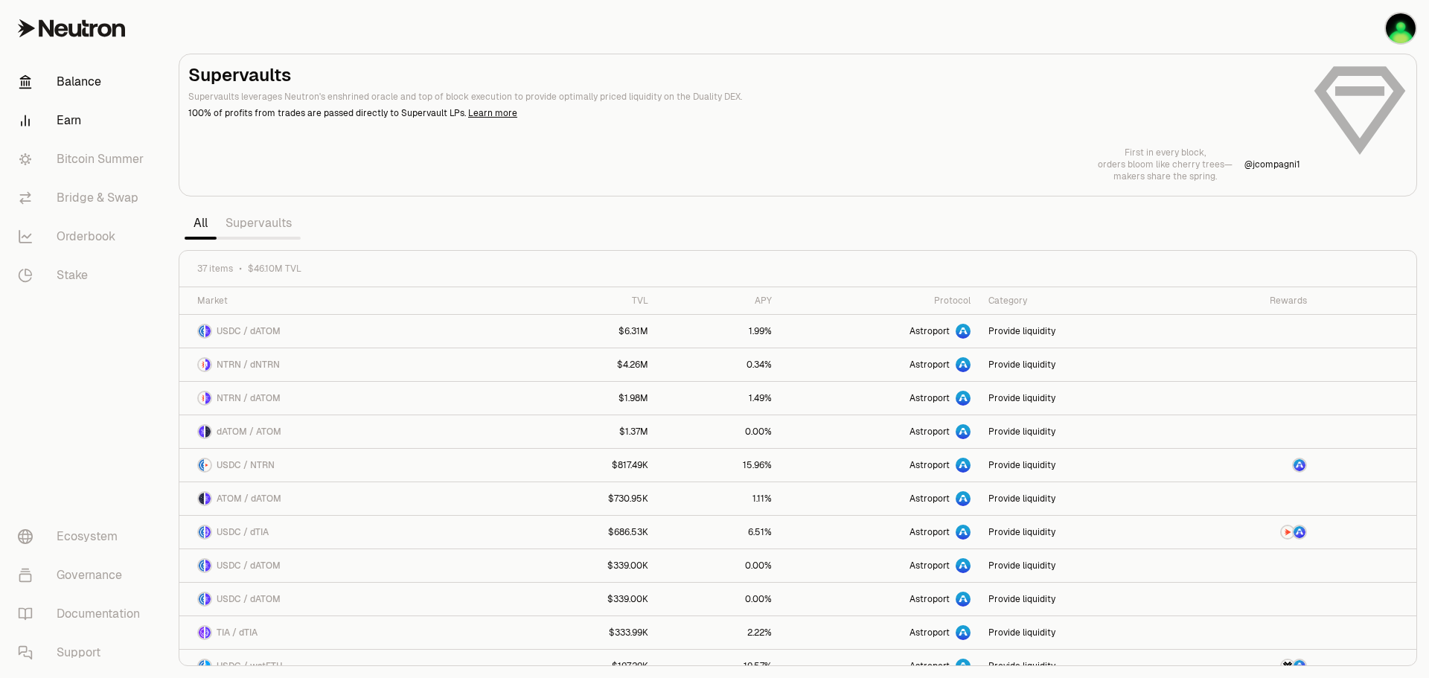
click at [74, 85] on link "Balance" at bounding box center [83, 82] width 155 height 39
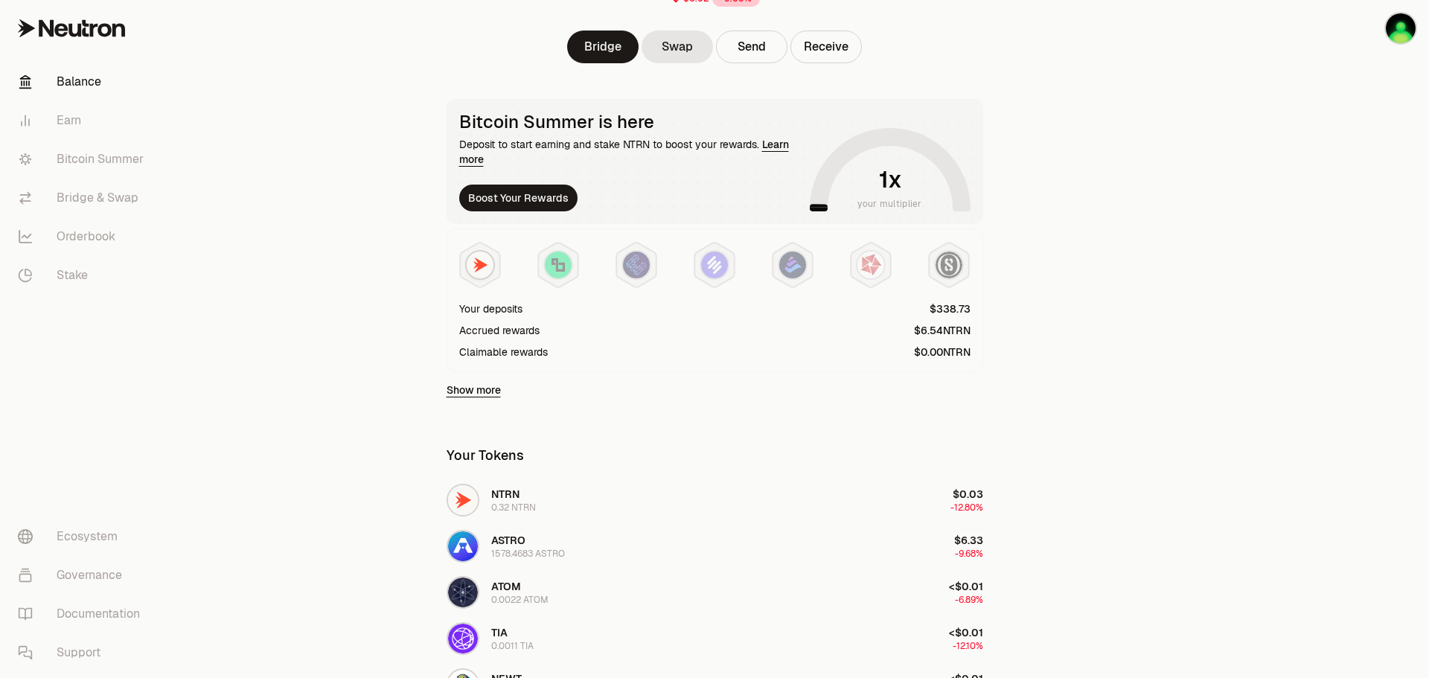
scroll to position [223, 0]
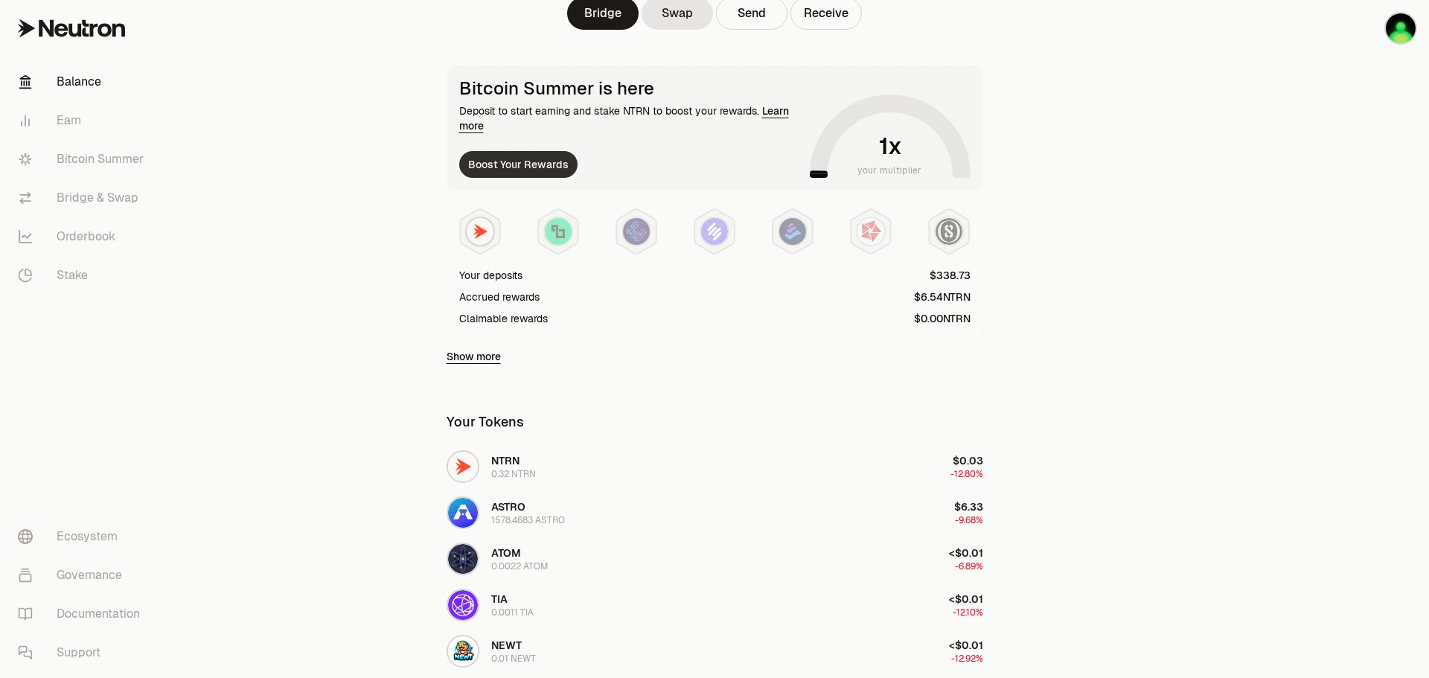
click at [532, 166] on button "Boost Your Rewards" at bounding box center [518, 164] width 118 height 27
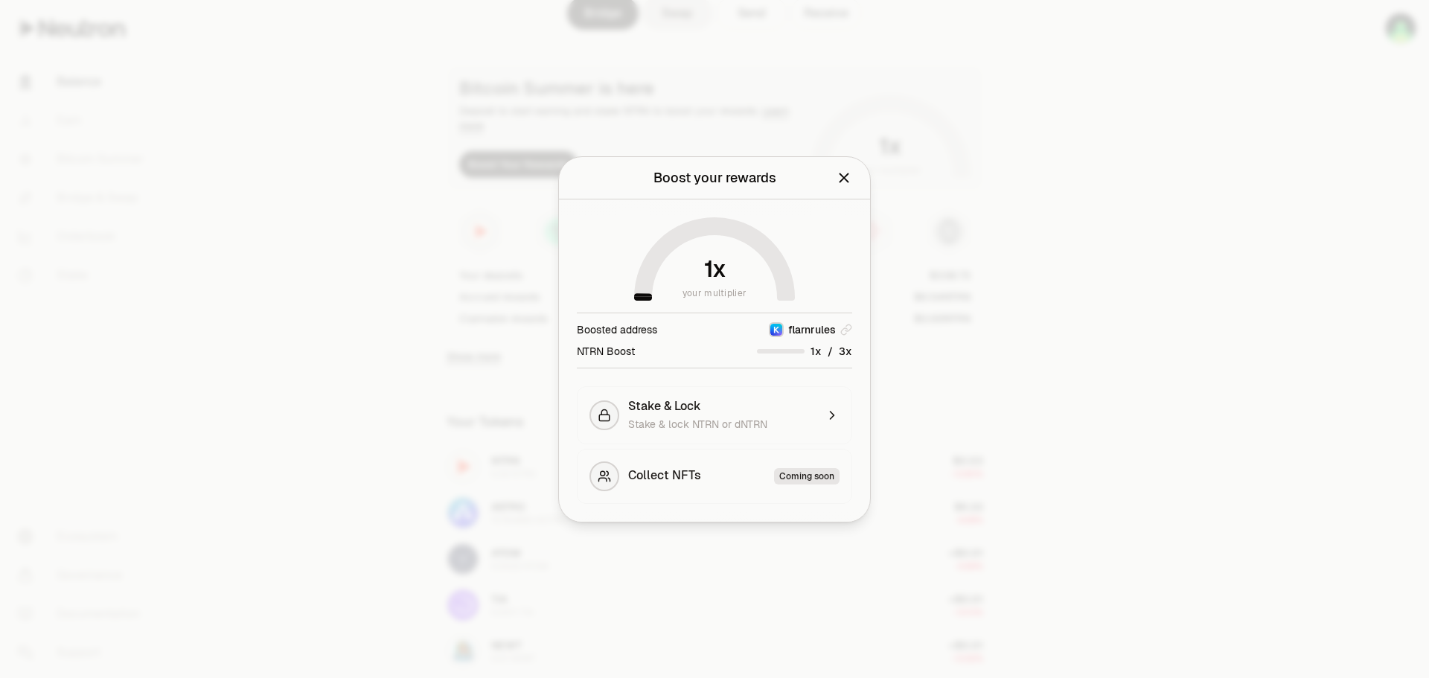
click at [1237, 374] on div at bounding box center [714, 339] width 1429 height 678
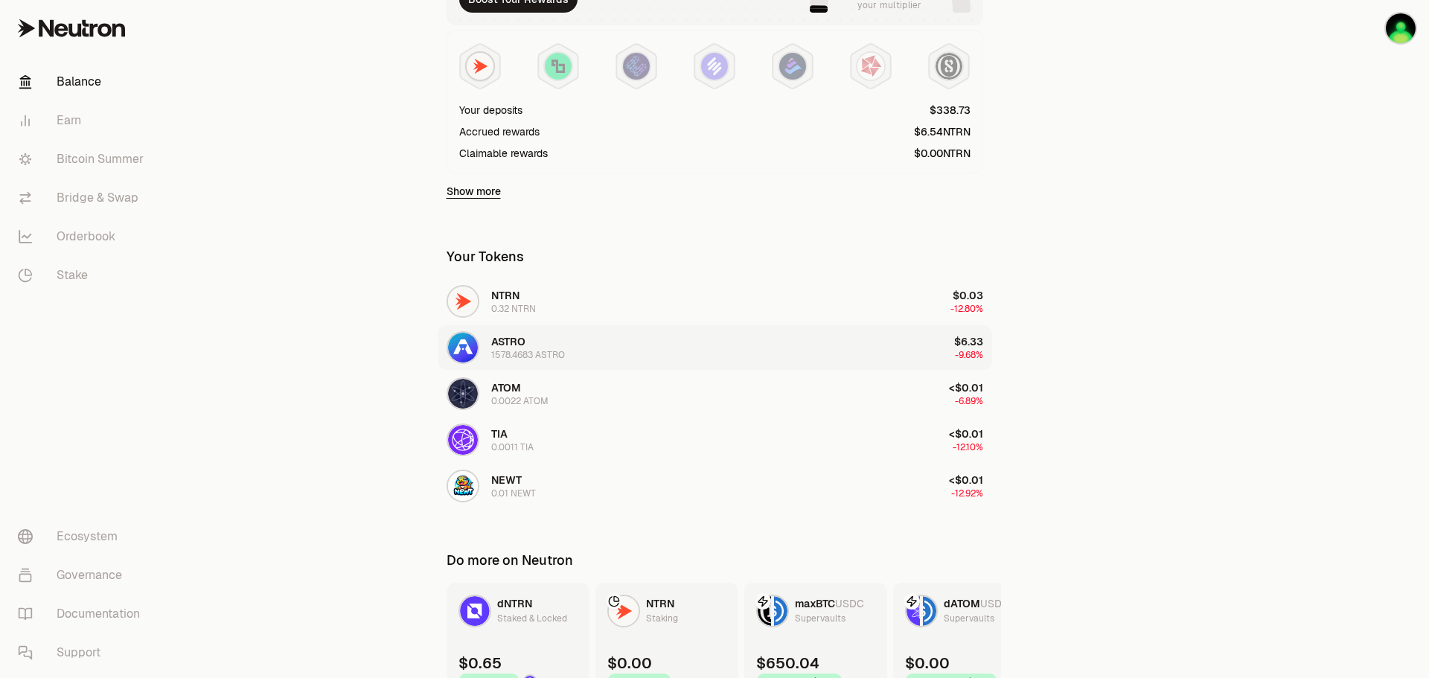
scroll to position [249, 0]
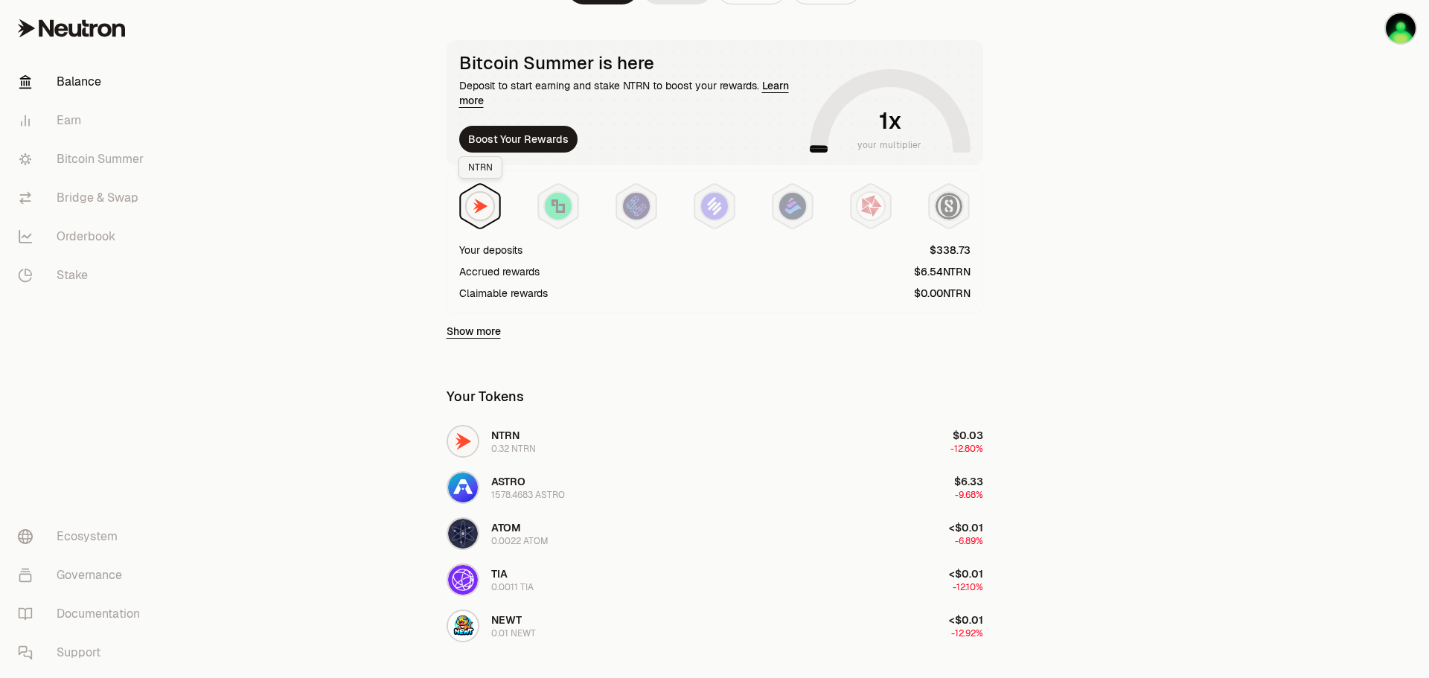
click at [484, 211] on img at bounding box center [480, 206] width 27 height 27
click at [490, 334] on link "Show more" at bounding box center [474, 331] width 54 height 15
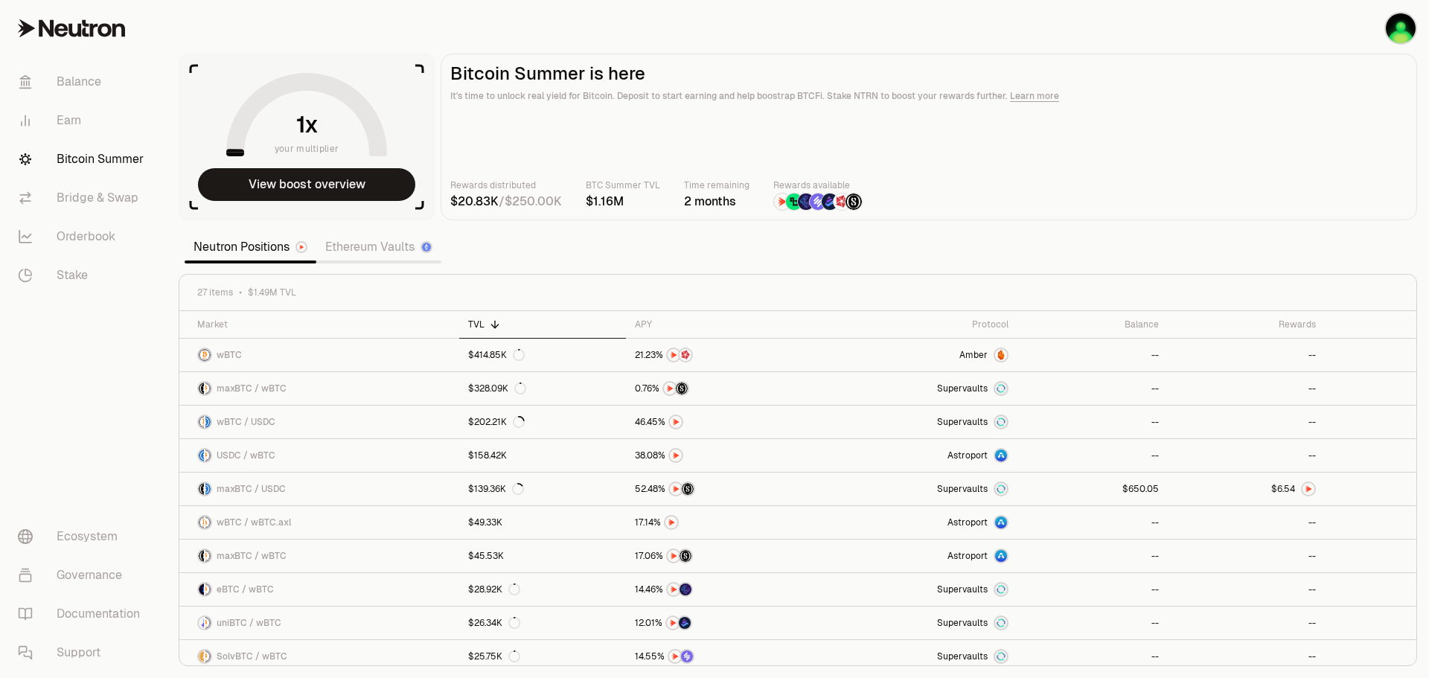
click at [129, 166] on link "Bitcoin Summer" at bounding box center [83, 159] width 155 height 39
